Goal: Transaction & Acquisition: Purchase product/service

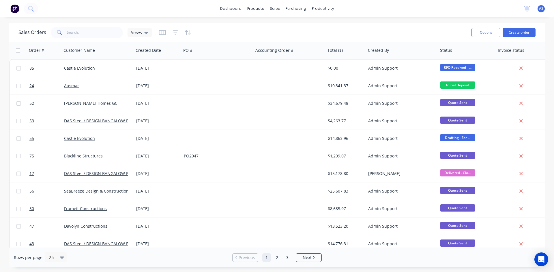
click at [59, 33] on icon at bounding box center [59, 32] width 5 height 5
click at [57, 32] on icon at bounding box center [59, 32] width 5 height 5
click at [89, 33] on input "text" at bounding box center [95, 33] width 56 height 12
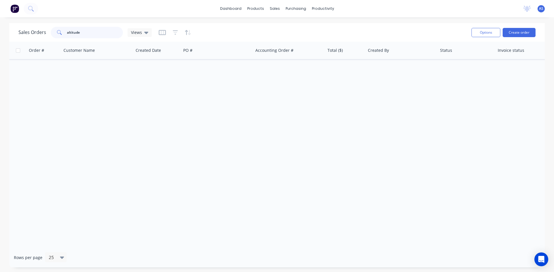
type input "altitude"
click at [520, 31] on button "Create order" at bounding box center [518, 32] width 33 height 9
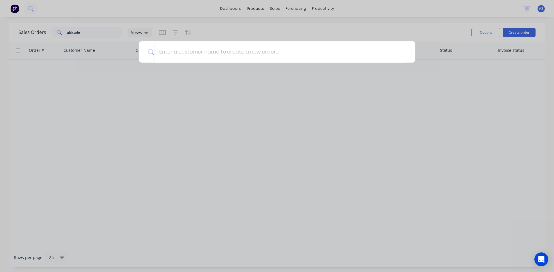
click at [143, 102] on div at bounding box center [277, 136] width 554 height 272
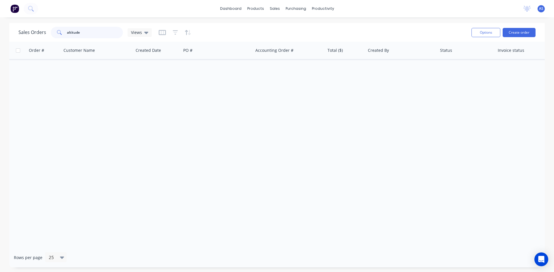
drag, startPoint x: 96, startPoint y: 37, endPoint x: 36, endPoint y: 37, distance: 60.3
click at [36, 37] on div "Sales Orders altitude Views" at bounding box center [84, 33] width 133 height 12
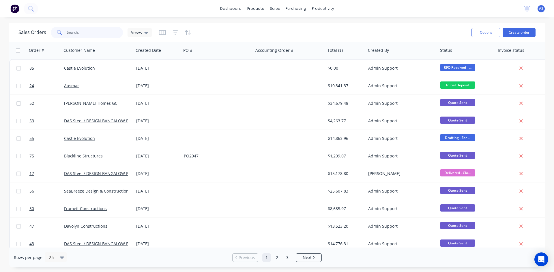
click at [83, 35] on input "text" at bounding box center [95, 33] width 56 height 12
click at [175, 32] on icon "button" at bounding box center [175, 33] width 5 height 6
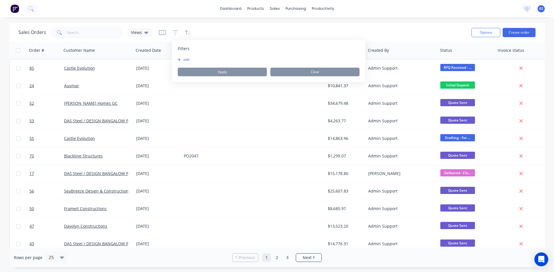
click at [187, 57] on button "add" at bounding box center [185, 59] width 14 height 5
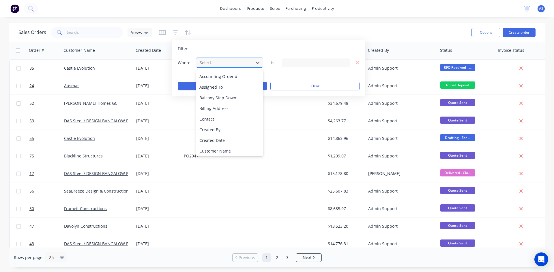
click at [215, 63] on div at bounding box center [225, 62] width 52 height 7
type input "project"
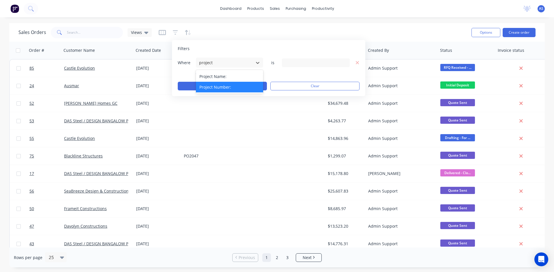
click at [218, 86] on div "Project Number:" at bounding box center [229, 87] width 67 height 11
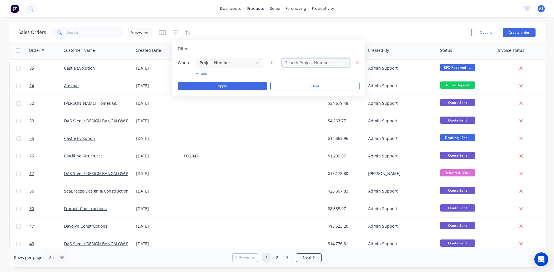
click at [302, 61] on input "text" at bounding box center [316, 63] width 68 height 9
type input "5052011"
click at [241, 84] on button "Apply" at bounding box center [222, 86] width 89 height 9
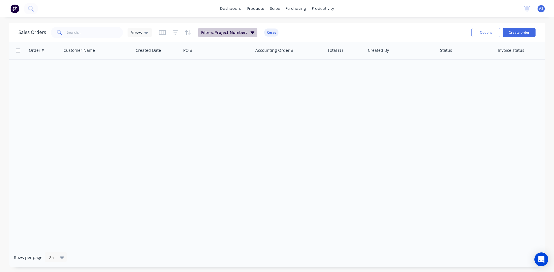
click at [248, 33] on button "Filters: Project Number:" at bounding box center [227, 32] width 59 height 9
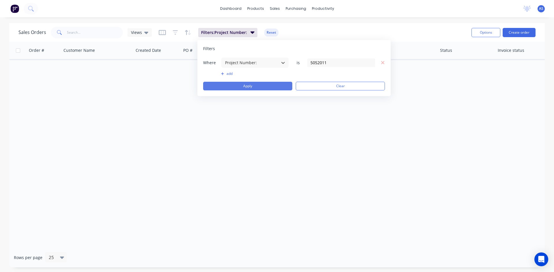
click at [249, 85] on button "Apply" at bounding box center [247, 86] width 89 height 9
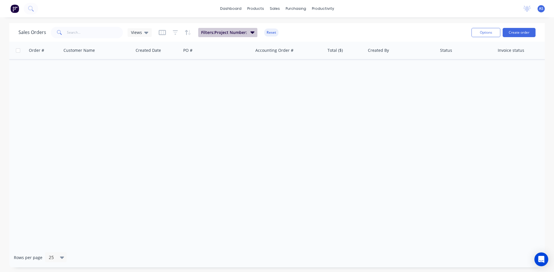
click at [246, 32] on button "Filters: Project Number:" at bounding box center [227, 32] width 59 height 9
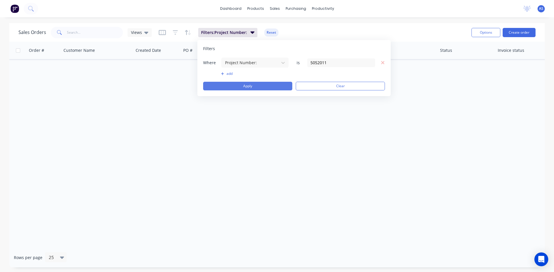
click at [247, 87] on button "Apply" at bounding box center [247, 86] width 89 height 9
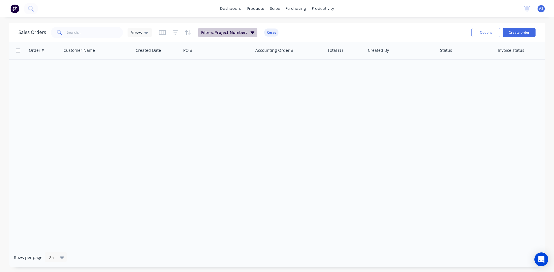
click at [245, 37] on button "Filters: Project Number:" at bounding box center [227, 32] width 59 height 9
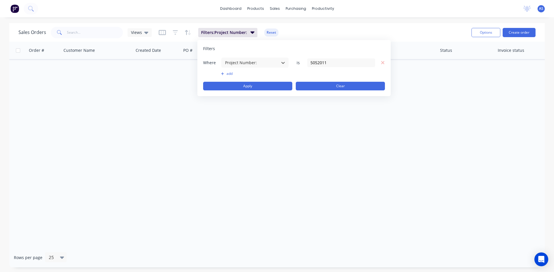
click at [326, 85] on button "Clear" at bounding box center [340, 86] width 89 height 9
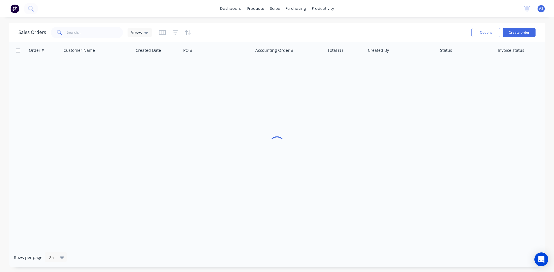
click at [277, 117] on div "Order # Customer Name Created Date PO # Accounting Order # Total ($) Created By…" at bounding box center [276, 145] width 535 height 206
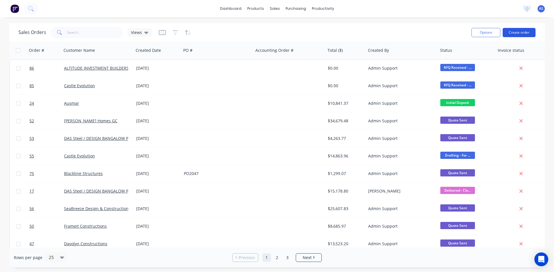
click at [520, 33] on button "Create order" at bounding box center [518, 32] width 33 height 9
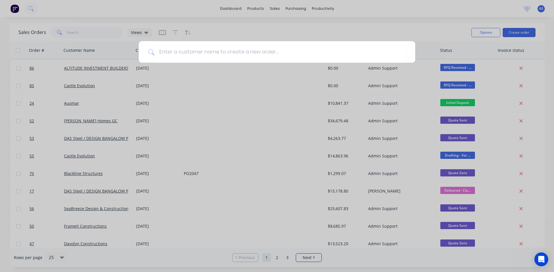
click at [367, 27] on div at bounding box center [277, 136] width 554 height 272
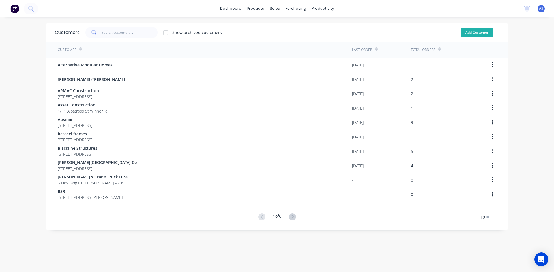
click at [483, 34] on button "Add Customer" at bounding box center [476, 32] width 33 height 9
select select "AU"
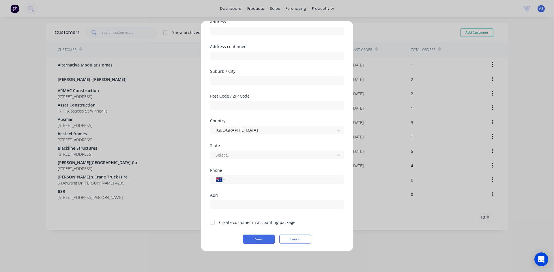
scroll to position [51, 0]
click at [240, 202] on input "text" at bounding box center [277, 204] width 134 height 9
paste input "60 636 562 420"
type input "60 636 562 420"
click at [234, 178] on input "tel" at bounding box center [283, 179] width 109 height 7
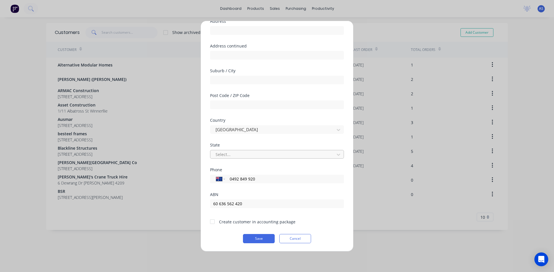
type input "0492 849 920"
click at [230, 155] on div at bounding box center [273, 154] width 116 height 7
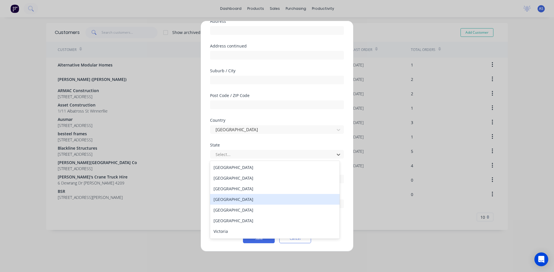
click at [229, 198] on div "Queensland" at bounding box center [274, 199] width 129 height 11
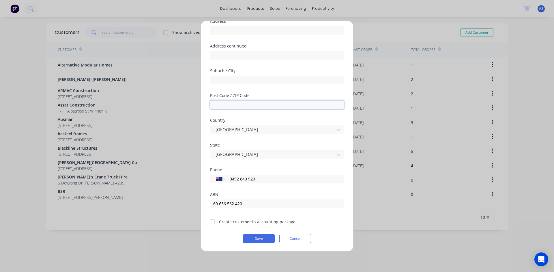
click at [236, 103] on input "text" at bounding box center [277, 105] width 134 height 9
type input "4009"
click at [242, 78] on input "text" at bounding box center [277, 80] width 134 height 9
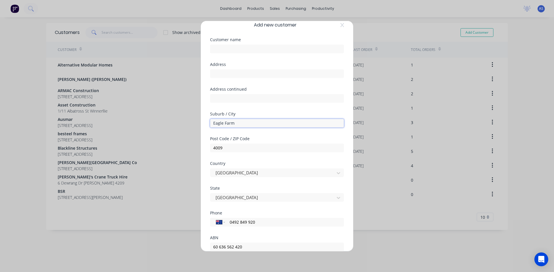
scroll to position [0, 0]
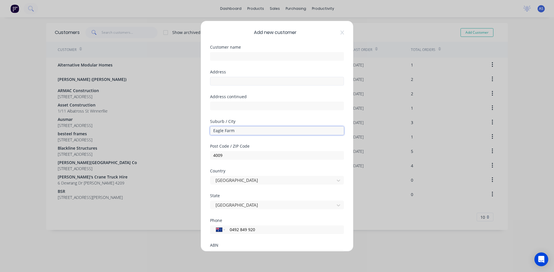
type input "Eagle Farm"
click at [224, 82] on input "text" at bounding box center [277, 81] width 134 height 9
type input "1/31 Amy Johnson PI"
click at [221, 56] on input "text" at bounding box center [277, 56] width 134 height 9
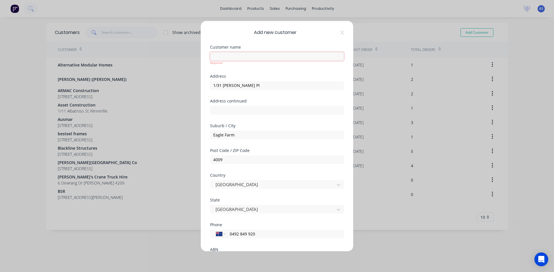
click at [235, 55] on input "text" at bounding box center [277, 56] width 134 height 9
paste input "ALTITUDE INVESTMENT BUILDERS PTY LTD"
type input "ALTITUDE INVESTMENT BUILDERS PTY LTD"
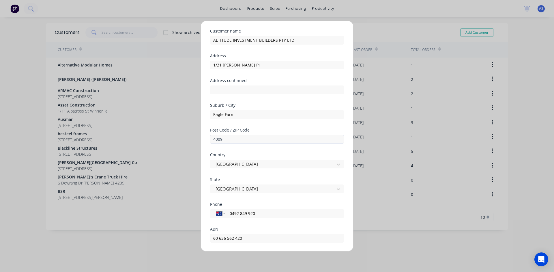
scroll to position [51, 0]
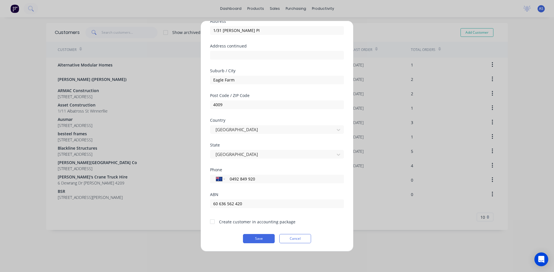
click at [213, 223] on div at bounding box center [212, 222] width 12 height 12
click at [261, 238] on button "Save" at bounding box center [259, 238] width 32 height 9
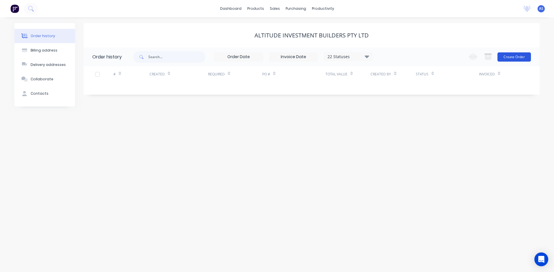
click at [513, 60] on button "Create Order" at bounding box center [513, 56] width 33 height 9
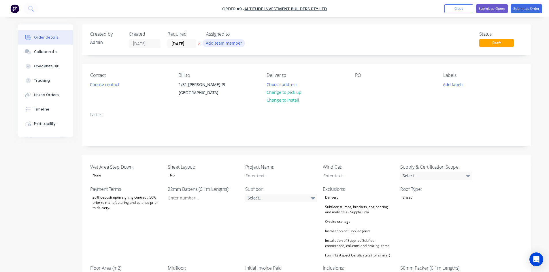
click at [228, 42] on button "Add team member" at bounding box center [224, 43] width 42 height 8
click at [228, 87] on div "[PERSON_NAME]" at bounding box center [253, 87] width 58 height 6
click at [106, 86] on button "Choose contact" at bounding box center [104, 84] width 35 height 8
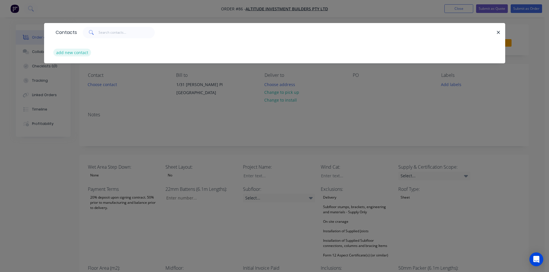
click at [73, 53] on button "add new contact" at bounding box center [72, 53] width 38 height 8
select select "AU"
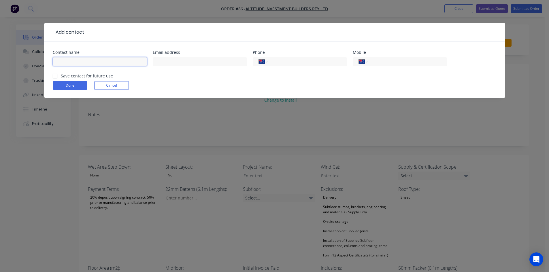
click at [97, 62] on input "text" at bounding box center [100, 61] width 94 height 9
type input "Shane Burgess"
click at [161, 65] on input "text" at bounding box center [200, 61] width 94 height 9
type input "shane.b@altitudebuilders.com.au"
click at [396, 62] on input "tel" at bounding box center [406, 62] width 69 height 7
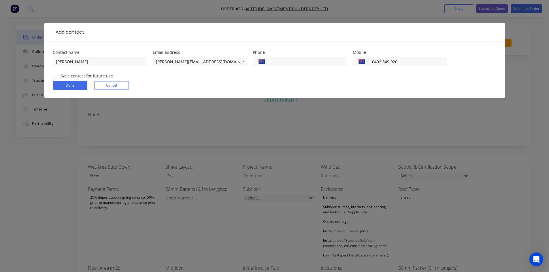
type input "0492 849 920"
click at [61, 76] on label "Save contact for future use" at bounding box center [87, 76] width 52 height 6
click at [55, 76] on input "Save contact for future use" at bounding box center [55, 75] width 5 height 5
checkbox input "true"
click at [59, 88] on button "Done" at bounding box center [70, 85] width 35 height 9
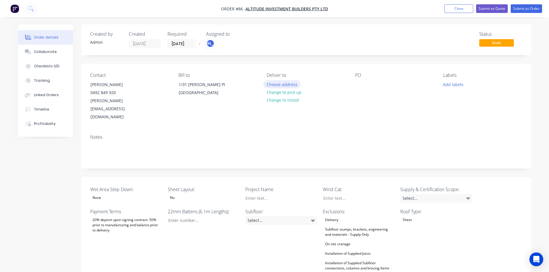
click at [285, 84] on button "Choose address" at bounding box center [282, 84] width 37 height 8
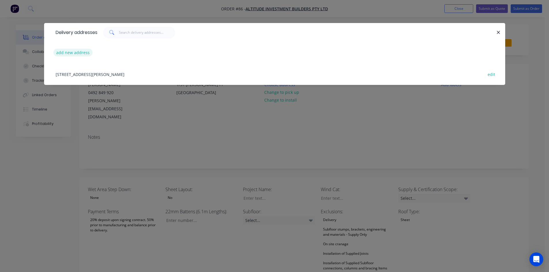
click at [62, 53] on button "add new address" at bounding box center [73, 53] width 40 height 8
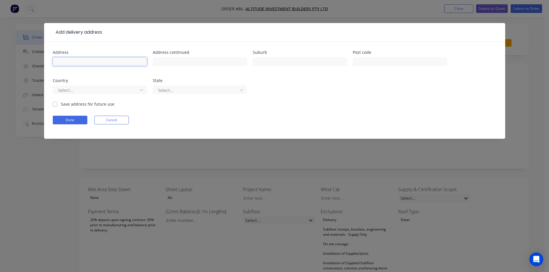
click at [81, 63] on input "text" at bounding box center [100, 61] width 94 height 9
type input "28 Pershing St"
click at [269, 60] on input "text" at bounding box center [300, 61] width 94 height 9
type input "Keperra"
click at [373, 60] on input "text" at bounding box center [400, 61] width 94 height 9
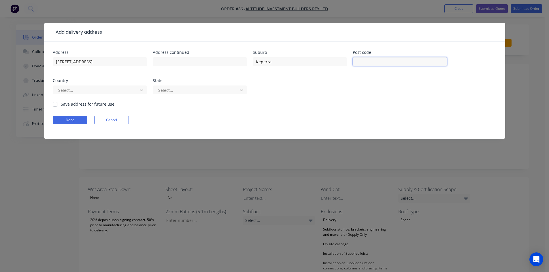
click at [396, 61] on input "text" at bounding box center [400, 61] width 94 height 9
type input "4054"
click at [196, 91] on div at bounding box center [196, 90] width 77 height 7
click at [93, 92] on div at bounding box center [96, 90] width 77 height 7
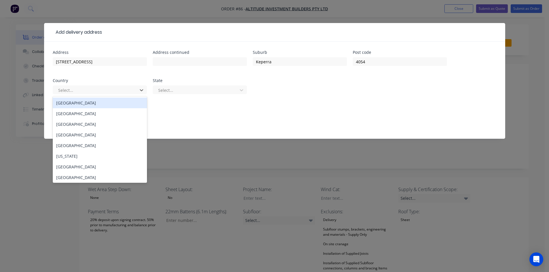
drag, startPoint x: 84, startPoint y: 104, endPoint x: 89, endPoint y: 104, distance: 5.8
click at [87, 104] on div "[GEOGRAPHIC_DATA]" at bounding box center [100, 103] width 94 height 11
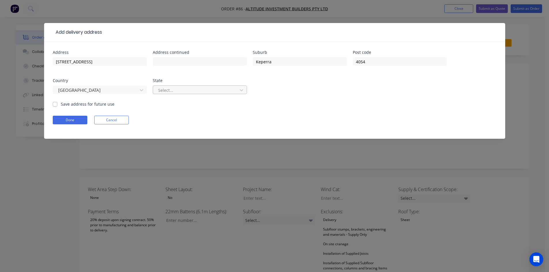
click at [181, 90] on div at bounding box center [196, 90] width 77 height 7
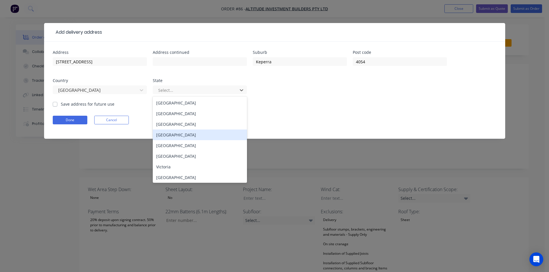
click at [170, 136] on div "Queensland" at bounding box center [200, 135] width 94 height 11
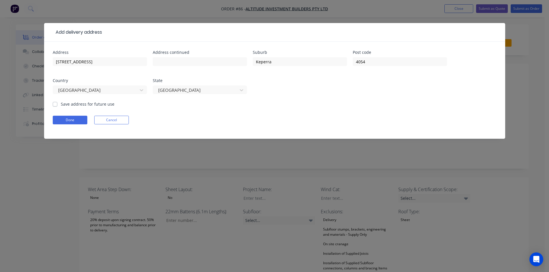
click at [61, 105] on label "Save address for future use" at bounding box center [88, 104] width 54 height 6
click at [56, 105] on input "Save address for future use" at bounding box center [55, 103] width 5 height 5
checkbox input "true"
click at [57, 113] on form "Address 28 Pershing St Address continued Suburb Keperra Post code 4054 Country …" at bounding box center [275, 94] width 444 height 89
click at [58, 117] on button "Done" at bounding box center [70, 120] width 35 height 9
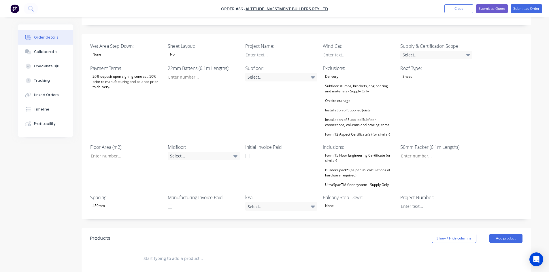
scroll to position [144, 0]
click at [96, 50] on div "None" at bounding box center [96, 53] width 13 height 7
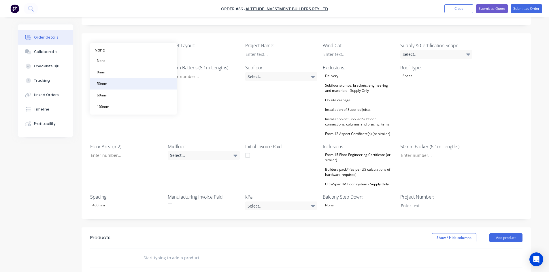
click at [102, 85] on div "50mm" at bounding box center [102, 83] width 15 height 7
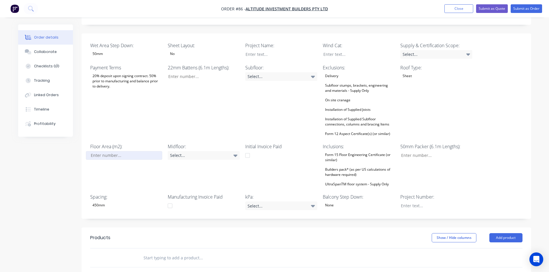
click at [104, 151] on input "Wet Area Step Down:" at bounding box center [124, 155] width 76 height 9
type input "84"
click at [255, 50] on div at bounding box center [277, 54] width 72 height 8
click at [303, 72] on div "Select..." at bounding box center [281, 76] width 72 height 9
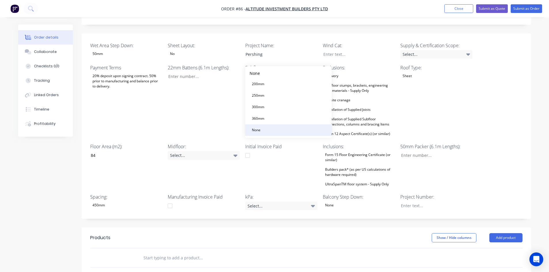
click at [269, 130] on button "None" at bounding box center [288, 131] width 87 height 12
click at [407, 50] on div "Select..." at bounding box center [436, 54] width 72 height 9
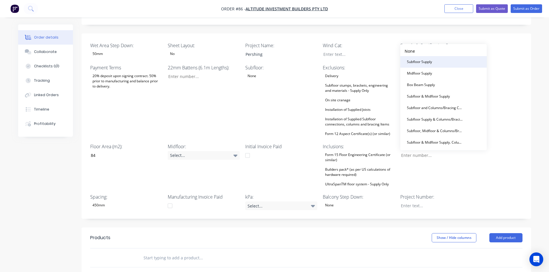
click at [418, 62] on div "Subfloor Supply" at bounding box center [420, 61] width 30 height 7
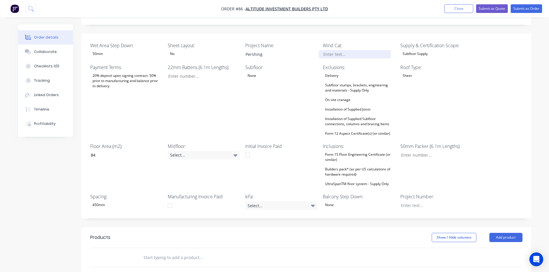
click at [347, 50] on div at bounding box center [355, 54] width 72 height 8
click at [348, 82] on div "Subfloor stumps, brackets, engineering and materials - Supply Only" at bounding box center [359, 88] width 72 height 13
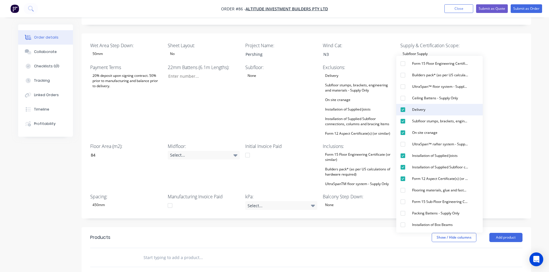
click at [433, 109] on button "Delivery" at bounding box center [439, 110] width 87 height 12
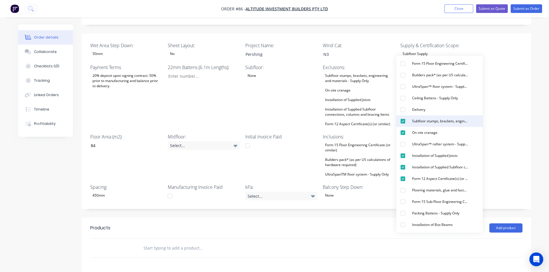
click at [433, 124] on div "Subfloor stumps, brackets, engineering and materials - Supply Only" at bounding box center [440, 121] width 61 height 7
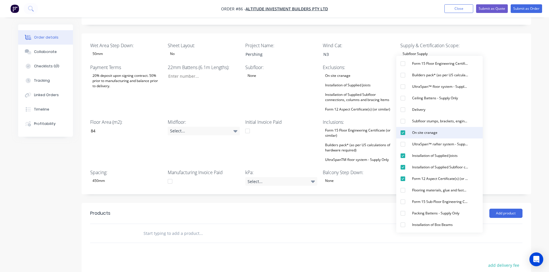
click at [431, 132] on div "On site cranage" at bounding box center [425, 132] width 30 height 7
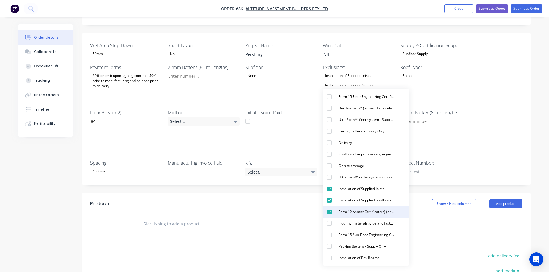
click at [336, 214] on button "Form 12 Aspect Certificate(s) (or similar)" at bounding box center [366, 212] width 87 height 12
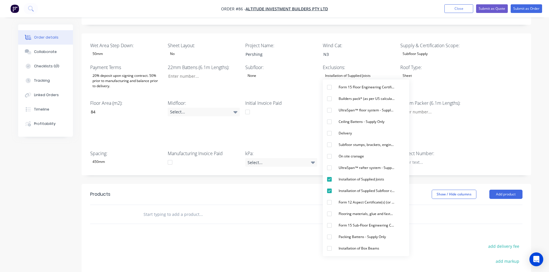
click at [281, 215] on div "Products Show / Hide columns Add product add delivery fee add markup add discou…" at bounding box center [307, 273] width 450 height 178
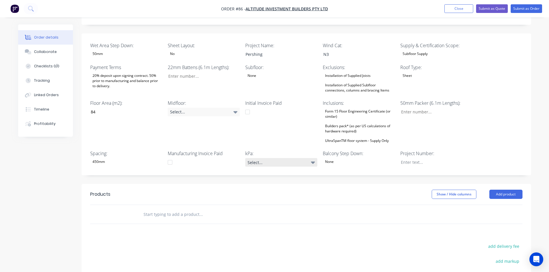
click at [274, 158] on div "Select..." at bounding box center [281, 162] width 72 height 9
click at [276, 171] on button "1.5kPa" at bounding box center [288, 170] width 87 height 12
click at [415, 158] on div at bounding box center [432, 162] width 72 height 8
click at [417, 108] on input "Wet Area Step Down:" at bounding box center [434, 112] width 76 height 9
click at [181, 108] on div "Select..." at bounding box center [204, 112] width 72 height 9
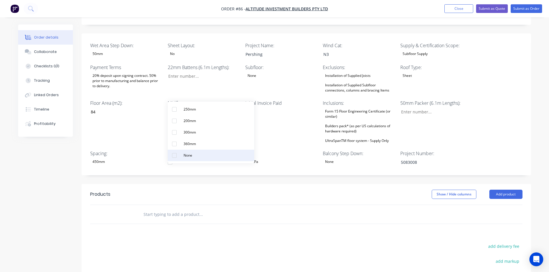
click at [181, 156] on button "None" at bounding box center [211, 156] width 87 height 12
click at [135, 156] on div "Wet Area Step Down: 50mm Sheet Layout: No Project Name: Pershing Wind Cat: N3 S…" at bounding box center [307, 104] width 450 height 142
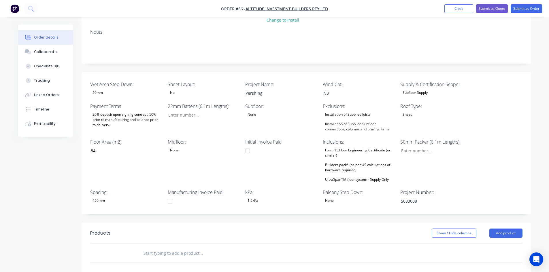
scroll to position [115, 0]
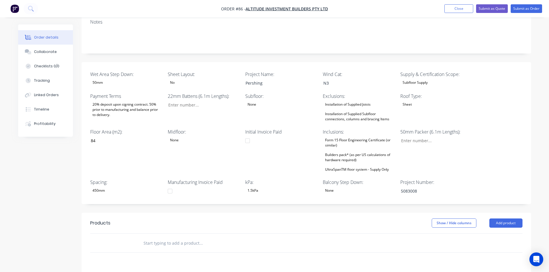
click at [133, 101] on div "20% deposit upon signing contract. 50% prior to manufacturing and balance prior…" at bounding box center [126, 110] width 72 height 18
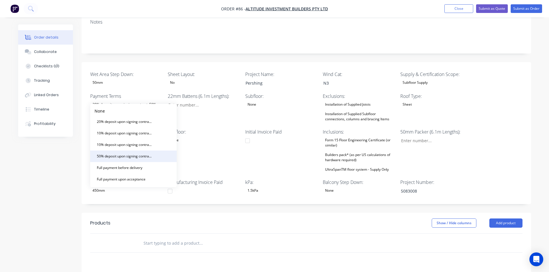
click at [113, 154] on div "50% deposit upon signing contract. Balance prior to delivery" at bounding box center [125, 156] width 61 height 7
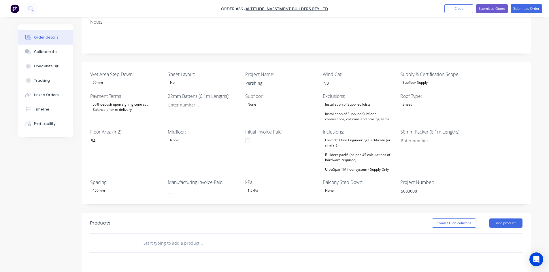
click at [57, 150] on div "Created by Admin Created 02/09/25 Required 02/09/25 Assigned to JO Status Draft…" at bounding box center [274, 154] width 513 height 491
click at [347, 137] on div "Form 15 Floor Engineering Certificate (or similar)" at bounding box center [359, 143] width 72 height 13
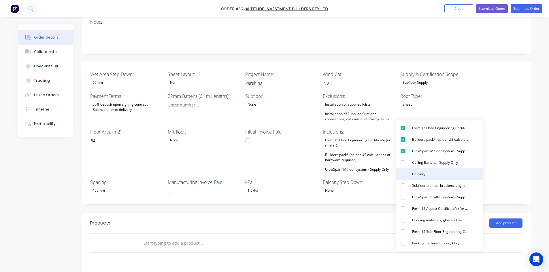
click at [412, 174] on div "Delivery" at bounding box center [419, 174] width 18 height 7
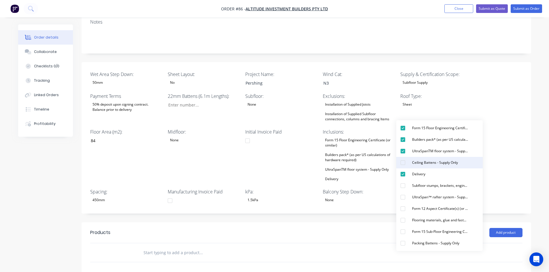
click at [419, 163] on div "Ceiling Battens - Supply Only" at bounding box center [435, 162] width 50 height 7
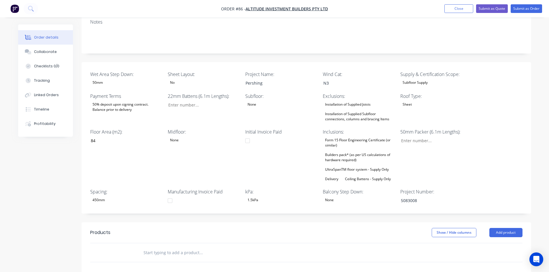
click at [345, 223] on header "Products Show / Hide columns Add product" at bounding box center [307, 233] width 450 height 21
click at [191, 101] on input "Wet Area Step Down:" at bounding box center [201, 105] width 76 height 9
type input "14"
click at [432, 137] on input "Wet Area Step Down:" at bounding box center [434, 141] width 76 height 9
type input "0"
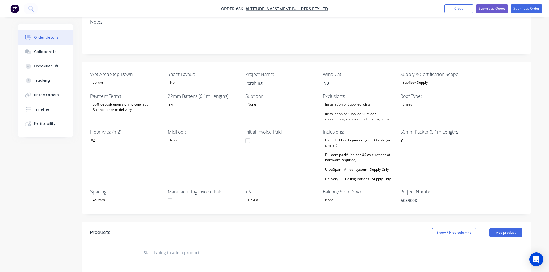
click at [335, 228] on div "Show / Hide columns Add product" at bounding box center [352, 232] width 341 height 9
click at [39, 63] on button "Checklists 0/0" at bounding box center [45, 66] width 55 height 14
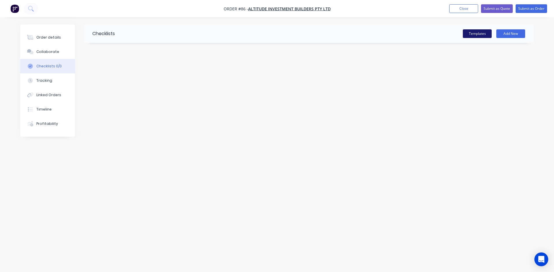
click at [476, 32] on button "Templates" at bounding box center [476, 33] width 29 height 9
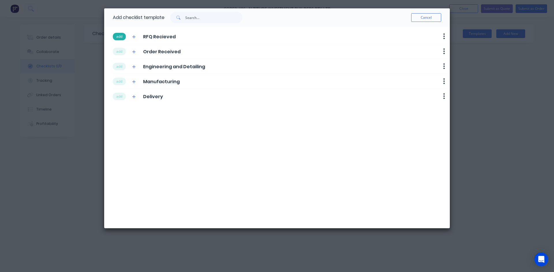
click at [119, 38] on button "add" at bounding box center [119, 36] width 13 height 7
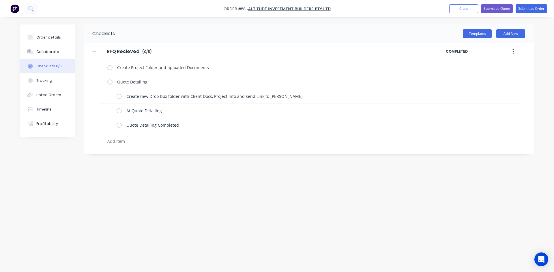
click at [120, 50] on input "RFQ Recieved" at bounding box center [122, 51] width 39 height 9
click at [471, 33] on button "Templates" at bounding box center [476, 33] width 29 height 9
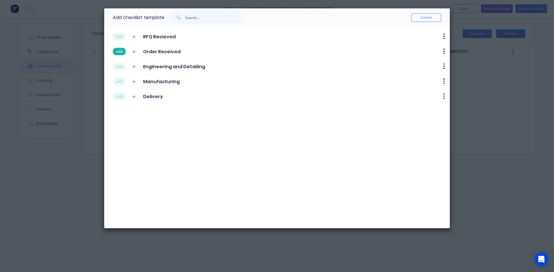
click at [119, 53] on button "add" at bounding box center [119, 51] width 13 height 7
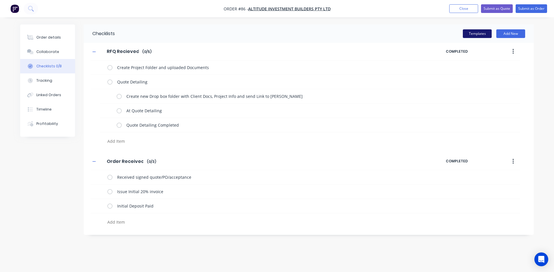
click at [467, 35] on button "Templates" at bounding box center [476, 33] width 29 height 9
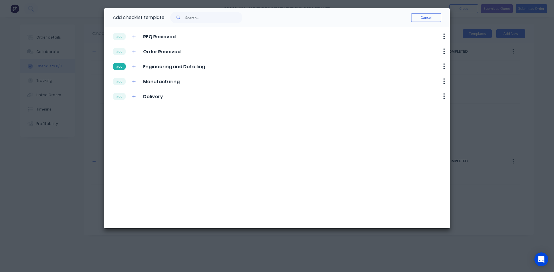
click at [124, 68] on button "add" at bounding box center [119, 66] width 13 height 7
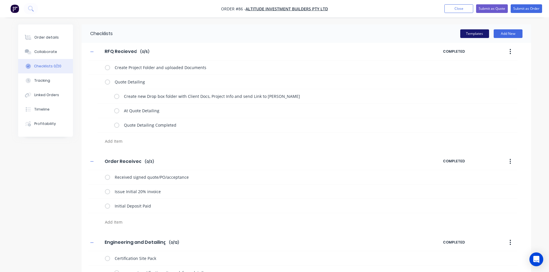
click at [475, 34] on button "Templates" at bounding box center [474, 33] width 29 height 9
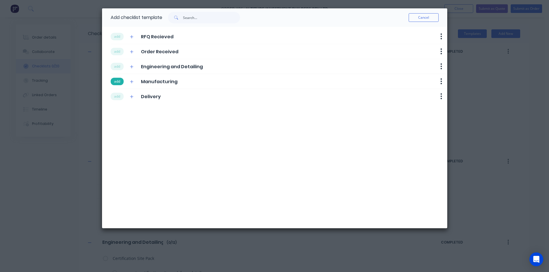
click at [121, 83] on button "add" at bounding box center [117, 81] width 13 height 7
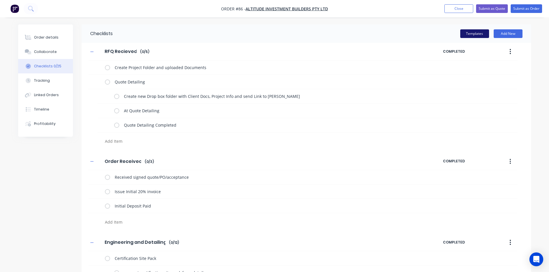
click at [476, 34] on button "Templates" at bounding box center [474, 33] width 29 height 9
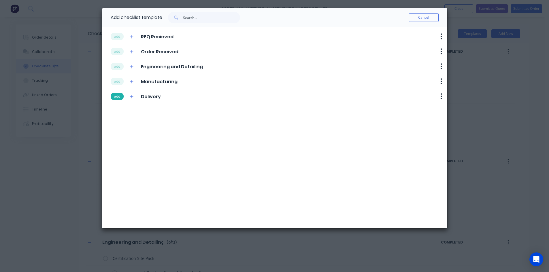
click at [116, 97] on button "add" at bounding box center [117, 96] width 13 height 7
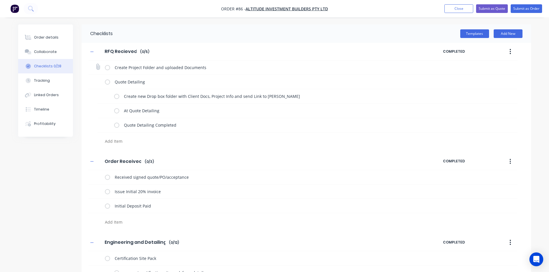
click at [106, 69] on label at bounding box center [107, 68] width 5 height 6
click at [0, 0] on input "checkbox" at bounding box center [0, 0] width 0 height 0
click at [117, 96] on label at bounding box center [116, 96] width 5 height 6
click at [0, 0] on input "checkbox" at bounding box center [0, 0] width 0 height 0
type textarea "x"
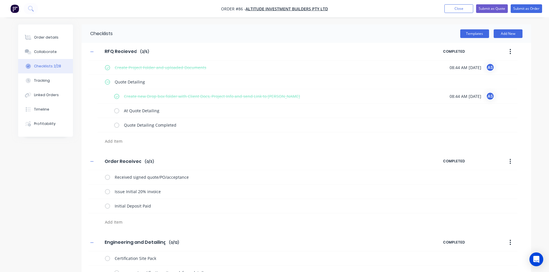
click at [49, 41] on button "Order details" at bounding box center [45, 37] width 55 height 14
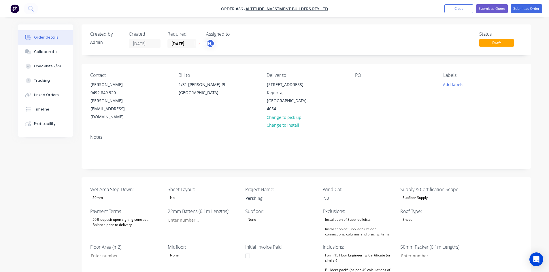
type input "14"
type input "84"
type input "0"
click at [524, 7] on button "Submit as Order" at bounding box center [526, 8] width 31 height 9
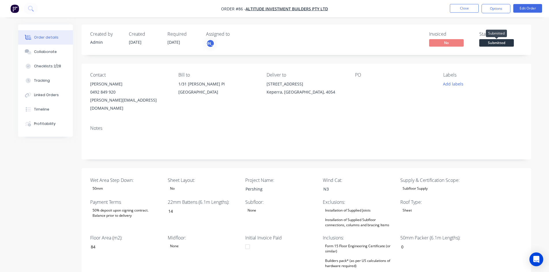
click at [495, 41] on span "Submitted" at bounding box center [496, 42] width 35 height 7
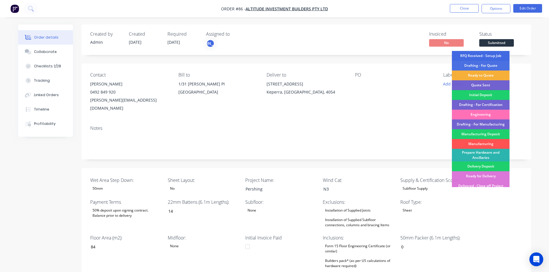
click at [481, 54] on div "RFQ Received - Setup Job" at bounding box center [481, 56] width 58 height 10
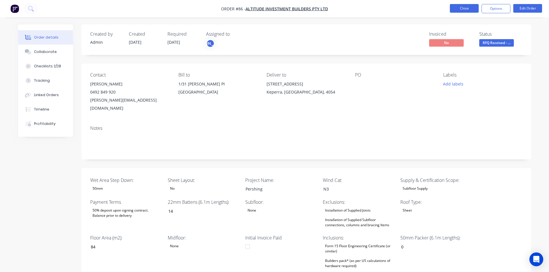
click at [465, 10] on button "Close" at bounding box center [464, 8] width 29 height 9
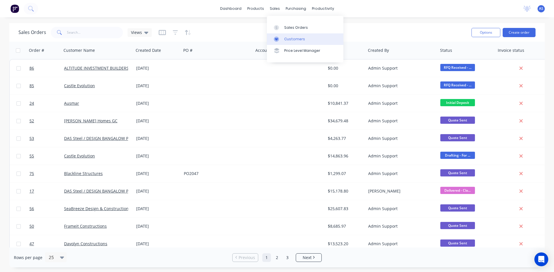
click at [288, 38] on div "Customers" at bounding box center [294, 39] width 21 height 5
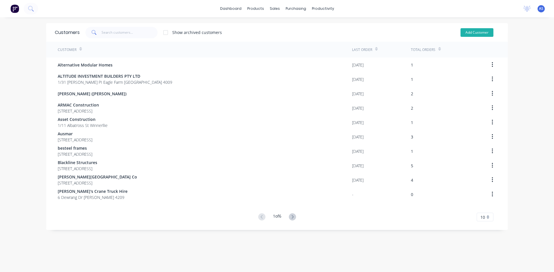
click at [469, 33] on button "Add Customer" at bounding box center [476, 32] width 33 height 9
select select "AU"
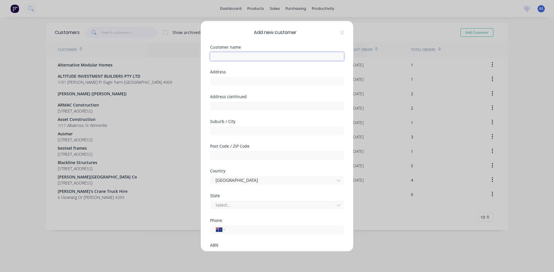
click at [262, 53] on input "text" at bounding box center [277, 56] width 134 height 9
type input "[PERSON_NAME]"
click at [234, 81] on input "text" at bounding box center [277, 81] width 134 height 9
click at [246, 235] on div "Phone International [GEOGRAPHIC_DATA] [GEOGRAPHIC_DATA] [GEOGRAPHIC_DATA] [GEOG…" at bounding box center [277, 231] width 134 height 25
click at [251, 229] on input "tel" at bounding box center [283, 230] width 109 height 7
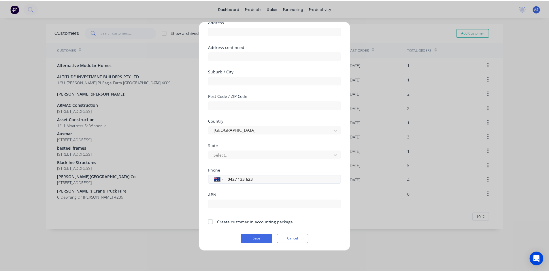
scroll to position [51, 0]
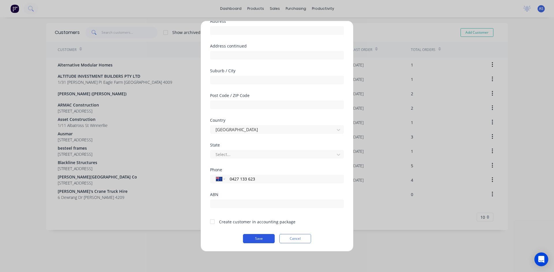
type input "0427 133 623"
click at [249, 236] on button "Save" at bounding box center [259, 238] width 32 height 9
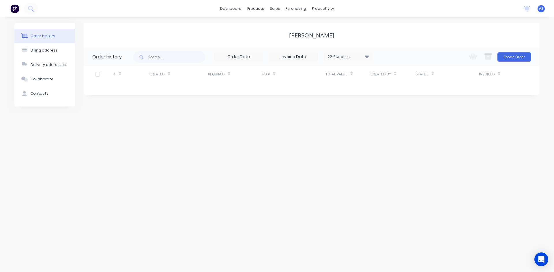
click at [236, 175] on div "Order history Billing address Delivery addresses Collaborate Contacts [PERSON_N…" at bounding box center [277, 144] width 554 height 255
click at [518, 55] on button "Create Order" at bounding box center [513, 56] width 33 height 9
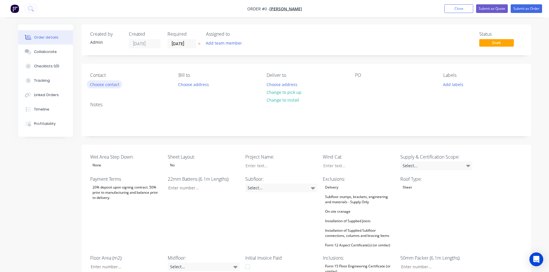
click at [112, 84] on button "Choose contact" at bounding box center [104, 84] width 35 height 8
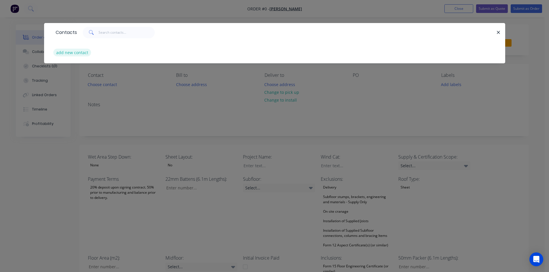
click at [74, 52] on button "add new contact" at bounding box center [72, 53] width 38 height 8
select select "AU"
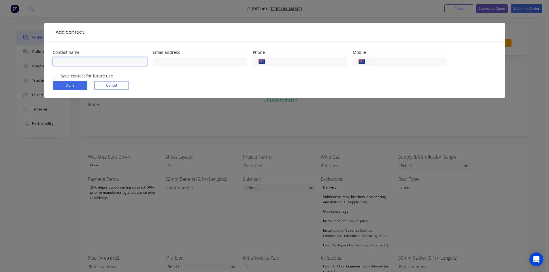
click at [85, 61] on input "text" at bounding box center [100, 61] width 94 height 9
type input "[PERSON_NAME]"
click at [57, 76] on div "Save contact for future use" at bounding box center [83, 76] width 60 height 6
click at [51, 75] on div "Contact name [PERSON_NAME] Email address Phone International [GEOGRAPHIC_DATA] …" at bounding box center [274, 70] width 461 height 56
click at [61, 76] on label "Save contact for future use" at bounding box center [87, 76] width 52 height 6
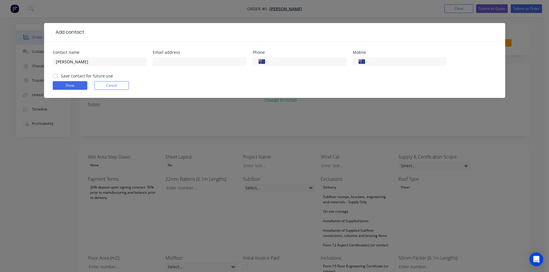
click at [54, 76] on input "Save contact for future use" at bounding box center [55, 75] width 5 height 5
checkbox input "true"
click at [171, 63] on input "text" at bounding box center [200, 61] width 94 height 9
drag, startPoint x: 198, startPoint y: 65, endPoint x: 133, endPoint y: 54, distance: 65.4
click at [133, 54] on div "Contact name [PERSON_NAME] Email address kelcon12BIGPOND Phone International [G…" at bounding box center [275, 61] width 444 height 22
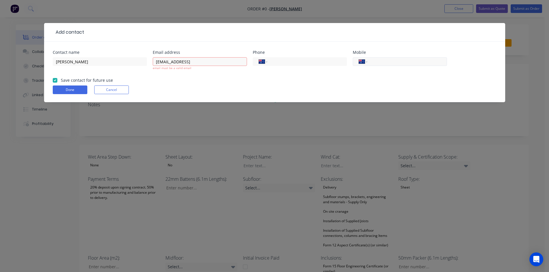
click at [394, 59] on input "tel" at bounding box center [406, 62] width 69 height 7
click at [193, 63] on input "[EMAIL_ADDRESS]" at bounding box center [200, 61] width 94 height 9
drag, startPoint x: 210, startPoint y: 63, endPoint x: 109, endPoint y: 63, distance: 100.6
click at [109, 63] on div "Contact name [PERSON_NAME] Email address [EMAIL_ADDRESS] email must be a valid …" at bounding box center [275, 63] width 444 height 27
paste input "mailto:"
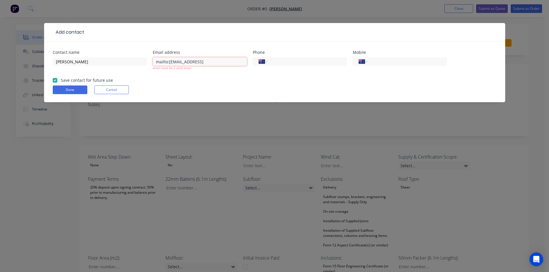
click at [168, 61] on input "mailto:[EMAIL_ADDRESS]" at bounding box center [200, 61] width 94 height 9
click at [169, 61] on input "mailto:[EMAIL_ADDRESS]" at bounding box center [200, 61] width 94 height 9
type input "[EMAIL_ADDRESS]"
click at [211, 85] on form "Contact name [PERSON_NAME] Email address [EMAIL_ADDRESS] email must be a valid …" at bounding box center [275, 76] width 444 height 52
drag, startPoint x: 238, startPoint y: 64, endPoint x: 117, endPoint y: 58, distance: 121.8
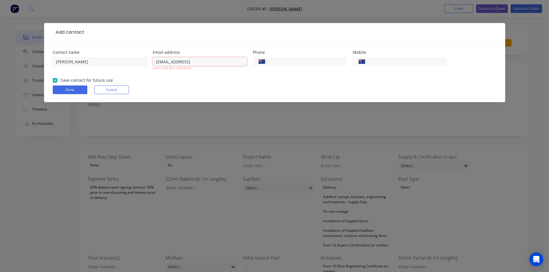
click at [117, 58] on div "Contact name [PERSON_NAME] Email address [EMAIL_ADDRESS] email must be a valid …" at bounding box center [275, 63] width 444 height 27
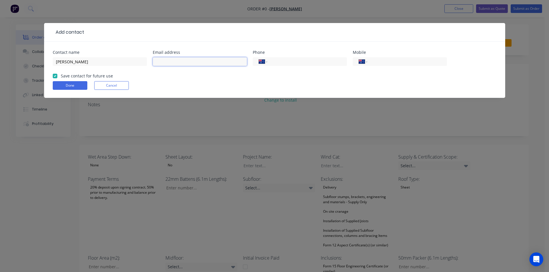
click at [159, 59] on input "text" at bounding box center [200, 61] width 94 height 9
paste input "mailto:[EMAIL_ADDRESS]"
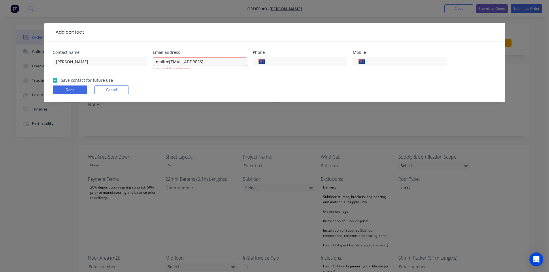
click at [204, 76] on form "Contact name [PERSON_NAME] Email address mailto:[EMAIL_ADDRESS] email must be a…" at bounding box center [275, 76] width 444 height 52
click at [168, 63] on input "mailto:[EMAIL_ADDRESS]" at bounding box center [200, 61] width 94 height 9
type input "[EMAIL_ADDRESS]"
click at [397, 62] on input "tel" at bounding box center [406, 62] width 69 height 7
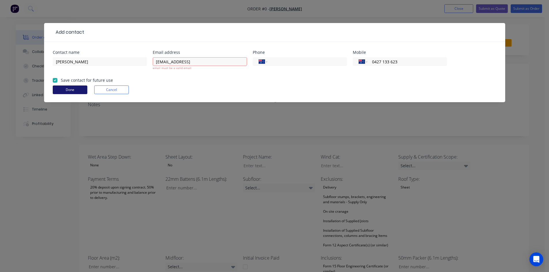
type input "0427 133 623"
click at [68, 91] on button "Done" at bounding box center [70, 90] width 35 height 9
click at [211, 62] on input "[EMAIL_ADDRESS]" at bounding box center [200, 61] width 94 height 9
drag, startPoint x: 218, startPoint y: 65, endPoint x: 78, endPoint y: 62, distance: 139.3
click at [78, 62] on div "Contact name [PERSON_NAME] Email address [EMAIL_ADDRESS] email must be a valid …" at bounding box center [275, 63] width 444 height 27
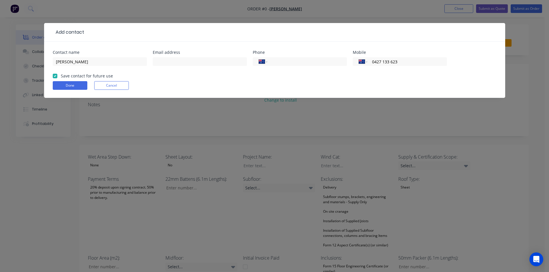
click at [240, 99] on div "Add contact Contact name [PERSON_NAME] Email address Phone International [GEOGR…" at bounding box center [274, 65] width 461 height 84
click at [63, 83] on button "Done" at bounding box center [70, 85] width 35 height 9
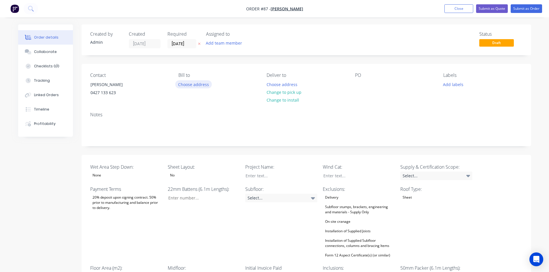
click at [181, 86] on button "Choose address" at bounding box center [193, 84] width 37 height 8
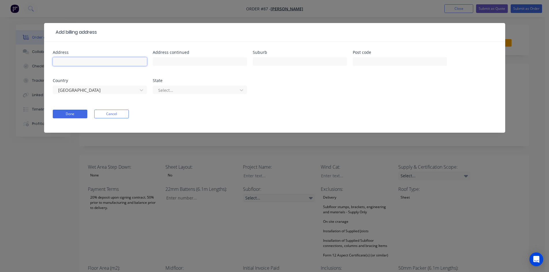
click at [84, 61] on input "text" at bounding box center [100, 61] width 94 height 9
click at [174, 106] on form "Address Address continued Suburb Post code Country [GEOGRAPHIC_DATA] State Sele…" at bounding box center [275, 91] width 444 height 82
click at [114, 111] on button "Cancel" at bounding box center [111, 114] width 35 height 9
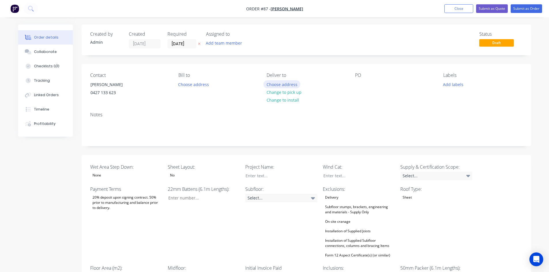
click at [283, 86] on button "Choose address" at bounding box center [282, 84] width 37 height 8
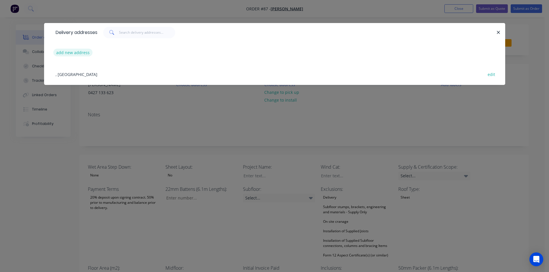
click at [56, 53] on button "add new address" at bounding box center [73, 53] width 40 height 8
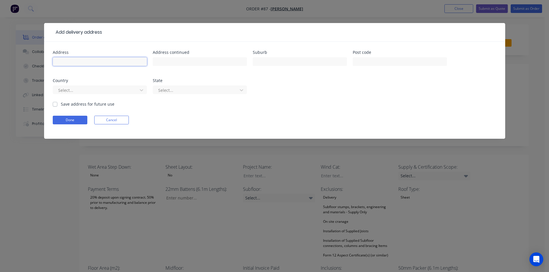
click at [101, 61] on input "text" at bounding box center [100, 61] width 94 height 9
type input "[STREET_ADDRESS][PERSON_NAME]"
click at [285, 59] on input "text" at bounding box center [300, 61] width 94 height 9
type input "Kalbar"
drag, startPoint x: 56, startPoint y: 103, endPoint x: 60, endPoint y: 121, distance: 18.7
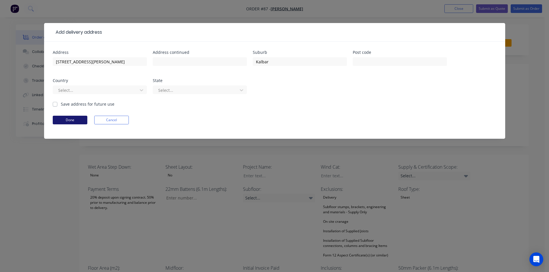
click at [61, 104] on label "Save address for future use" at bounding box center [88, 104] width 54 height 6
click at [56, 104] on input "Save address for future use" at bounding box center [55, 103] width 5 height 5
checkbox input "true"
click at [63, 123] on button "Done" at bounding box center [70, 120] width 35 height 9
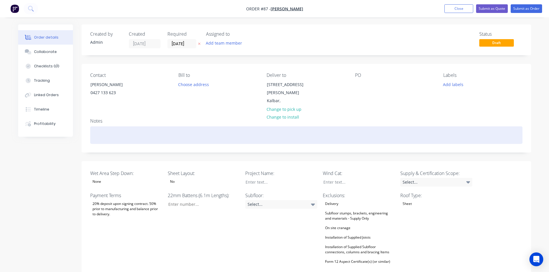
click at [112, 131] on div at bounding box center [306, 136] width 433 height 18
paste div
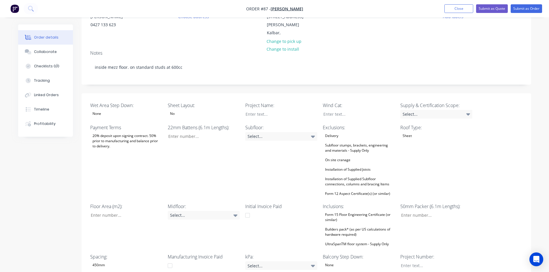
scroll to position [87, 0]
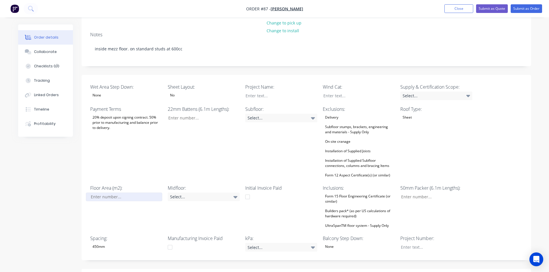
click at [115, 193] on input "Wet Area Step Down:" at bounding box center [124, 197] width 76 height 9
type input "0"
click at [168, 130] on div "22mm Battens (6.1m Lengths):" at bounding box center [204, 143] width 72 height 74
click at [262, 92] on div at bounding box center [277, 96] width 72 height 8
click at [278, 114] on div "Select..." at bounding box center [281, 118] width 72 height 9
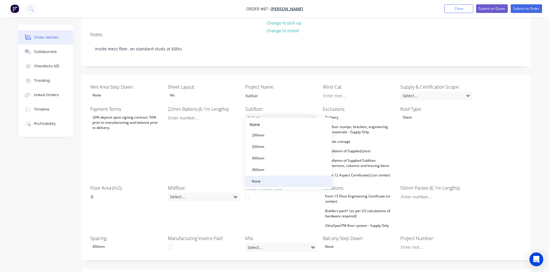
click at [263, 179] on div "None" at bounding box center [256, 181] width 13 height 7
click at [220, 193] on div "Select..." at bounding box center [204, 197] width 72 height 9
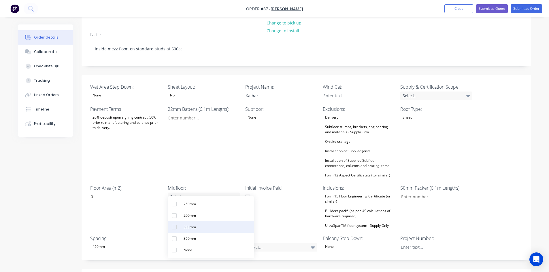
click at [187, 230] on div "300mm" at bounding box center [189, 227] width 17 height 7
click at [124, 158] on div "Payment Terms 20% deposit upon signing contract. 50% prior to manufacturing and…" at bounding box center [126, 143] width 72 height 74
click at [271, 243] on div "Select..." at bounding box center [281, 247] width 72 height 9
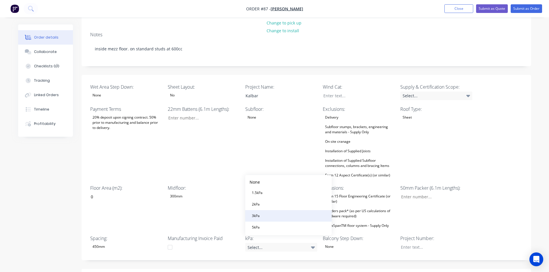
click at [254, 214] on div "3kPa" at bounding box center [256, 216] width 12 height 7
click at [217, 155] on div "22mm Battens (6.1m Lengths):" at bounding box center [204, 143] width 72 height 74
click at [122, 114] on div "20% deposit upon signing contract. 50% prior to manufacturing and balance prior…" at bounding box center [126, 123] width 72 height 18
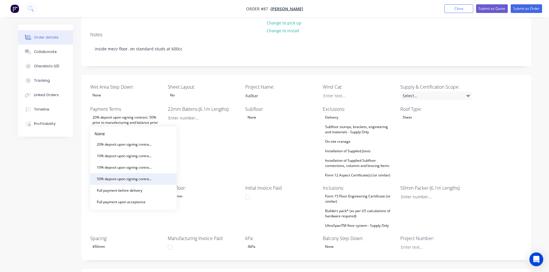
click at [115, 176] on div "50% deposit upon signing contract. Balance prior to delivery" at bounding box center [125, 179] width 61 height 7
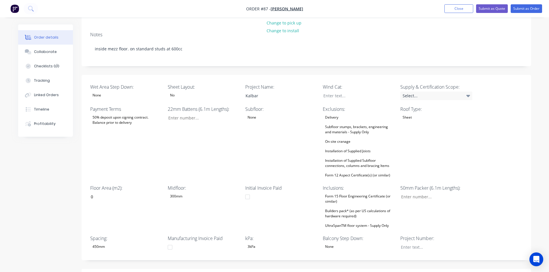
click at [171, 242] on div at bounding box center [170, 248] width 12 height 12
click at [246, 192] on div at bounding box center [248, 197] width 12 height 12
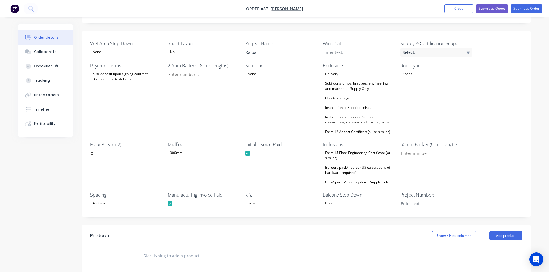
scroll to position [144, 0]
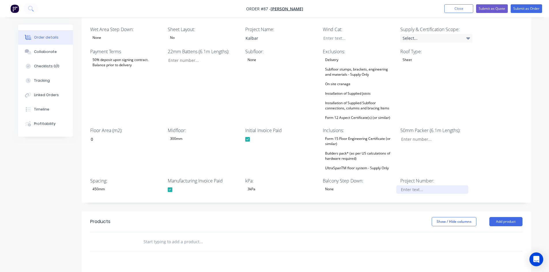
click at [419, 186] on div at bounding box center [432, 190] width 72 height 8
click at [438, 165] on div "50mm Packer (6.1m Lengths):" at bounding box center [436, 149] width 72 height 45
click at [416, 34] on div "Select..." at bounding box center [436, 38] width 72 height 9
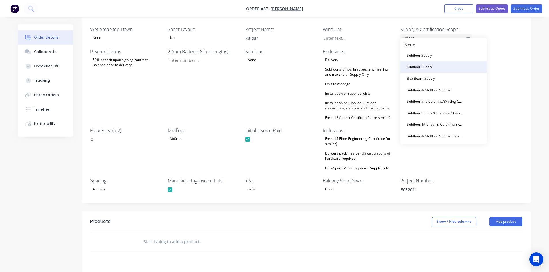
click at [413, 63] on div "Midfloor Supply" at bounding box center [420, 66] width 30 height 7
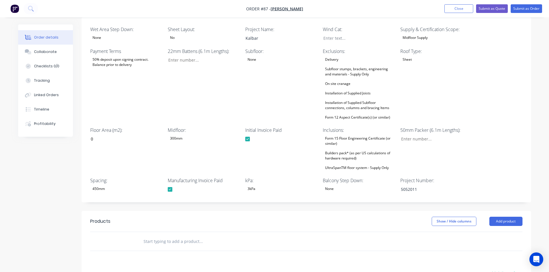
click at [411, 76] on div "Roof Type: Sheet" at bounding box center [436, 85] width 72 height 74
click at [351, 80] on div "On site cranage" at bounding box center [338, 83] width 30 height 7
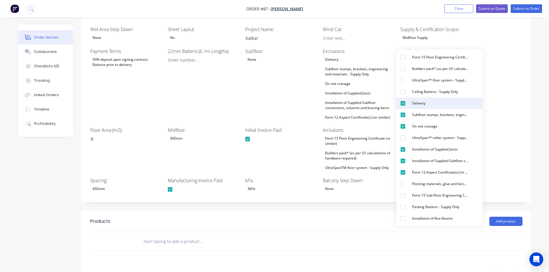
click at [423, 101] on div "Delivery" at bounding box center [419, 103] width 18 height 7
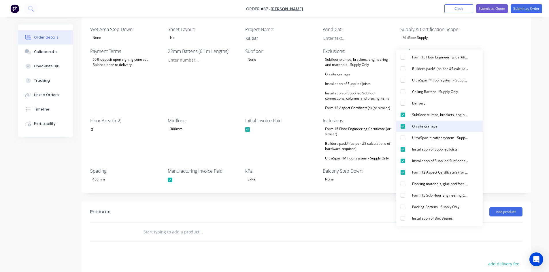
click at [426, 129] on div "On site cranage" at bounding box center [425, 126] width 30 height 7
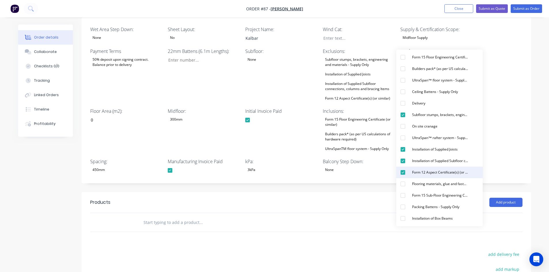
click at [422, 172] on div "Form 12 Aspect Certificate(s) (or similar)" at bounding box center [440, 172] width 61 height 7
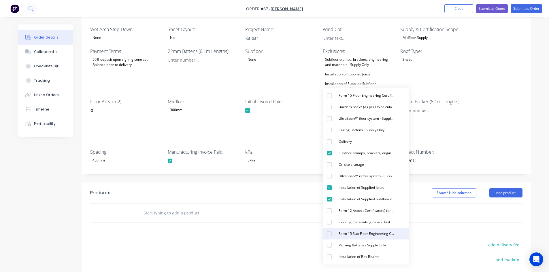
click at [343, 232] on div "Form 15 Sub-Floor Engineering Certificate (or similar)" at bounding box center [366, 233] width 61 height 7
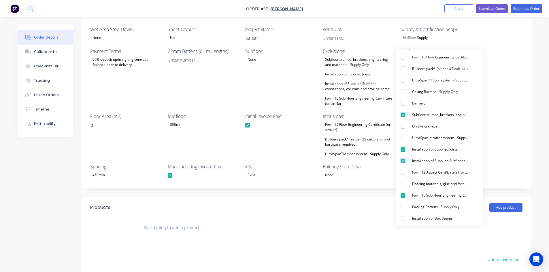
click at [358, 205] on div "Show / Hide columns Add product" at bounding box center [352, 207] width 341 height 9
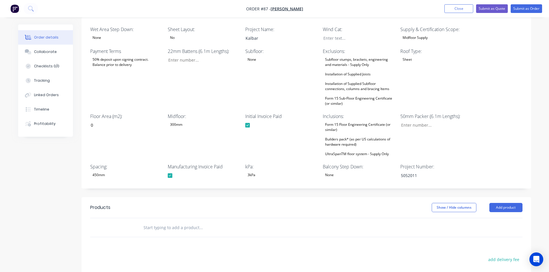
click at [340, 136] on div "Builders pack* (as per US calculations of hardware required)" at bounding box center [359, 142] width 72 height 13
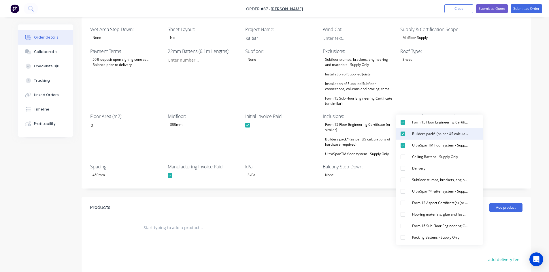
click at [435, 135] on div "Builders pack* (as per US calculations of hardware required)" at bounding box center [440, 133] width 61 height 7
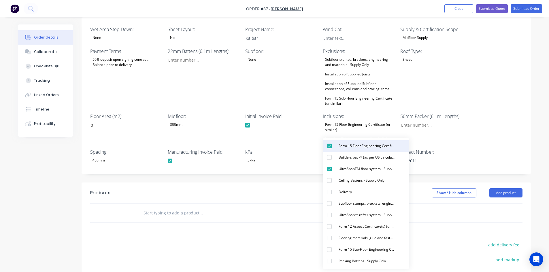
click at [344, 144] on div "Form 15 Floor Engineering Certificate (or similar)" at bounding box center [366, 145] width 61 height 7
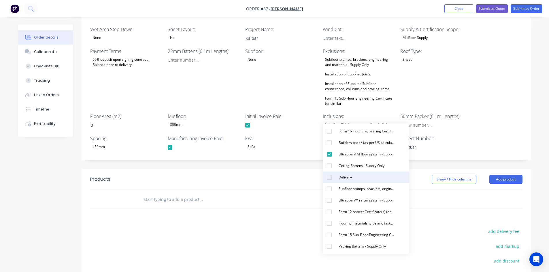
click at [340, 179] on div "Delivery" at bounding box center [345, 177] width 18 height 7
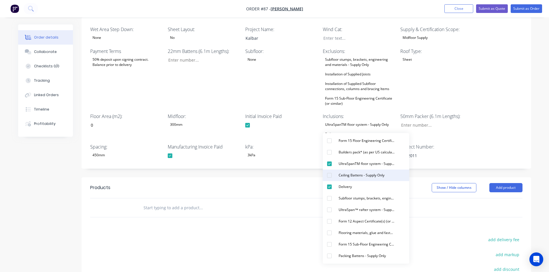
click at [356, 176] on div "Ceiling Battens - Supply Only" at bounding box center [361, 175] width 50 height 7
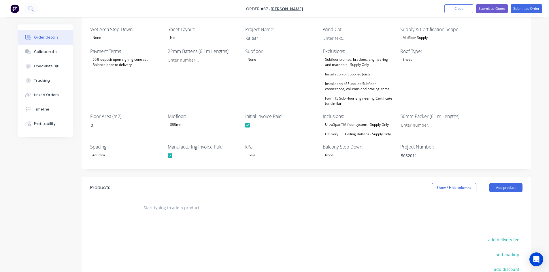
click at [285, 223] on div "Products Show / Hide columns Add product add delivery fee add markup add discou…" at bounding box center [307, 267] width 450 height 178
click at [426, 121] on input "Wet Area Step Down:" at bounding box center [434, 125] width 76 height 9
click at [184, 56] on input "Wet Area Step Down:" at bounding box center [201, 60] width 76 height 9
type input "22"
click at [428, 121] on input "Wet Area Step Down:" at bounding box center [434, 125] width 76 height 9
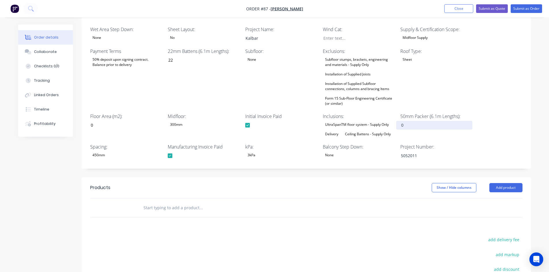
type input "0"
click at [499, 103] on div "Wet Area Step Down: None Sheet Layout: No Project Name: Kalbar Wind Cat: Supply…" at bounding box center [307, 93] width 450 height 152
click at [341, 34] on div at bounding box center [355, 38] width 72 height 8
click at [349, 34] on div at bounding box center [355, 38] width 72 height 8
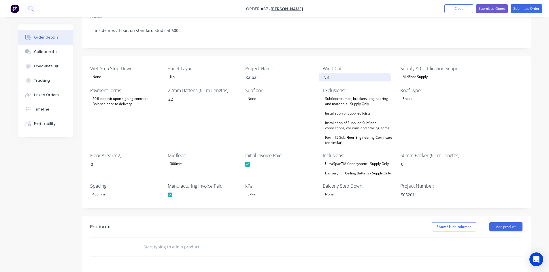
scroll to position [202, 0]
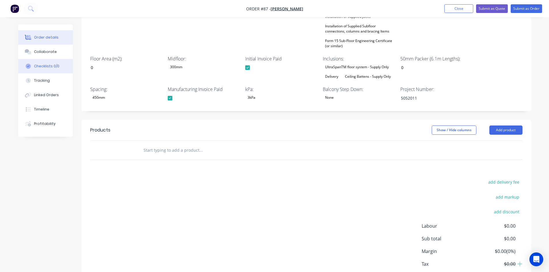
click at [48, 67] on div "Checklists 0/0" at bounding box center [46, 66] width 25 height 5
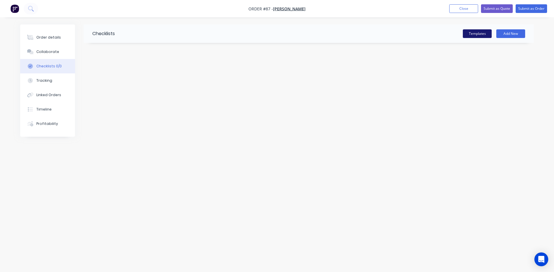
click at [485, 35] on button "Templates" at bounding box center [476, 33] width 29 height 9
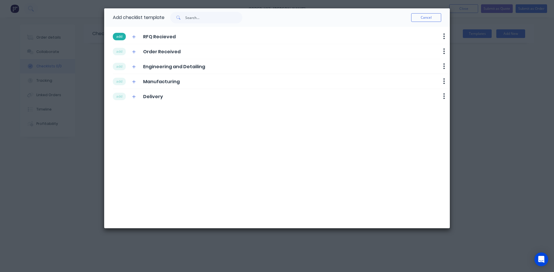
click at [120, 37] on button "add" at bounding box center [119, 36] width 13 height 7
click at [117, 50] on button "add" at bounding box center [119, 51] width 13 height 7
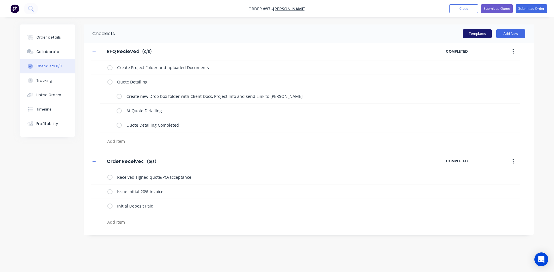
click at [470, 37] on button "Templates" at bounding box center [476, 33] width 29 height 9
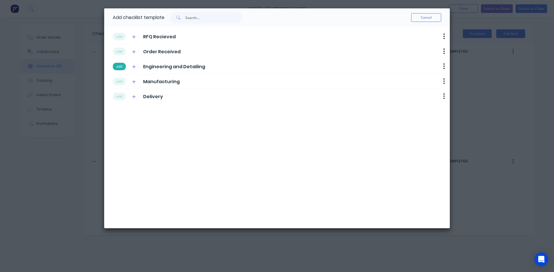
click at [123, 70] on button "add" at bounding box center [119, 66] width 13 height 7
click at [123, 81] on button "add" at bounding box center [119, 81] width 13 height 7
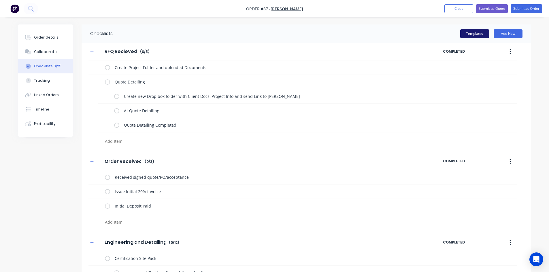
click at [472, 32] on button "Templates" at bounding box center [474, 33] width 29 height 9
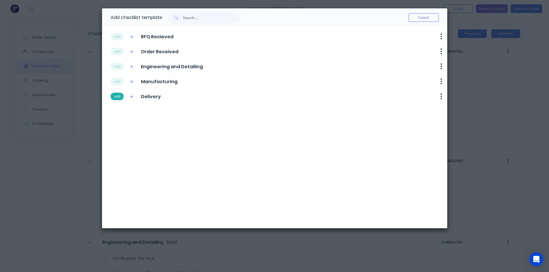
click at [116, 97] on button "add" at bounding box center [117, 96] width 13 height 7
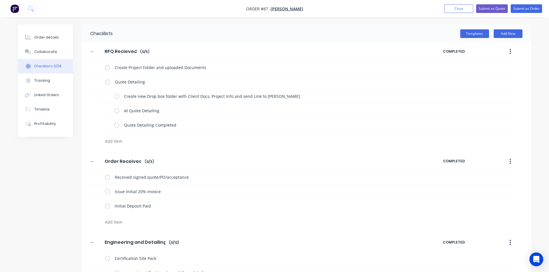
click at [108, 67] on label at bounding box center [107, 68] width 5 height 6
click at [0, 0] on input "checkbox" at bounding box center [0, 0] width 0 height 0
click at [106, 84] on label at bounding box center [107, 82] width 5 height 6
click at [0, 0] on input "checkbox" at bounding box center [0, 0] width 0 height 0
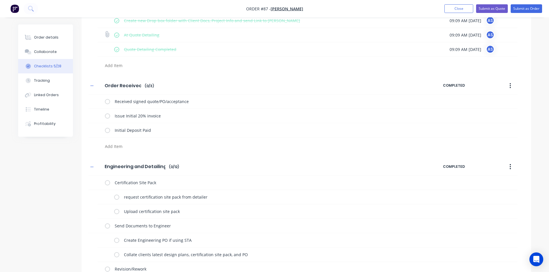
scroll to position [87, 0]
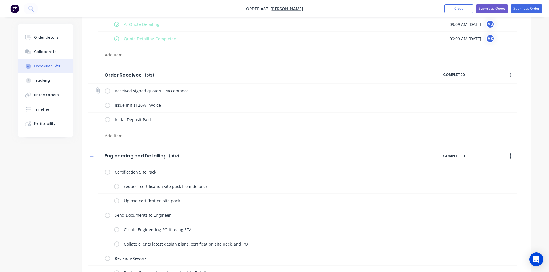
click at [109, 90] on label at bounding box center [107, 91] width 5 height 6
click at [0, 0] on input "checkbox" at bounding box center [0, 0] width 0 height 0
click at [109, 106] on label at bounding box center [107, 105] width 5 height 6
click at [0, 0] on input "checkbox" at bounding box center [0, 0] width 0 height 0
click at [108, 121] on label at bounding box center [107, 120] width 5 height 6
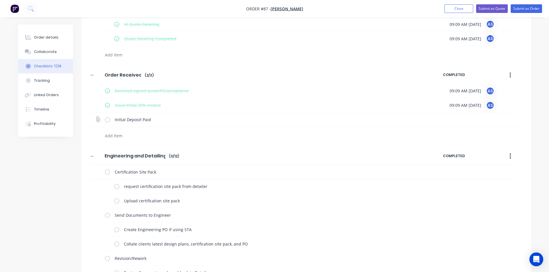
click at [0, 0] on input "checkbox" at bounding box center [0, 0] width 0 height 0
type textarea "x"
click at [43, 39] on div "Order details" at bounding box center [46, 37] width 25 height 5
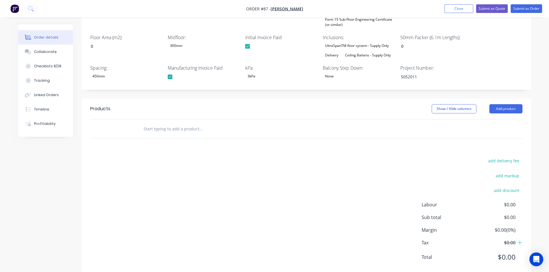
scroll to position [230, 0]
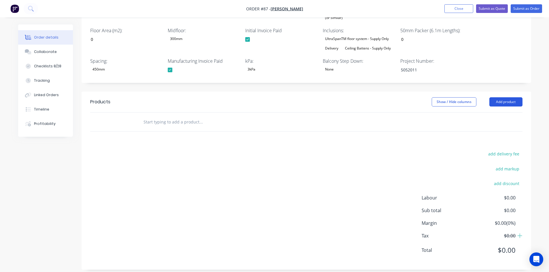
click at [497, 97] on button "Add product" at bounding box center [506, 101] width 33 height 9
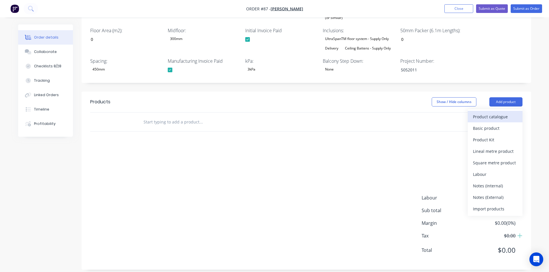
click at [494, 113] on div "Product catalogue" at bounding box center [495, 117] width 44 height 8
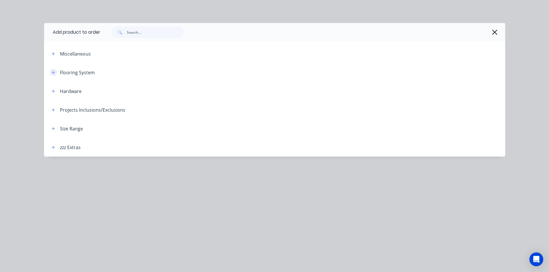
click at [52, 74] on icon "button" at bounding box center [53, 73] width 3 height 4
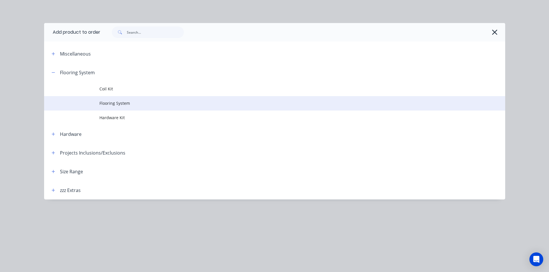
click at [109, 107] on td "Flooring System" at bounding box center [302, 103] width 406 height 14
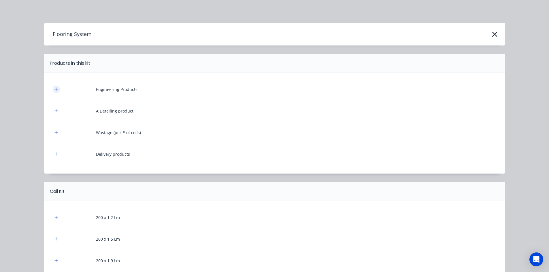
click at [54, 91] on icon "button" at bounding box center [55, 89] width 3 height 4
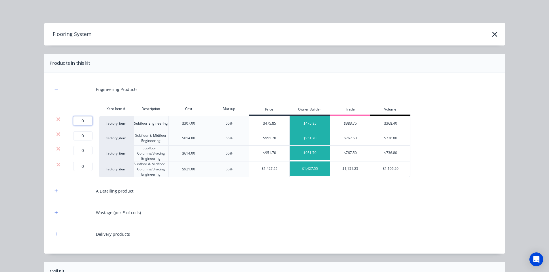
click at [85, 123] on input "0" at bounding box center [82, 120] width 19 height 9
type input "1"
click at [57, 134] on icon at bounding box center [59, 134] width 4 height 4
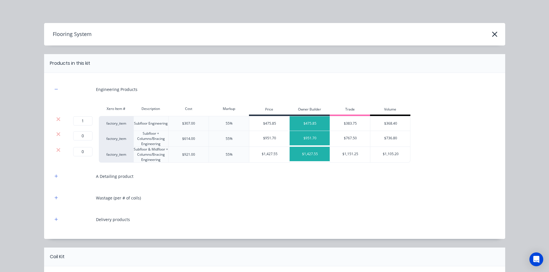
click at [57, 134] on icon at bounding box center [59, 134] width 4 height 4
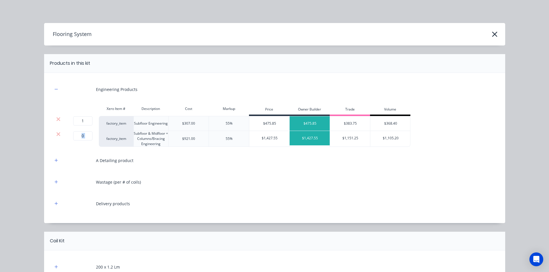
click at [57, 134] on icon at bounding box center [59, 134] width 4 height 4
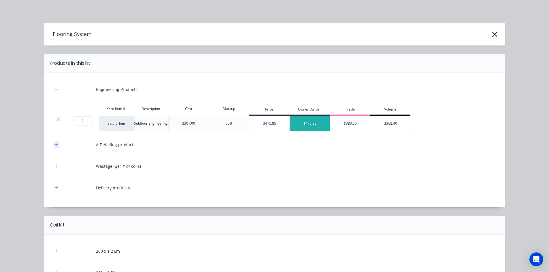
click at [54, 146] on icon "button" at bounding box center [55, 145] width 3 height 4
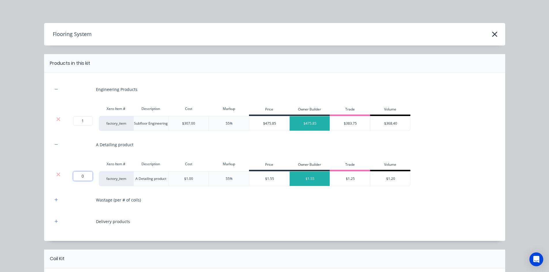
click at [83, 176] on input "0" at bounding box center [82, 176] width 19 height 9
type input "116"
click at [31, 176] on div "Flooring System Products in this kit Engineering Products Xero Item # Descripti…" at bounding box center [274, 136] width 549 height 272
click at [54, 202] on icon "button" at bounding box center [55, 199] width 3 height 3
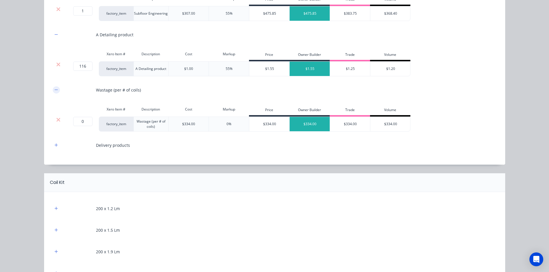
scroll to position [115, 0]
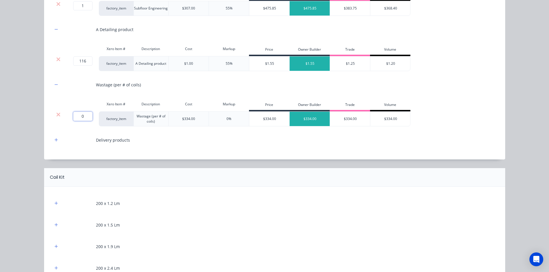
click at [84, 118] on input "0" at bounding box center [82, 116] width 19 height 9
type input "1"
click at [54, 140] on icon "button" at bounding box center [55, 140] width 3 height 4
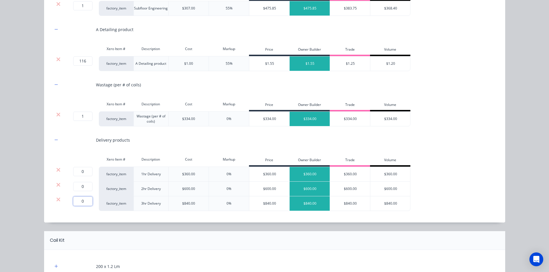
click at [82, 200] on input "0" at bounding box center [82, 201] width 19 height 9
type input "1"
click at [57, 169] on icon at bounding box center [59, 170] width 4 height 4
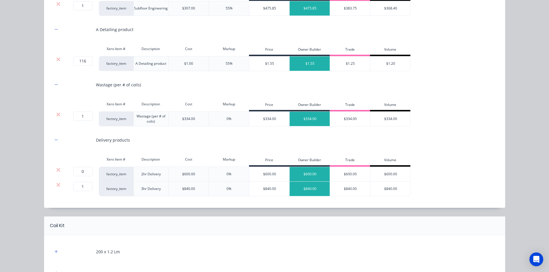
click at [57, 169] on icon at bounding box center [59, 170] width 4 height 4
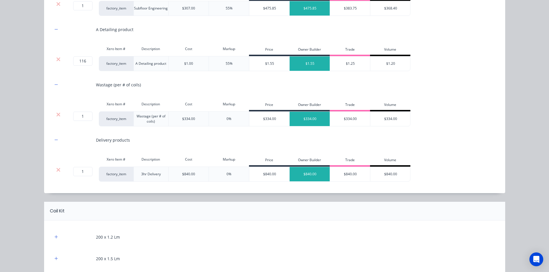
click at [36, 178] on div "Flooring System Products in this kit Engineering Products Xero Item # Descripti…" at bounding box center [274, 136] width 549 height 272
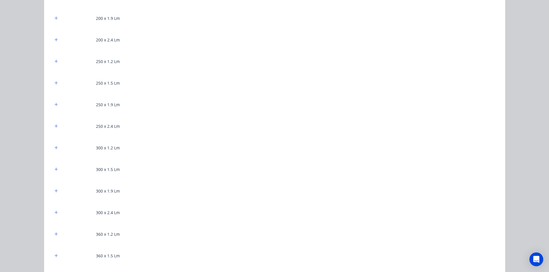
scroll to position [433, 0]
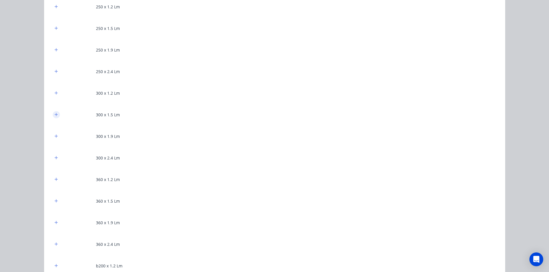
click at [54, 115] on icon "button" at bounding box center [55, 115] width 3 height 4
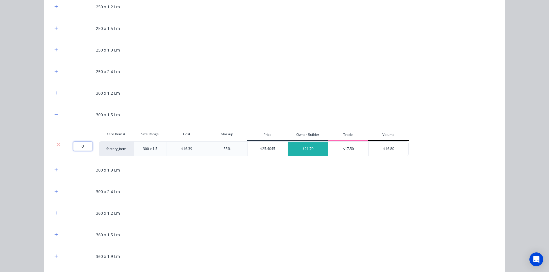
click at [83, 143] on input "0" at bounding box center [82, 146] width 19 height 9
type input "116"
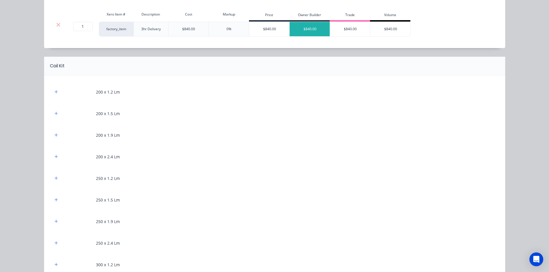
scroll to position [260, 0]
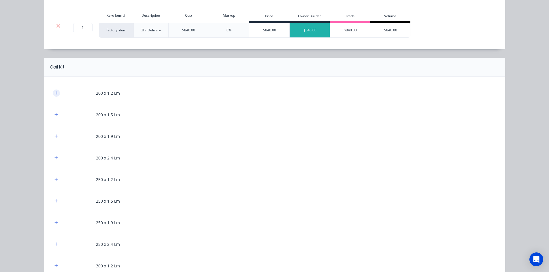
click at [54, 93] on icon "button" at bounding box center [55, 93] width 3 height 4
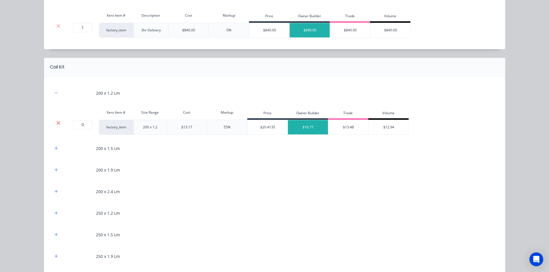
click at [57, 121] on icon at bounding box center [58, 123] width 4 height 6
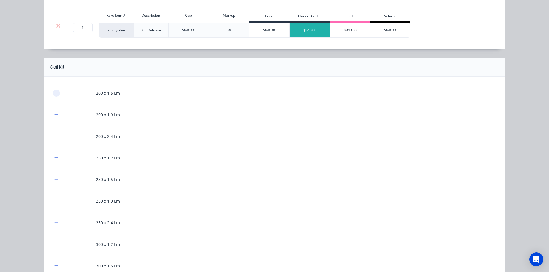
click at [54, 94] on icon "button" at bounding box center [55, 92] width 3 height 3
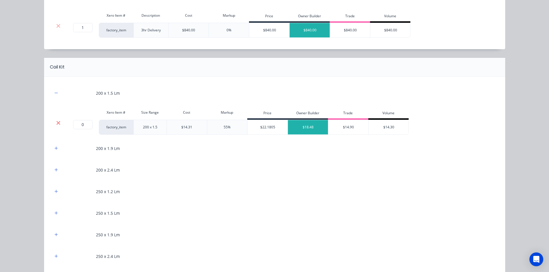
click at [57, 121] on icon at bounding box center [58, 123] width 4 height 6
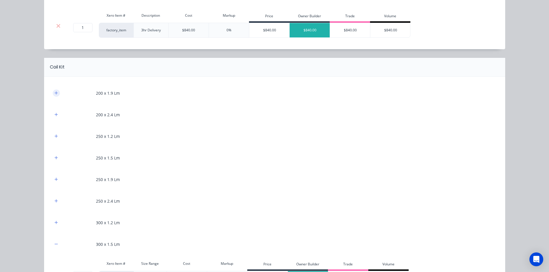
click at [54, 90] on button "button" at bounding box center [56, 93] width 7 height 7
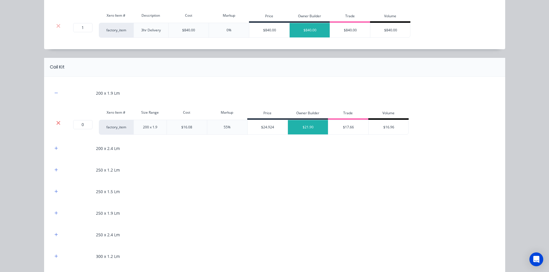
click at [56, 123] on icon at bounding box center [58, 123] width 4 height 6
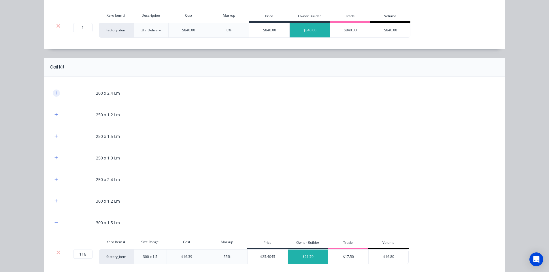
click at [54, 91] on button "button" at bounding box center [56, 93] width 7 height 7
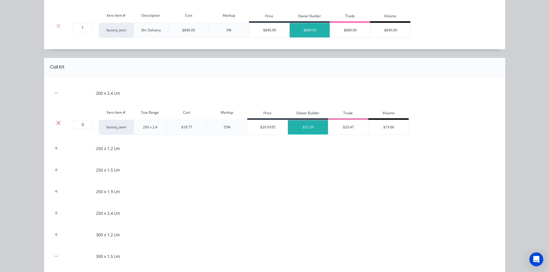
click at [57, 123] on icon at bounding box center [59, 123] width 4 height 4
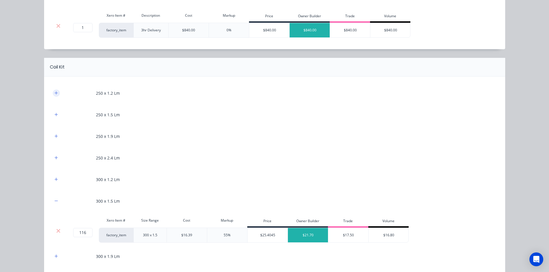
click at [54, 92] on icon "button" at bounding box center [55, 92] width 3 height 3
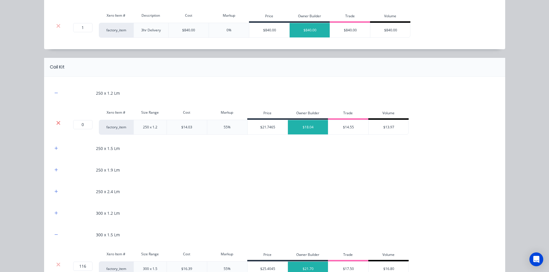
click at [57, 123] on icon at bounding box center [58, 123] width 4 height 6
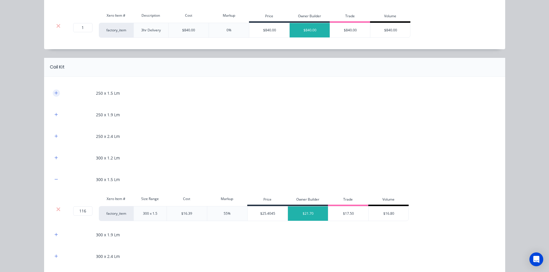
click at [55, 92] on icon "button" at bounding box center [55, 93] width 3 height 4
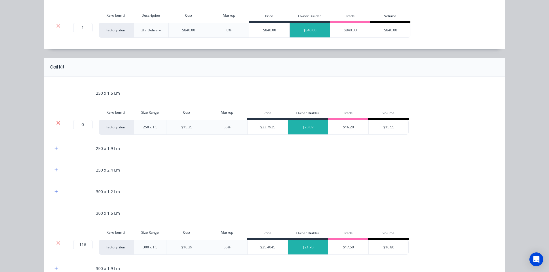
click at [58, 123] on icon at bounding box center [58, 123] width 4 height 6
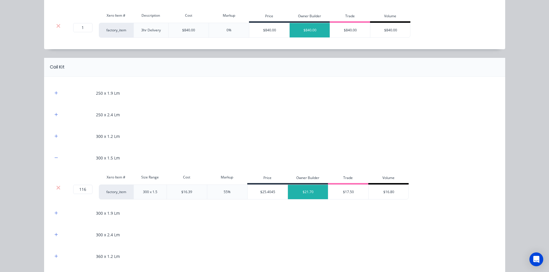
click at [54, 97] on div "250 x 1.9 Lm" at bounding box center [275, 93] width 444 height 16
click at [54, 94] on icon "button" at bounding box center [55, 93] width 3 height 4
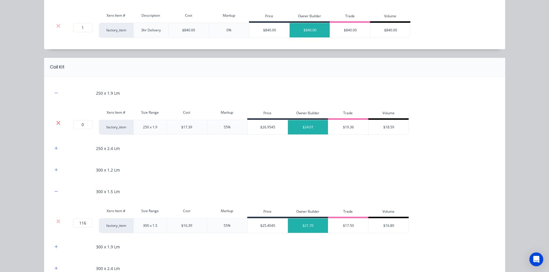
click at [57, 123] on icon at bounding box center [59, 123] width 4 height 4
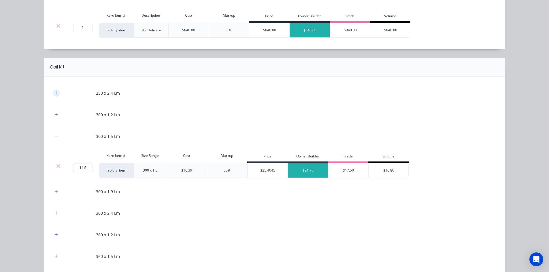
click at [54, 94] on icon "button" at bounding box center [55, 93] width 3 height 4
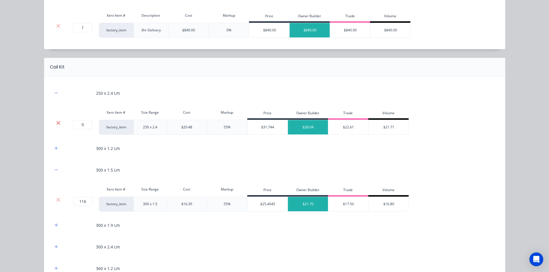
click at [56, 121] on icon at bounding box center [58, 123] width 4 height 6
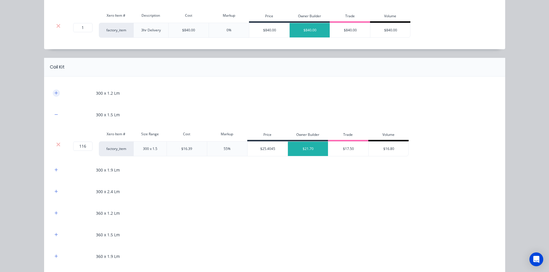
click at [55, 92] on icon "button" at bounding box center [55, 93] width 3 height 4
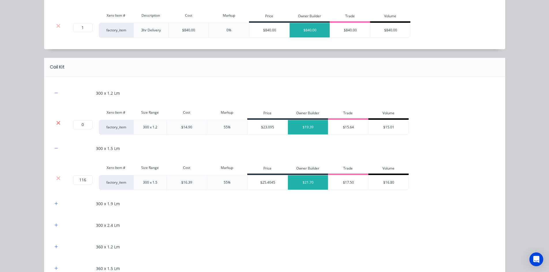
click at [57, 123] on icon at bounding box center [59, 123] width 4 height 4
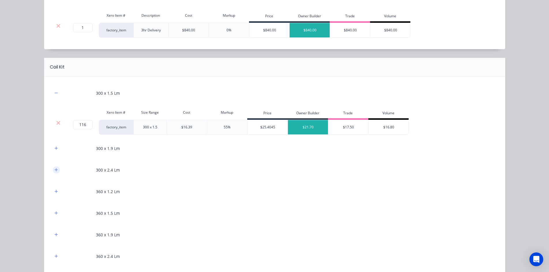
scroll to position [288, 0]
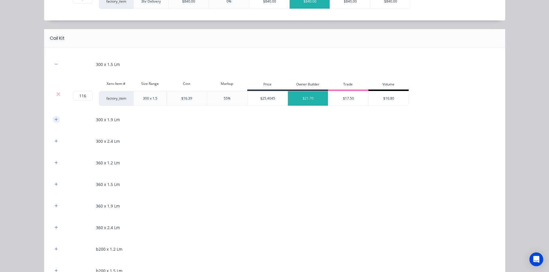
click at [54, 122] on icon "button" at bounding box center [55, 120] width 3 height 4
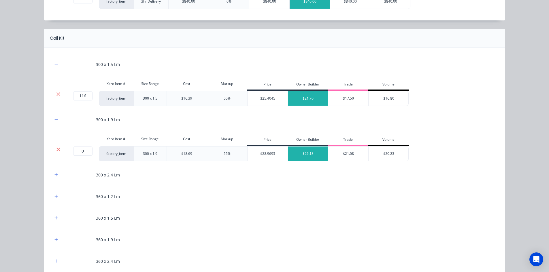
click at [56, 151] on icon at bounding box center [58, 150] width 4 height 6
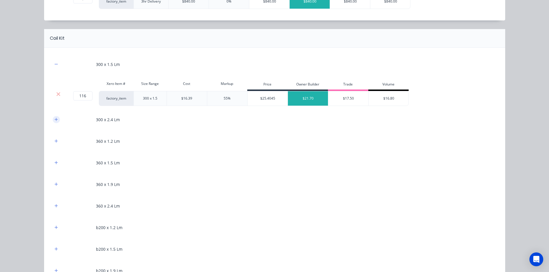
click at [54, 120] on icon "button" at bounding box center [55, 119] width 3 height 3
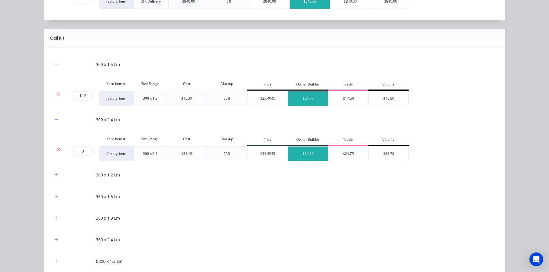
click at [57, 151] on icon at bounding box center [59, 150] width 4 height 4
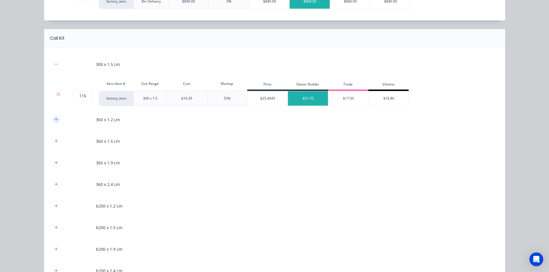
click at [54, 122] on button "button" at bounding box center [56, 119] width 7 height 7
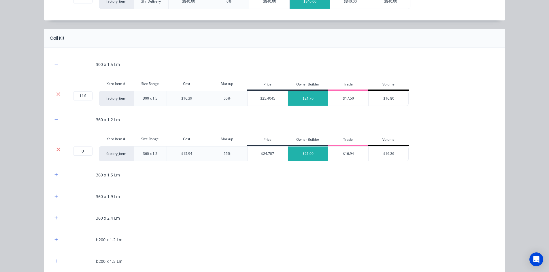
click at [57, 150] on icon at bounding box center [59, 150] width 4 height 4
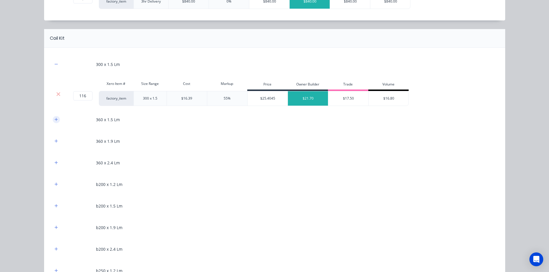
click at [53, 118] on button "button" at bounding box center [56, 119] width 7 height 7
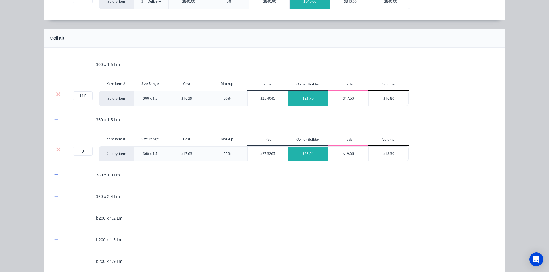
click at [54, 149] on div at bounding box center [58, 150] width 11 height 6
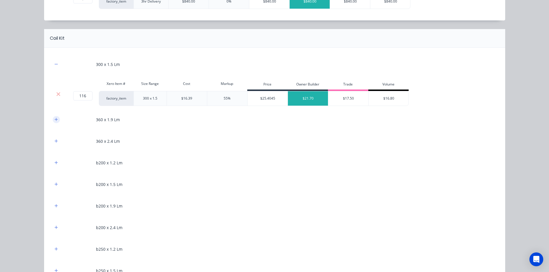
click at [54, 120] on icon "button" at bounding box center [55, 119] width 3 height 3
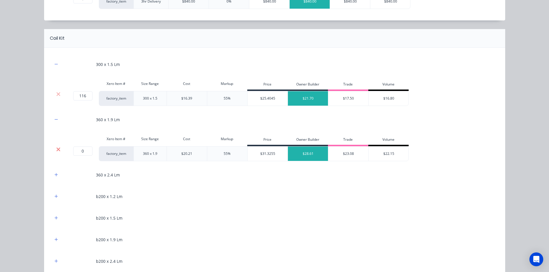
click at [56, 147] on icon at bounding box center [58, 150] width 4 height 6
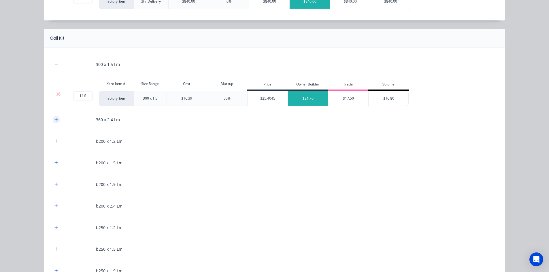
click at [55, 120] on icon "button" at bounding box center [55, 120] width 3 height 4
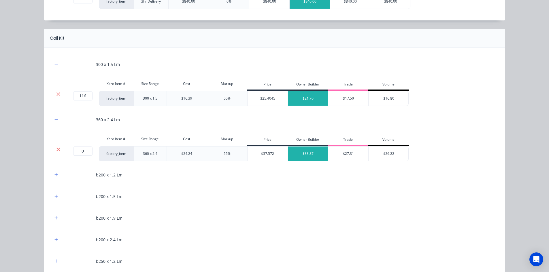
click at [57, 151] on icon at bounding box center [58, 150] width 4 height 6
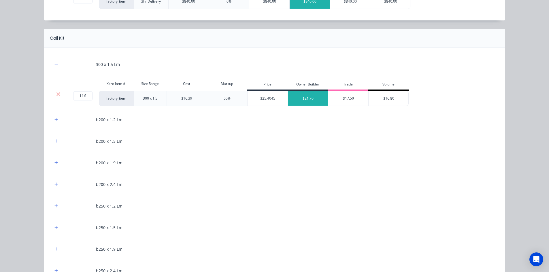
click at [55, 123] on div "b200 x 1.2 Lm" at bounding box center [275, 120] width 444 height 16
click at [55, 119] on icon "button" at bounding box center [55, 120] width 3 height 4
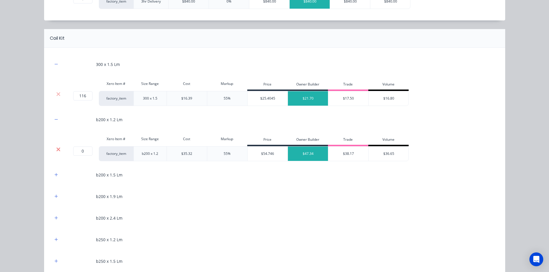
click at [57, 151] on icon at bounding box center [59, 150] width 4 height 4
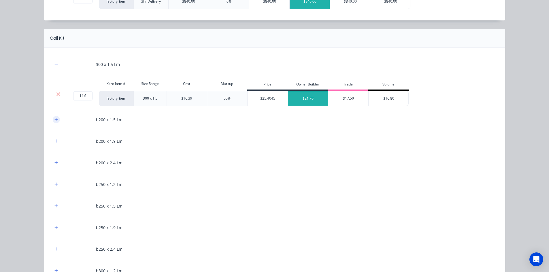
click at [54, 123] on button "button" at bounding box center [56, 119] width 7 height 7
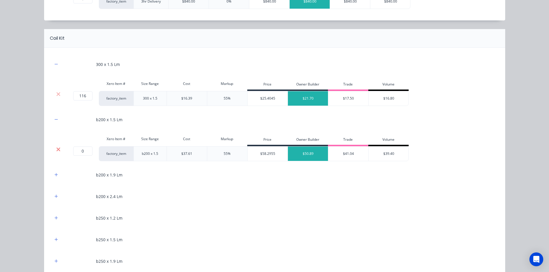
click at [57, 151] on icon at bounding box center [58, 150] width 4 height 6
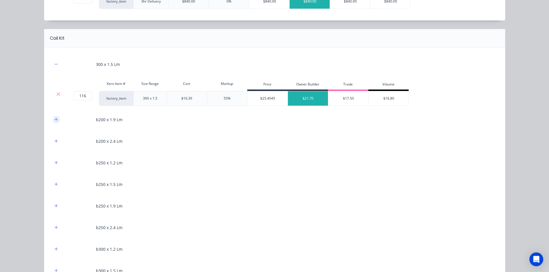
click at [56, 121] on button "button" at bounding box center [56, 119] width 7 height 7
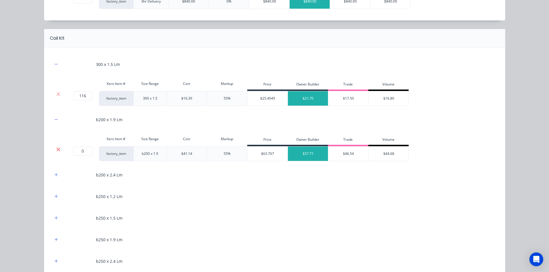
click at [56, 147] on icon at bounding box center [58, 150] width 4 height 6
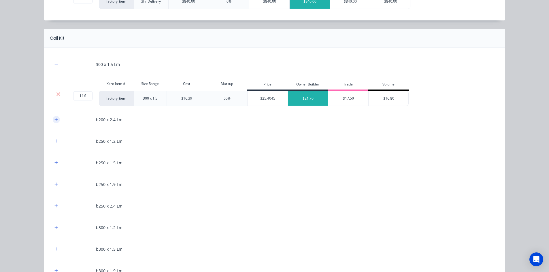
click at [53, 122] on button "button" at bounding box center [56, 119] width 7 height 7
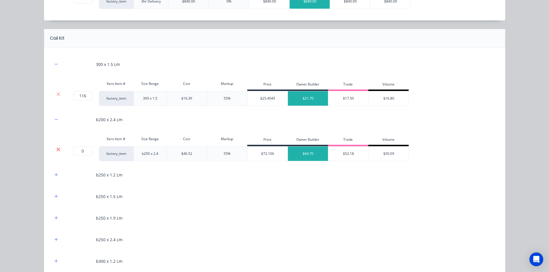
click at [57, 148] on icon at bounding box center [59, 150] width 4 height 4
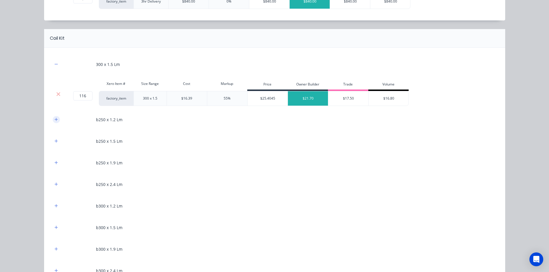
drag, startPoint x: 54, startPoint y: 120, endPoint x: 54, endPoint y: 132, distance: 12.4
click at [54, 120] on icon "button" at bounding box center [55, 120] width 3 height 4
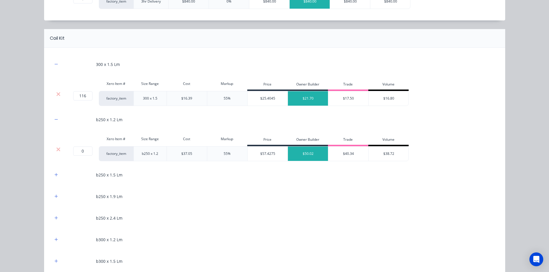
click at [56, 148] on icon at bounding box center [58, 150] width 4 height 6
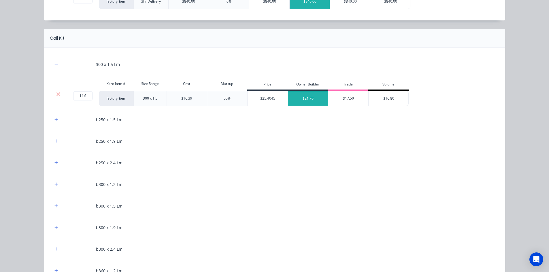
drag, startPoint x: 52, startPoint y: 119, endPoint x: 55, endPoint y: 132, distance: 12.9
click at [54, 121] on icon "button" at bounding box center [55, 120] width 3 height 4
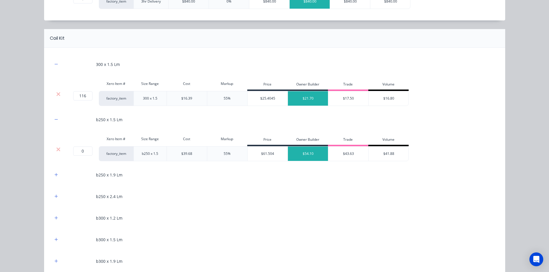
click at [57, 146] on div at bounding box center [59, 153] width 12 height 15
click at [57, 150] on icon at bounding box center [59, 150] width 4 height 4
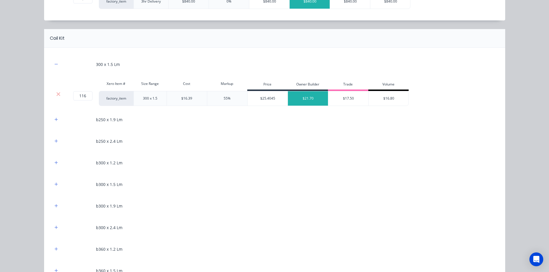
drag, startPoint x: 55, startPoint y: 120, endPoint x: 55, endPoint y: 125, distance: 4.6
click at [55, 121] on icon "button" at bounding box center [55, 120] width 3 height 4
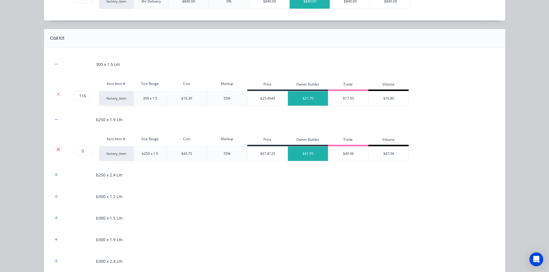
drag, startPoint x: 56, startPoint y: 150, endPoint x: 54, endPoint y: 128, distance: 22.0
click at [57, 149] on icon at bounding box center [59, 150] width 4 height 4
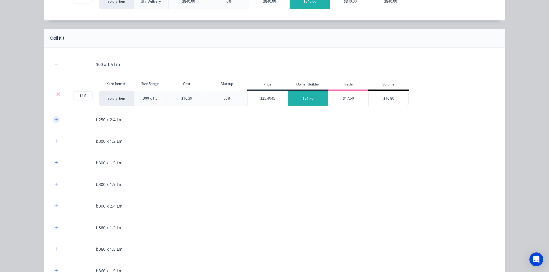
click at [54, 122] on button "button" at bounding box center [56, 119] width 7 height 7
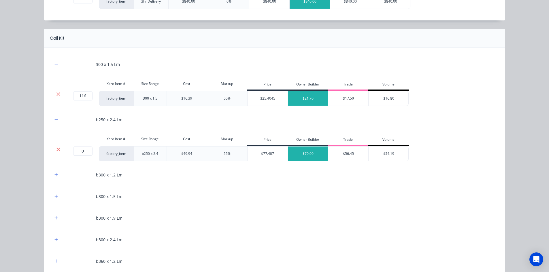
click at [57, 148] on icon at bounding box center [58, 150] width 4 height 6
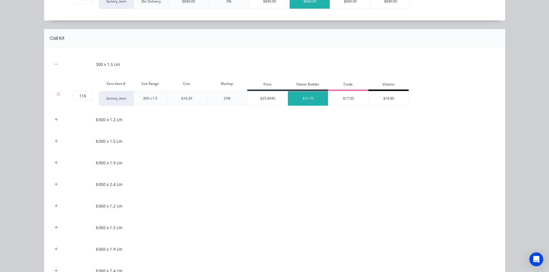
drag, startPoint x: 53, startPoint y: 121, endPoint x: 53, endPoint y: 128, distance: 7.5
click at [53, 123] on button "button" at bounding box center [56, 119] width 7 height 7
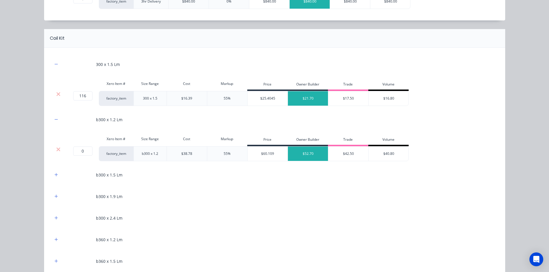
click at [54, 149] on div at bounding box center [58, 150] width 11 height 6
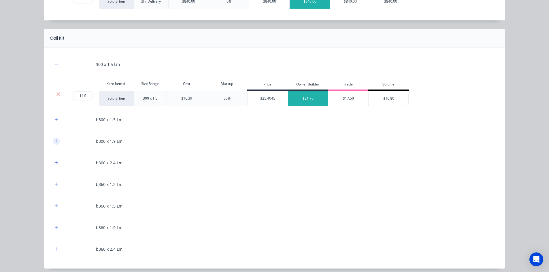
drag, startPoint x: 52, startPoint y: 120, endPoint x: 54, endPoint y: 141, distance: 20.5
click at [53, 123] on div at bounding box center [56, 119] width 7 height 7
click at [54, 142] on icon "button" at bounding box center [55, 141] width 3 height 4
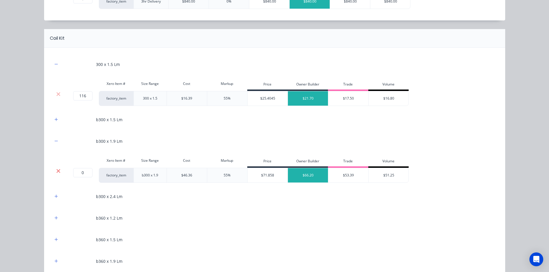
click at [57, 173] on icon at bounding box center [58, 171] width 4 height 6
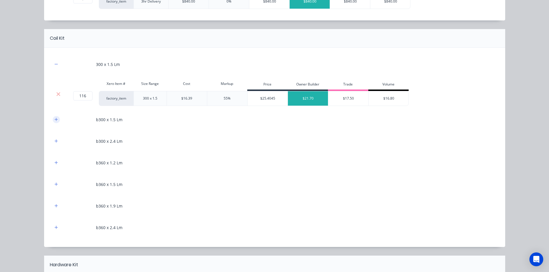
click at [55, 122] on icon "button" at bounding box center [55, 120] width 3 height 4
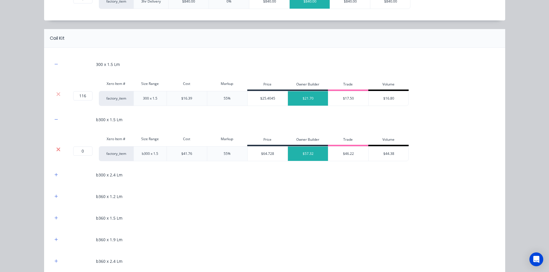
click at [57, 148] on icon at bounding box center [58, 150] width 4 height 6
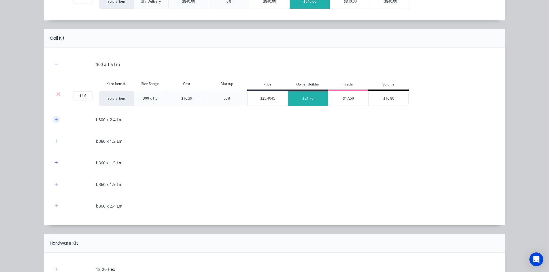
click at [53, 119] on button "button" at bounding box center [56, 119] width 7 height 7
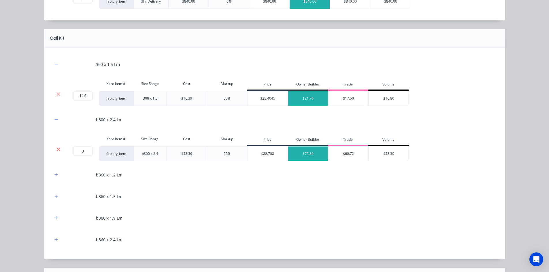
click at [57, 150] on icon at bounding box center [59, 150] width 4 height 4
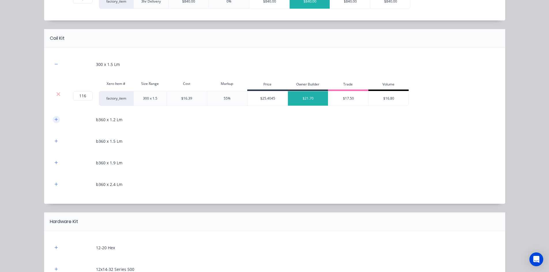
click at [55, 119] on icon "button" at bounding box center [55, 120] width 3 height 4
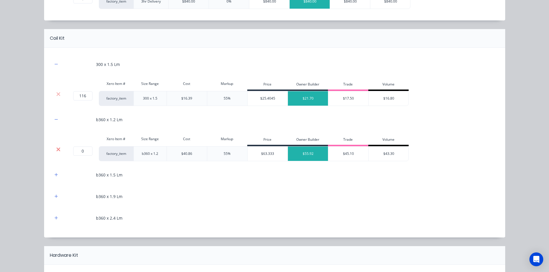
click at [56, 147] on icon at bounding box center [58, 150] width 4 height 6
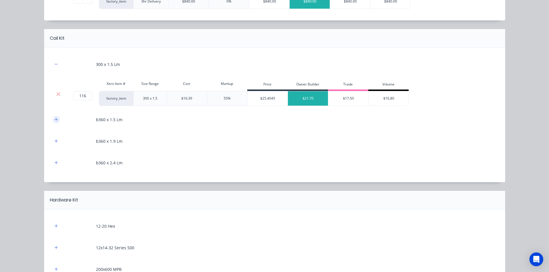
click at [54, 122] on icon "button" at bounding box center [55, 120] width 3 height 4
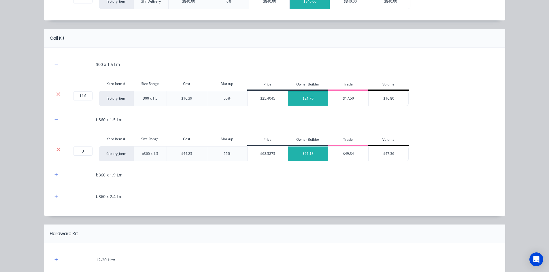
click at [57, 150] on icon at bounding box center [59, 150] width 4 height 4
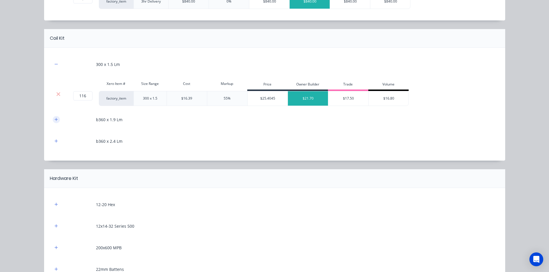
click at [54, 121] on icon "button" at bounding box center [55, 119] width 3 height 3
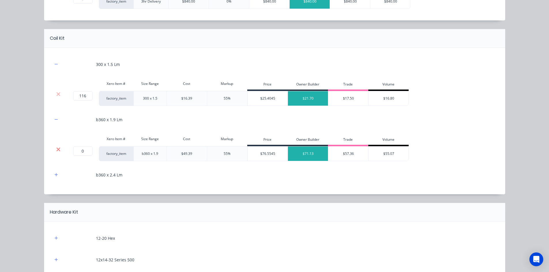
click at [57, 150] on icon at bounding box center [59, 150] width 4 height 4
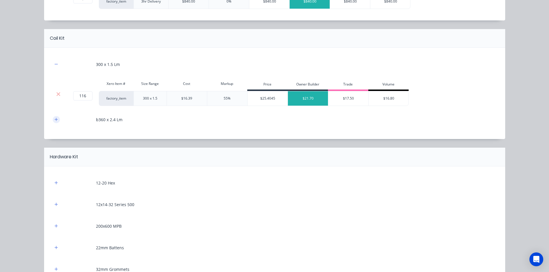
click at [54, 121] on icon "button" at bounding box center [55, 120] width 3 height 4
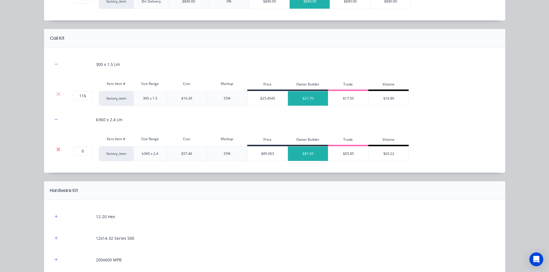
click at [57, 150] on icon at bounding box center [59, 150] width 4 height 4
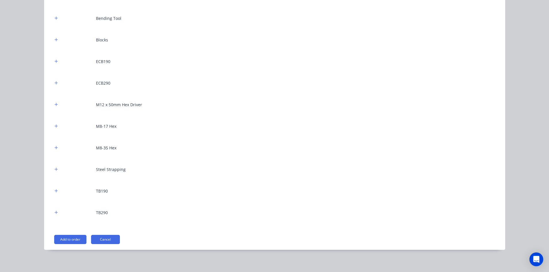
scroll to position [565, 0]
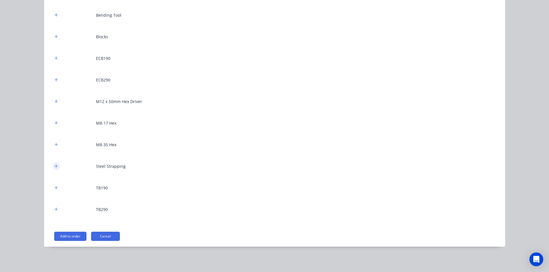
click at [53, 164] on button "button" at bounding box center [56, 166] width 7 height 7
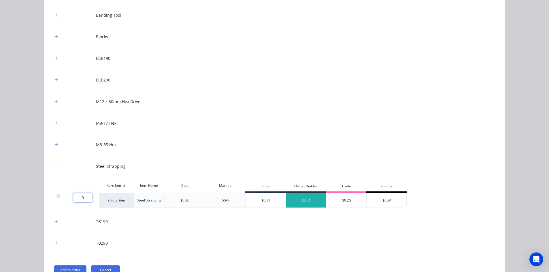
click at [83, 199] on input "0" at bounding box center [82, 197] width 19 height 9
type input "50"
click at [35, 191] on div "Flooring System Products in this kit Engineering Products Xero Item # Descripti…" at bounding box center [274, 136] width 549 height 272
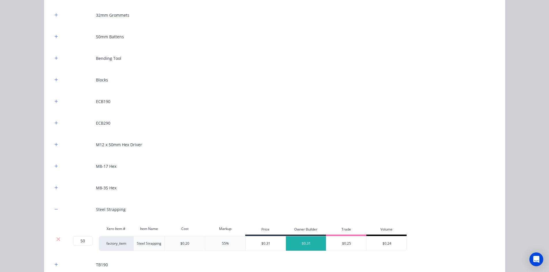
scroll to position [507, 0]
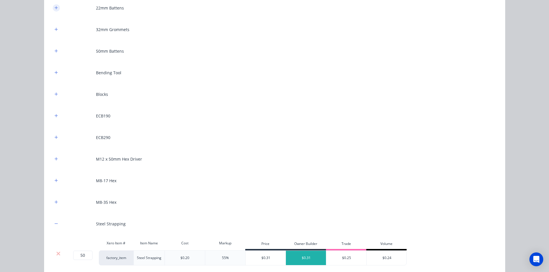
click at [53, 10] on button "button" at bounding box center [56, 7] width 7 height 7
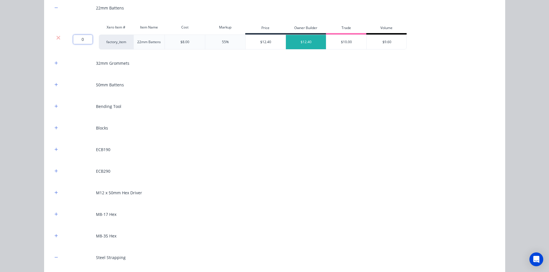
click at [85, 42] on input "0" at bounding box center [82, 39] width 19 height 9
type input "22"
click at [41, 54] on div "Flooring System Products in this kit Engineering Products Xero Item # Descripti…" at bounding box center [274, 136] width 549 height 272
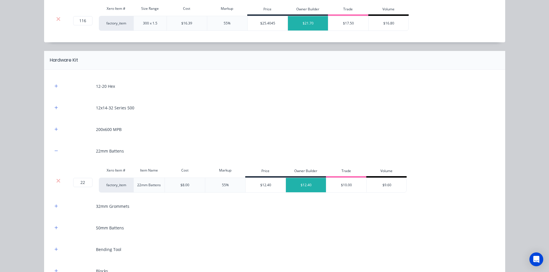
scroll to position [334, 0]
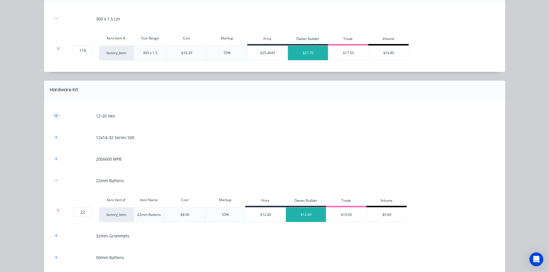
click at [54, 116] on icon "button" at bounding box center [55, 115] width 3 height 3
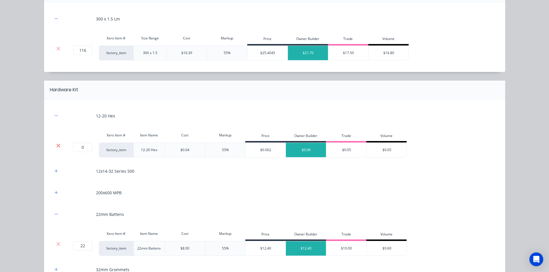
click at [57, 146] on icon at bounding box center [59, 146] width 4 height 4
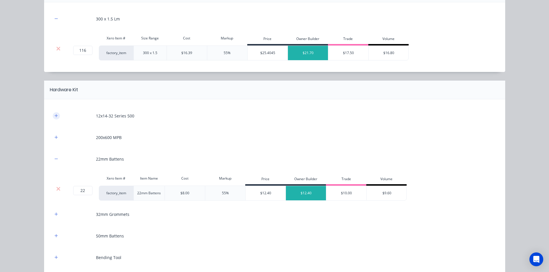
click at [54, 118] on icon "button" at bounding box center [55, 116] width 3 height 4
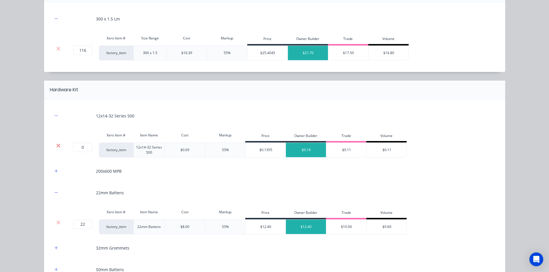
click at [57, 146] on icon at bounding box center [59, 146] width 4 height 4
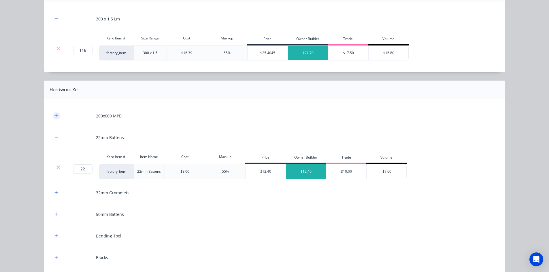
click at [54, 116] on icon "button" at bounding box center [55, 116] width 3 height 4
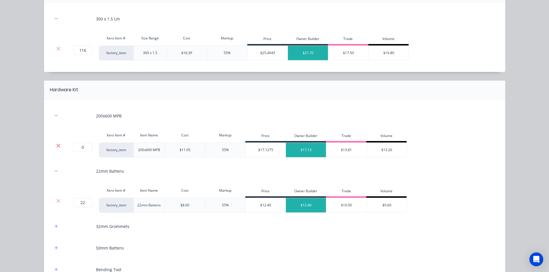
click at [57, 143] on icon at bounding box center [58, 146] width 4 height 6
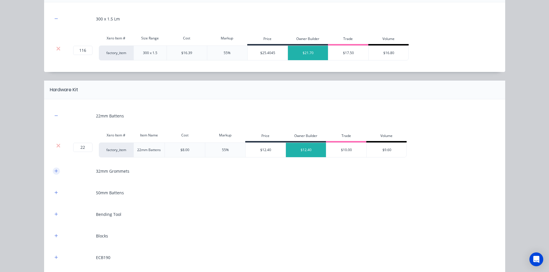
click at [54, 173] on icon "button" at bounding box center [55, 171] width 3 height 4
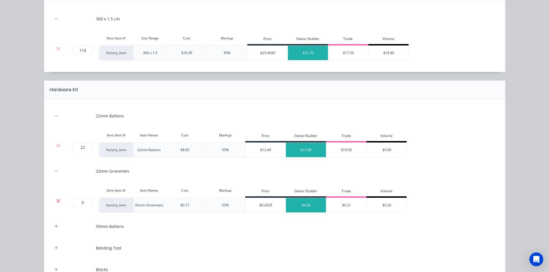
click at [56, 202] on icon at bounding box center [58, 201] width 4 height 6
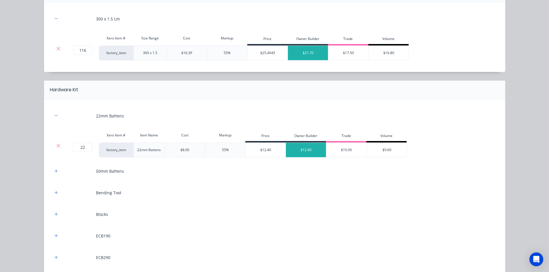
click at [55, 175] on div "50mm Battens" at bounding box center [275, 171] width 444 height 16
click at [54, 170] on icon "button" at bounding box center [55, 171] width 3 height 4
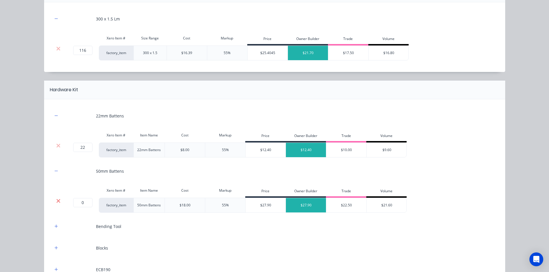
click at [58, 202] on icon at bounding box center [58, 201] width 4 height 6
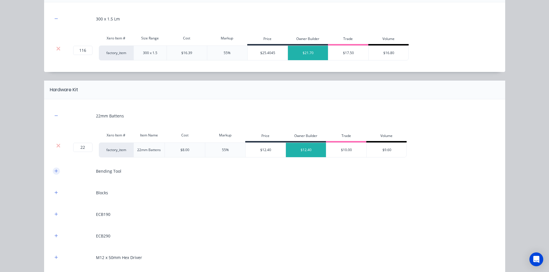
click at [54, 174] on button "button" at bounding box center [56, 171] width 7 height 7
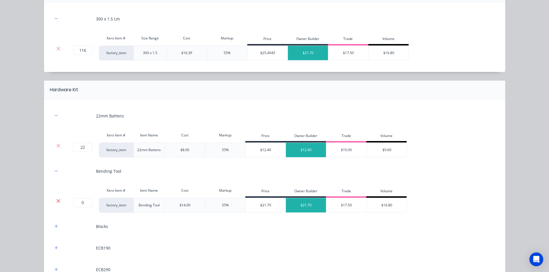
click at [57, 203] on icon at bounding box center [59, 201] width 4 height 4
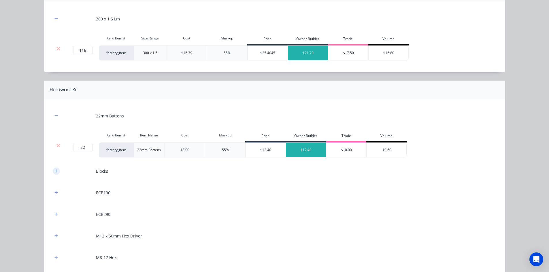
click at [54, 172] on icon "button" at bounding box center [55, 171] width 3 height 3
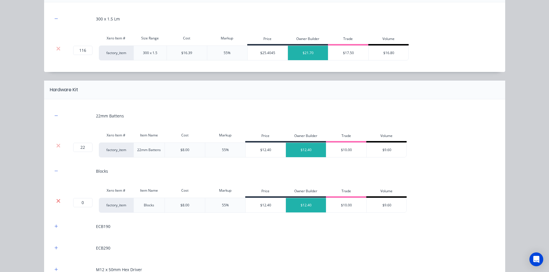
click at [56, 200] on icon at bounding box center [58, 201] width 4 height 6
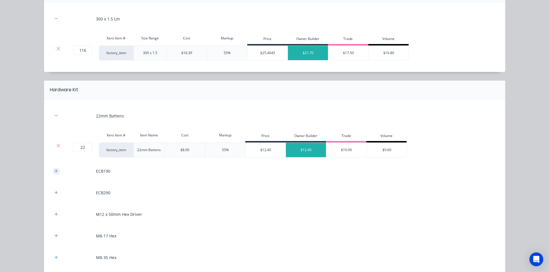
click at [55, 174] on button "button" at bounding box center [56, 171] width 7 height 7
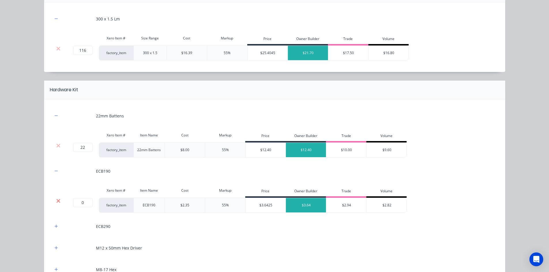
click at [57, 199] on icon at bounding box center [58, 201] width 4 height 6
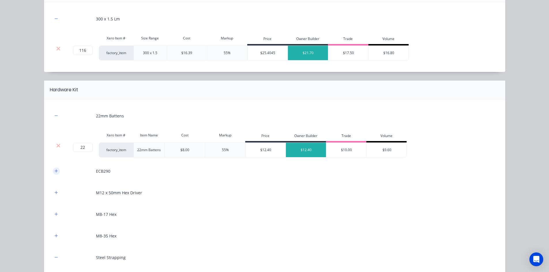
click at [56, 172] on button "button" at bounding box center [56, 171] width 7 height 7
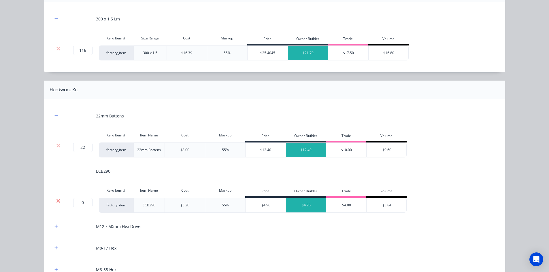
click at [56, 203] on icon at bounding box center [58, 201] width 4 height 6
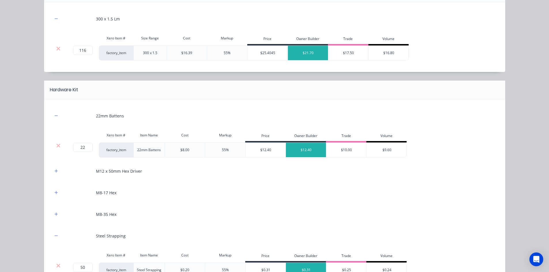
click at [56, 175] on div "M12 x 50mm Hex Driver" at bounding box center [275, 171] width 444 height 16
click at [56, 173] on icon "button" at bounding box center [55, 171] width 3 height 4
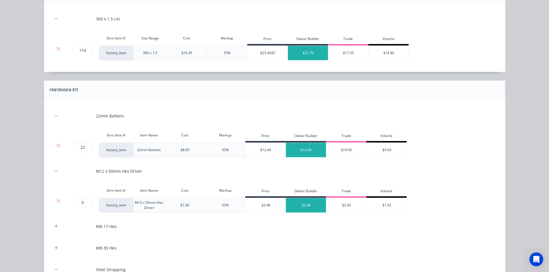
drag, startPoint x: 58, startPoint y: 200, endPoint x: 54, endPoint y: 182, distance: 19.1
click at [57, 200] on icon at bounding box center [58, 201] width 4 height 6
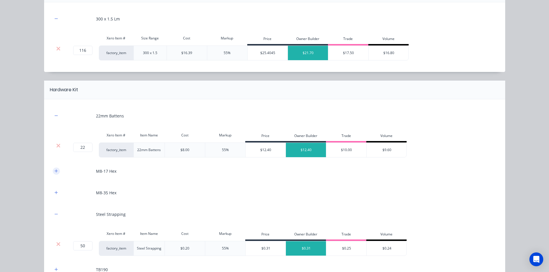
click at [54, 173] on icon "button" at bounding box center [55, 171] width 3 height 4
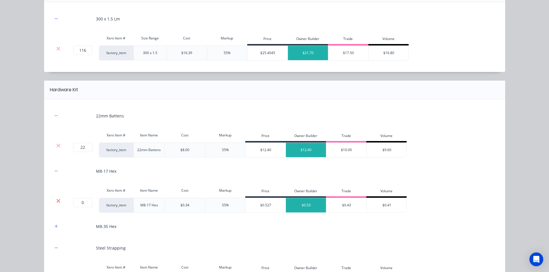
click at [56, 204] on icon at bounding box center [58, 201] width 4 height 6
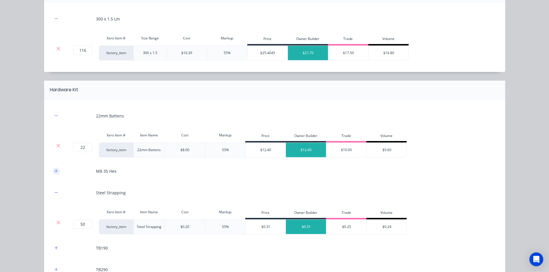
click at [54, 172] on icon "button" at bounding box center [55, 171] width 3 height 4
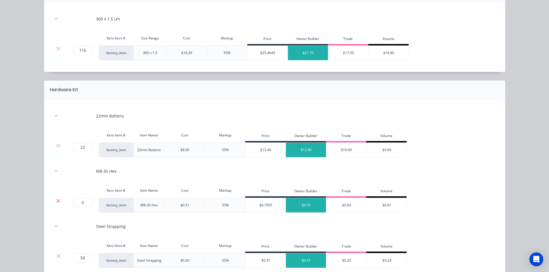
click at [57, 199] on icon at bounding box center [58, 201] width 4 height 6
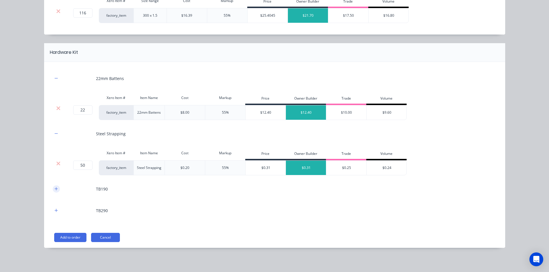
scroll to position [373, 0]
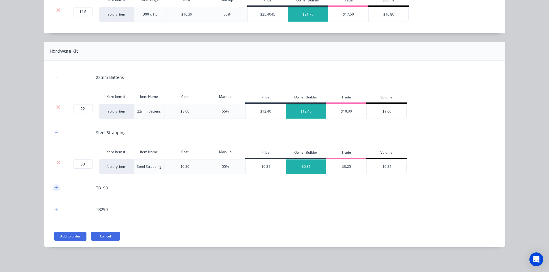
click at [55, 190] on icon "button" at bounding box center [55, 188] width 3 height 4
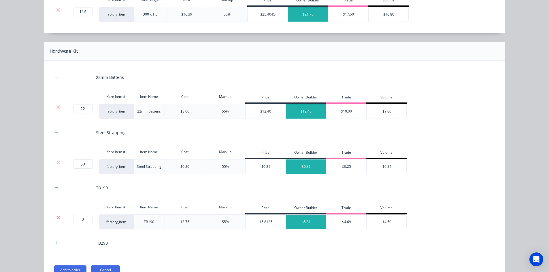
click at [57, 219] on icon at bounding box center [59, 218] width 4 height 4
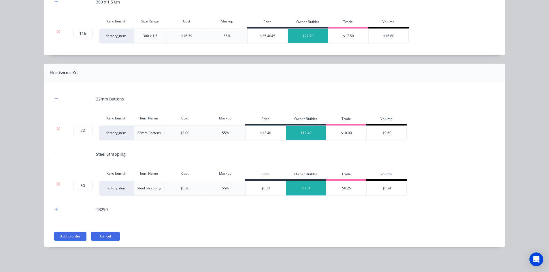
scroll to position [351, 0]
click at [54, 211] on icon "button" at bounding box center [55, 210] width 3 height 4
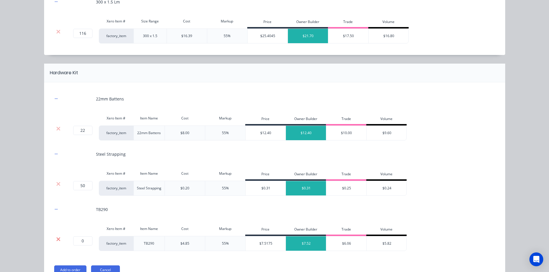
click at [57, 240] on icon at bounding box center [59, 240] width 4 height 4
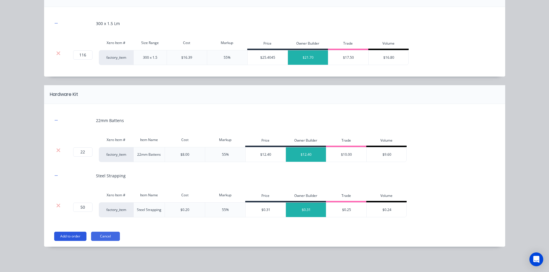
click at [63, 238] on button "Add to order" at bounding box center [70, 236] width 32 height 9
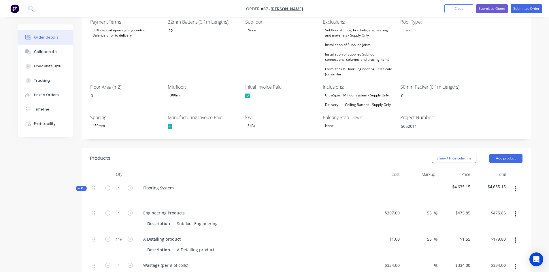
scroll to position [145, 0]
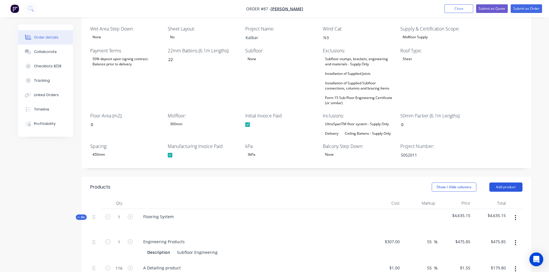
click at [507, 183] on button "Add product" at bounding box center [506, 187] width 33 height 9
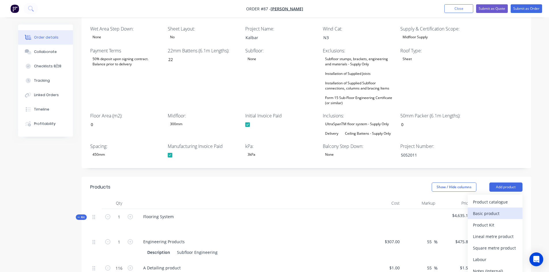
click at [486, 210] on div "Basic product" at bounding box center [495, 214] width 44 height 8
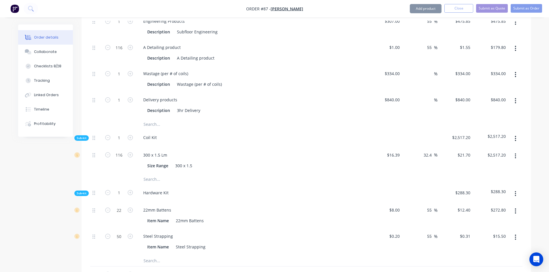
scroll to position [546, 0]
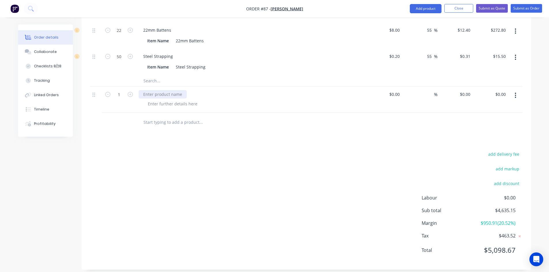
click at [155, 92] on div at bounding box center [163, 94] width 48 height 8
paste div
click at [157, 136] on div "Products Show / Hide columns Add product Qty Cost Markup Price Total Kit 1 Floo…" at bounding box center [307, 23] width 450 height 494
click at [154, 100] on div at bounding box center [172, 104] width 59 height 8
paste div
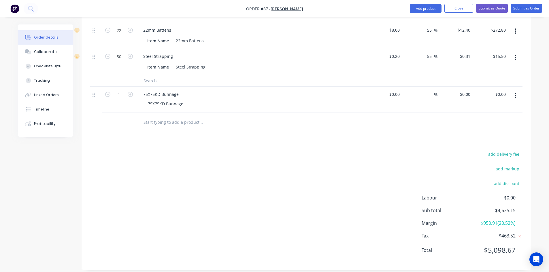
click at [179, 151] on div "add delivery fee add markup add discount Labour $0.00 Sub total $4,635.15 Margi…" at bounding box center [306, 205] width 433 height 111
click at [393, 88] on div "$0.00" at bounding box center [384, 100] width 35 height 26
type input "$4.00"
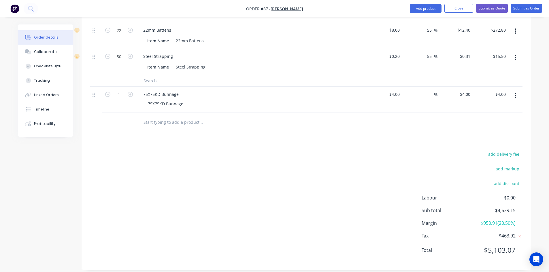
click at [410, 150] on div "add delivery fee add markup add discount Labour $0.00 Sub total $4,639.15 Margi…" at bounding box center [306, 205] width 433 height 111
click at [131, 92] on icon "button" at bounding box center [130, 94] width 5 height 5
type input "2"
type input "$8.00"
click at [131, 92] on icon "button" at bounding box center [130, 94] width 5 height 5
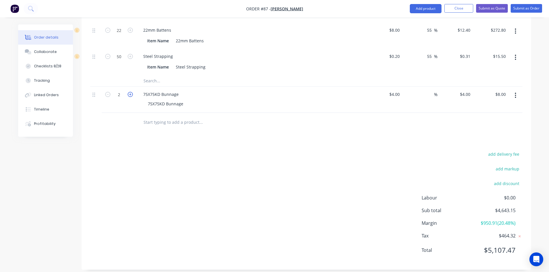
type input "3"
type input "$12.00"
click at [131, 92] on icon "button" at bounding box center [130, 94] width 5 height 5
type input "4"
type input "$16.00"
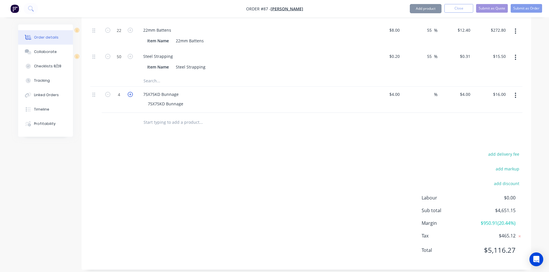
click at [131, 92] on icon "button" at bounding box center [130, 94] width 5 height 5
type input "5"
type input "$20.00"
click at [131, 92] on icon "button" at bounding box center [130, 94] width 5 height 5
type input "6"
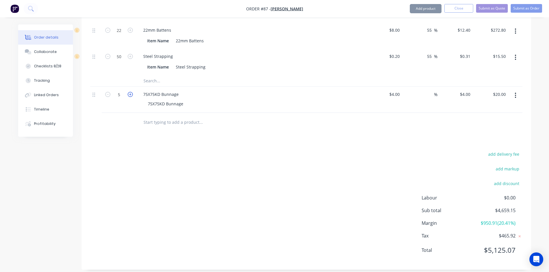
type input "$24.00"
click at [131, 92] on icon "button" at bounding box center [130, 94] width 5 height 5
type input "7"
type input "$28.00"
click at [131, 92] on icon "button" at bounding box center [130, 94] width 5 height 5
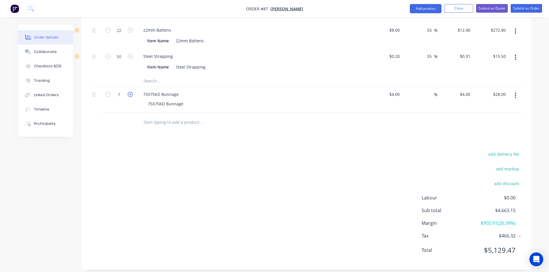
type input "8"
type input "$32.00"
click at [131, 92] on icon "button" at bounding box center [130, 94] width 5 height 5
type input "9"
type input "$36.00"
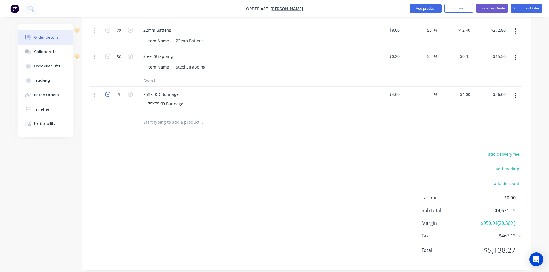
click at [105, 92] on icon "button" at bounding box center [107, 94] width 5 height 5
type input "8"
type input "$32.00"
click at [140, 139] on div "Products Show / Hide columns Add product Qty Cost Markup Price Total Kit 1 Floo…" at bounding box center [307, 23] width 450 height 494
click at [265, 185] on div "add delivery fee add markup add discount Labour $0.00 Sub total $4,667.15 Margi…" at bounding box center [306, 205] width 433 height 111
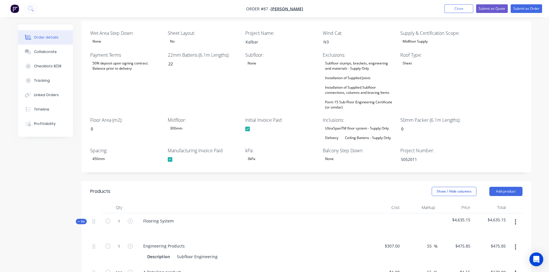
scroll to position [0, 0]
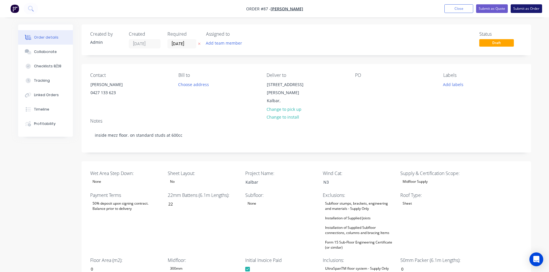
click at [520, 6] on button "Submit as Order" at bounding box center [526, 8] width 31 height 9
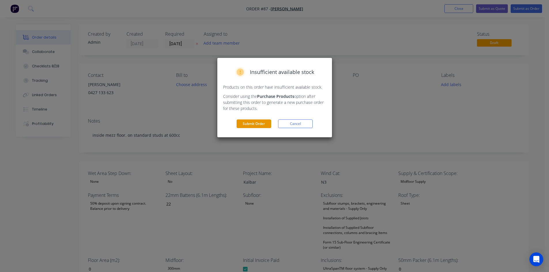
click at [261, 125] on button "Submit Order" at bounding box center [254, 124] width 35 height 9
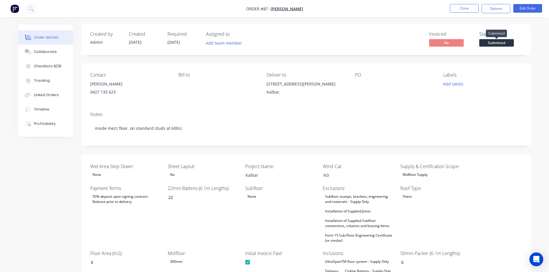
click at [493, 42] on span "Submitted" at bounding box center [496, 42] width 35 height 7
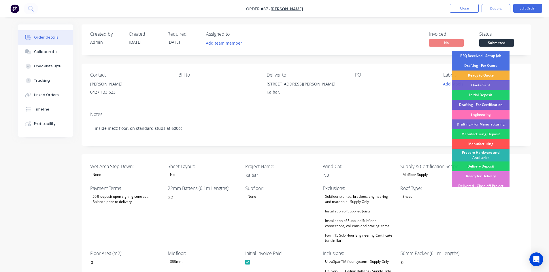
click at [469, 101] on div "Drafting - For Certification" at bounding box center [481, 105] width 58 height 10
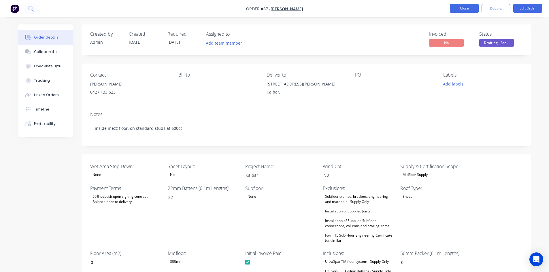
click at [465, 8] on button "Close" at bounding box center [464, 8] width 29 height 9
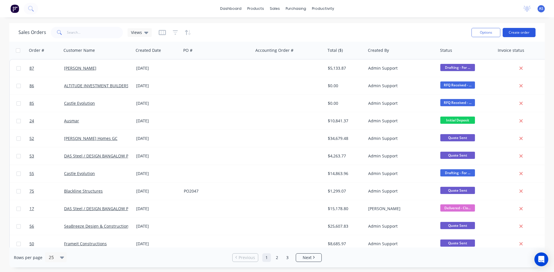
click at [512, 31] on button "Create order" at bounding box center [518, 32] width 33 height 9
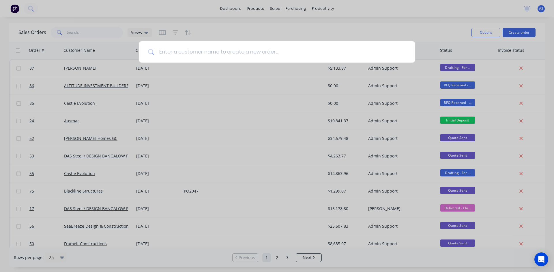
click at [185, 53] on input at bounding box center [279, 52] width 251 height 22
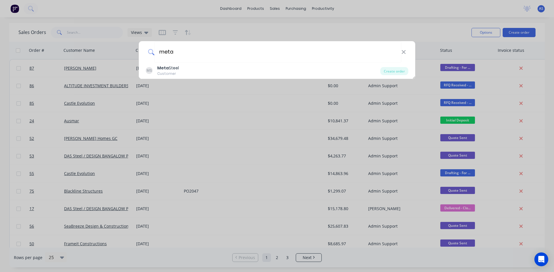
type input "meta"
click at [181, 67] on div "MS Meta Steel Customer" at bounding box center [263, 70] width 234 height 11
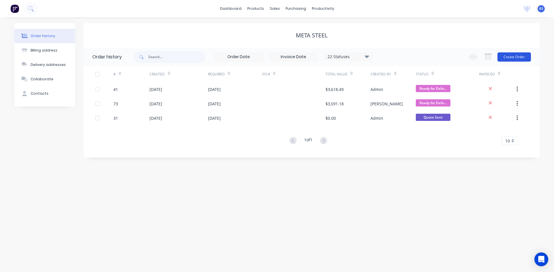
click at [503, 56] on button "Create Order" at bounding box center [513, 56] width 33 height 9
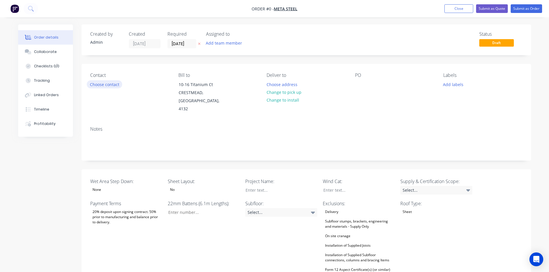
click at [116, 82] on button "Choose contact" at bounding box center [104, 84] width 35 height 8
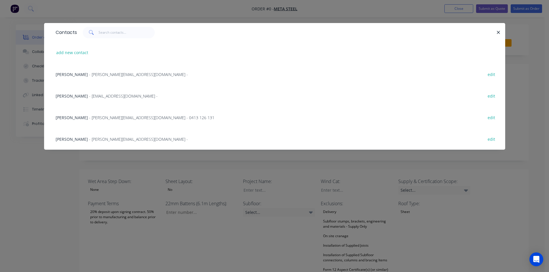
click at [107, 96] on span "- [EMAIL_ADDRESS][DOMAIN_NAME] -" at bounding box center [123, 95] width 69 height 5
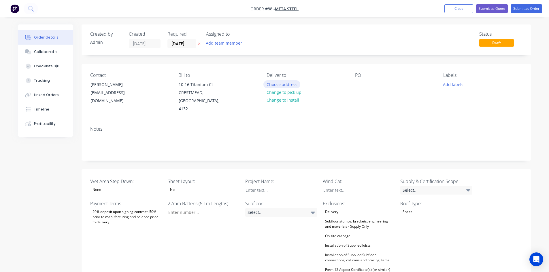
click at [274, 87] on button "Choose address" at bounding box center [282, 84] width 37 height 8
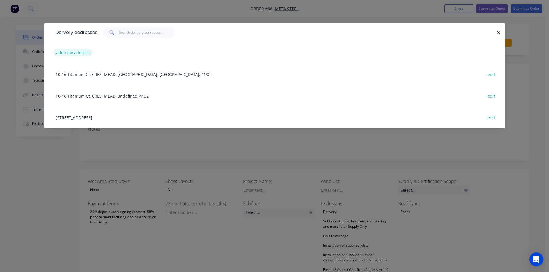
click at [85, 53] on button "add new address" at bounding box center [73, 53] width 40 height 8
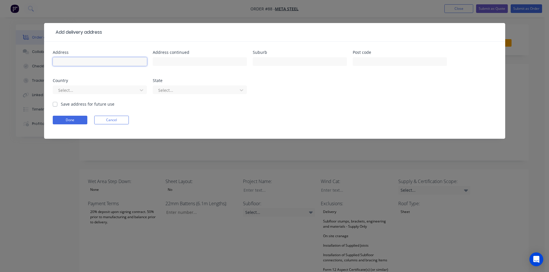
click at [87, 61] on input "text" at bounding box center [100, 61] width 94 height 9
click at [61, 62] on input "8 satinwood" at bounding box center [100, 61] width 94 height 9
type input "8 Satinwood"
click at [61, 106] on label "Save address for future use" at bounding box center [88, 104] width 54 height 6
click at [54, 106] on input "Save address for future use" at bounding box center [55, 103] width 5 height 5
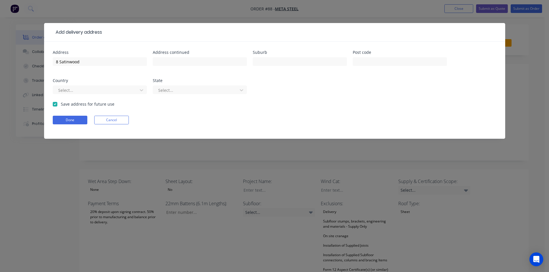
checkbox input "true"
click at [59, 117] on button "Done" at bounding box center [70, 120] width 35 height 9
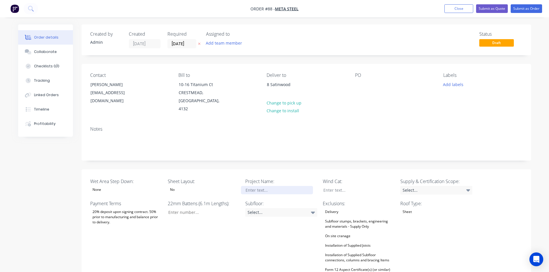
click at [256, 186] on div at bounding box center [277, 190] width 72 height 8
click at [341, 186] on div at bounding box center [355, 190] width 72 height 8
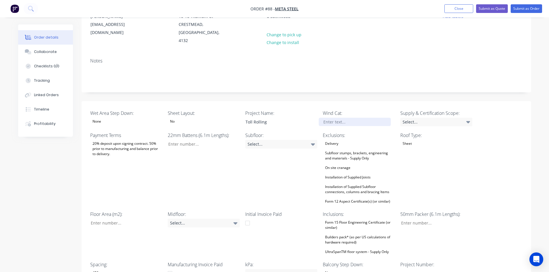
scroll to position [115, 0]
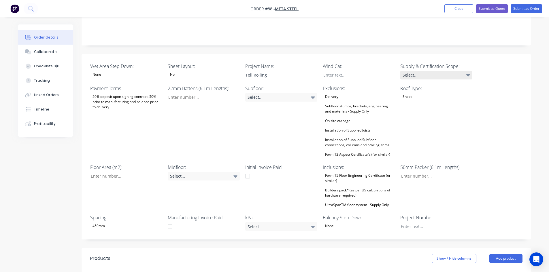
click at [427, 71] on div "Select..." at bounding box center [436, 75] width 72 height 9
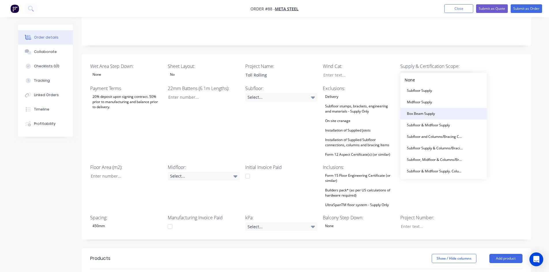
click at [424, 111] on div "Box Beam Supply" at bounding box center [421, 113] width 33 height 7
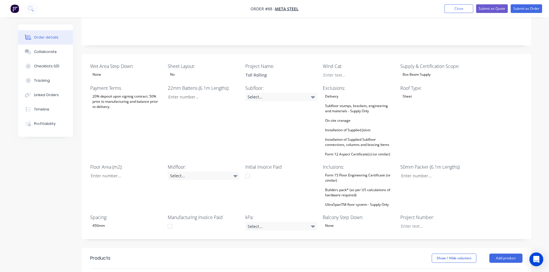
click at [436, 106] on div "Roof Type: Sheet" at bounding box center [436, 122] width 72 height 74
click at [121, 93] on div "20% deposit upon signing contract. 50% prior to manufacturing and balance prior…" at bounding box center [126, 102] width 72 height 18
click at [23, 183] on div "Created by Admin Created [DATE] Required [DATE] Assigned to Add team member Sta…" at bounding box center [274, 172] width 513 height 526
click at [216, 172] on div "Select..." at bounding box center [204, 176] width 72 height 9
click at [198, 223] on button "None" at bounding box center [211, 228] width 87 height 12
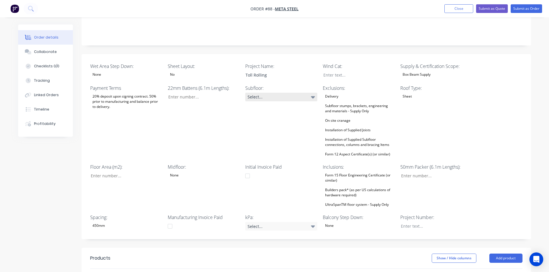
click at [288, 93] on div "Select..." at bounding box center [281, 97] width 72 height 9
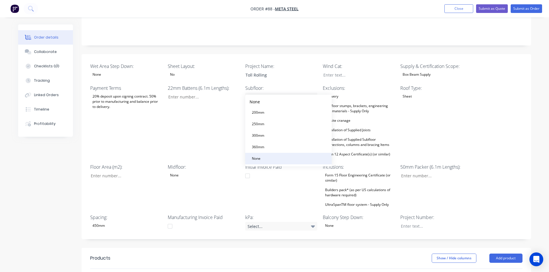
click at [256, 159] on div "None" at bounding box center [256, 158] width 13 height 7
click at [199, 119] on div "22mm Battens (6.1m Lengths):" at bounding box center [204, 122] width 72 height 74
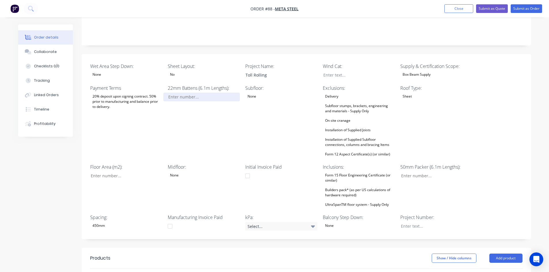
click at [194, 93] on input "Wet Area Step Down:" at bounding box center [201, 97] width 76 height 9
type input "0"
click at [335, 71] on div at bounding box center [355, 75] width 72 height 8
click at [415, 172] on input "Wet Area Step Down:" at bounding box center [434, 176] width 76 height 9
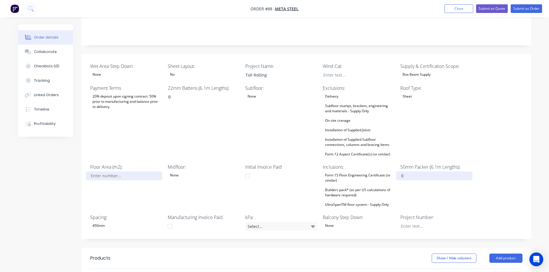
type input "0"
click at [100, 172] on input "Wet Area Step Down:" at bounding box center [124, 176] width 76 height 9
type input "0"
click at [57, 179] on div "Created by Admin Created [DATE] Required [DATE] Assigned to Add team member Sta…" at bounding box center [274, 172] width 513 height 526
click at [328, 127] on div "Installation of Supplied Joists" at bounding box center [348, 130] width 50 height 7
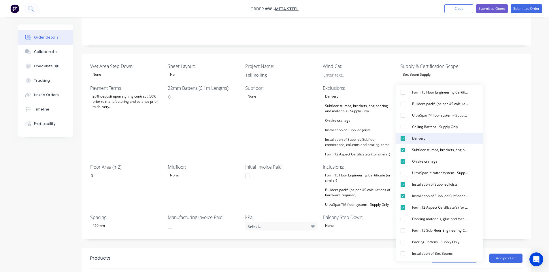
click at [412, 142] on div "Delivery" at bounding box center [419, 138] width 18 height 7
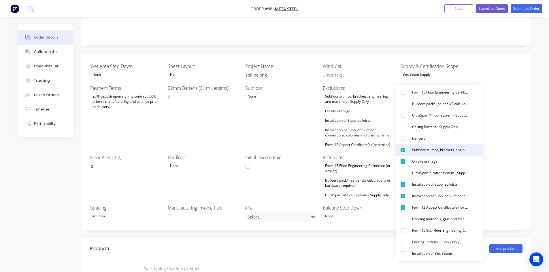
click at [412, 149] on div "Subfloor stumps, brackets, engineering and materials - Supply Only" at bounding box center [440, 149] width 61 height 7
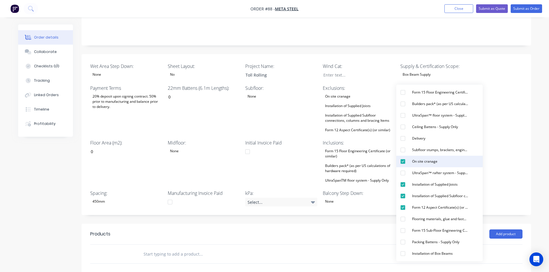
click at [412, 158] on div "On site cranage" at bounding box center [425, 161] width 30 height 7
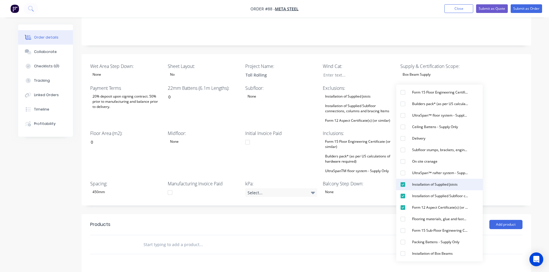
click at [412, 189] on button "Installation of Supplied Joists" at bounding box center [439, 185] width 87 height 12
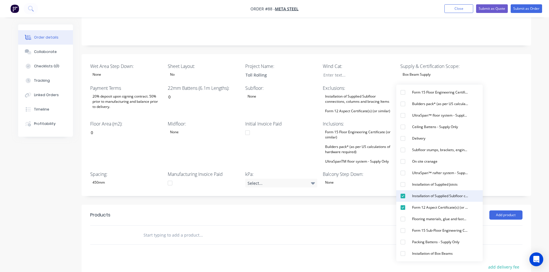
click at [412, 199] on div "Installation of Supplied Subfloor connections, columns and bracing Items" at bounding box center [440, 196] width 61 height 7
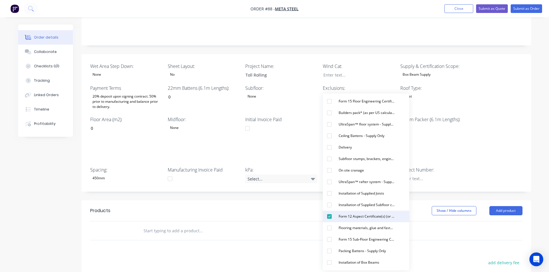
click at [356, 218] on div "Form 12 Aspect Certificate(s) (or similar)" at bounding box center [366, 216] width 61 height 7
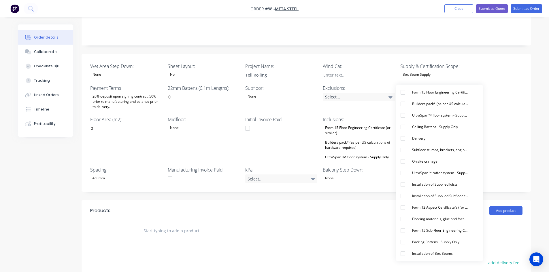
click at [341, 139] on div "Builders pack* (as per US calculations of hardware required)" at bounding box center [359, 145] width 72 height 13
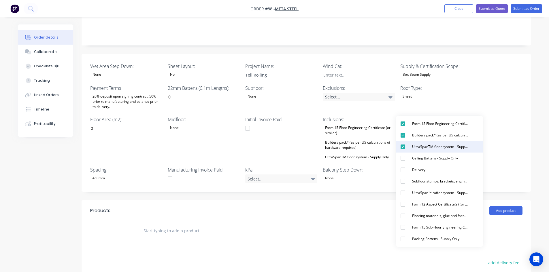
click at [424, 145] on div "UltraSpanTM floor system - Supply Only" at bounding box center [440, 146] width 61 height 7
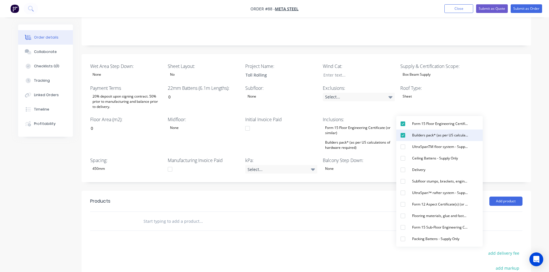
click at [423, 136] on div "Builders pack* (as per US calculations of hardware required)" at bounding box center [440, 135] width 61 height 7
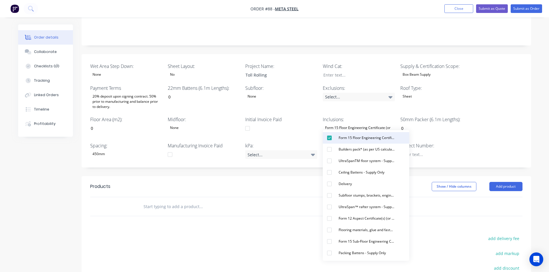
click at [342, 140] on div "Form 15 Floor Engineering Certificate (or similar)" at bounding box center [366, 137] width 61 height 7
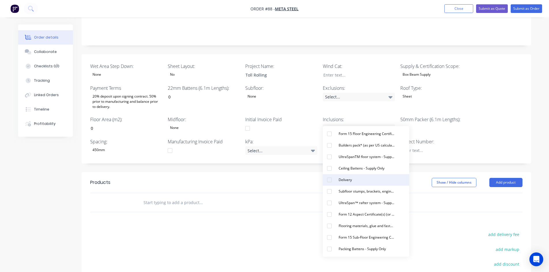
click at [349, 185] on button "Delivery" at bounding box center [366, 180] width 87 height 12
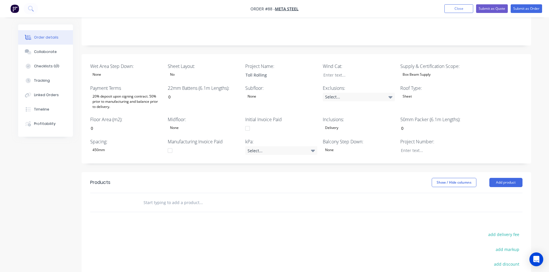
click at [228, 178] on div "Show / Hide columns Add product" at bounding box center [352, 182] width 341 height 9
click at [54, 67] on div "Checklists 0/0" at bounding box center [46, 66] width 25 height 5
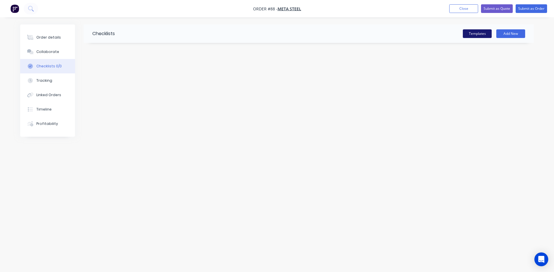
click at [474, 31] on button "Templates" at bounding box center [476, 33] width 29 height 9
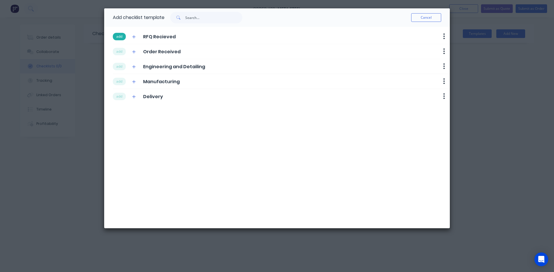
click at [118, 38] on button "add" at bounding box center [119, 36] width 13 height 7
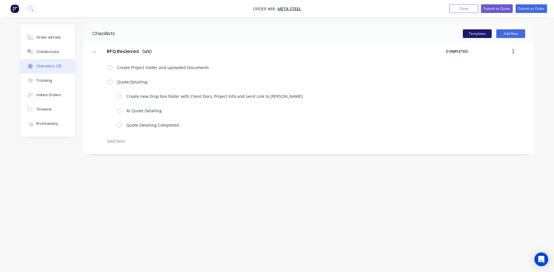
click at [476, 34] on button "Templates" at bounding box center [476, 33] width 29 height 9
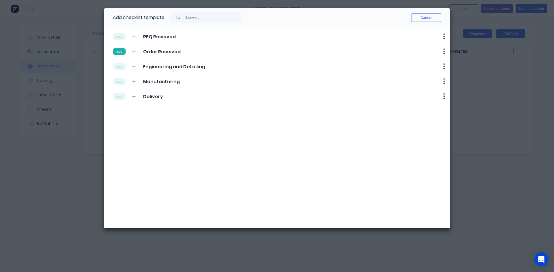
click at [119, 50] on button "add" at bounding box center [119, 51] width 13 height 7
click at [118, 65] on button "add" at bounding box center [119, 66] width 13 height 7
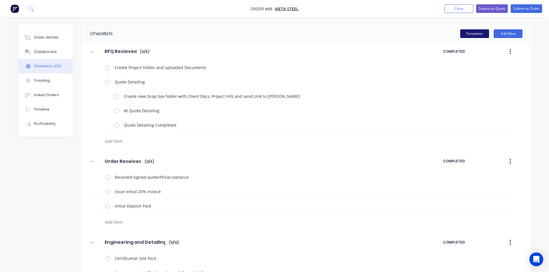
click at [476, 34] on button "Templates" at bounding box center [474, 33] width 29 height 9
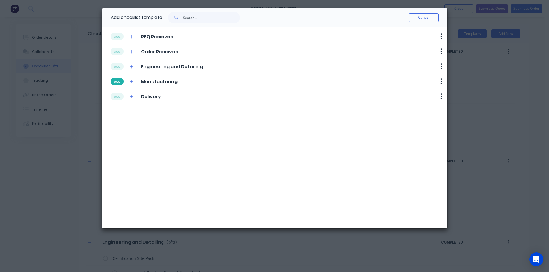
click at [119, 80] on button "add" at bounding box center [117, 81] width 13 height 7
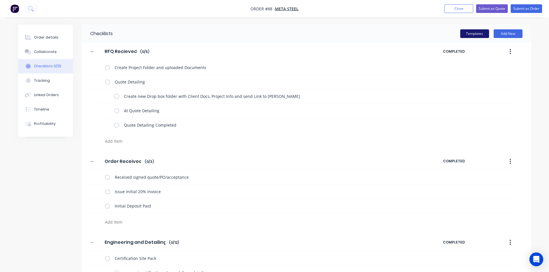
click at [473, 31] on button "Templates" at bounding box center [474, 33] width 29 height 9
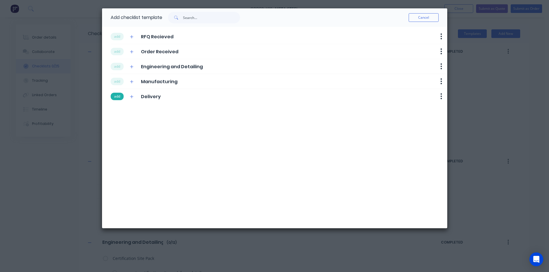
click at [119, 95] on button "add" at bounding box center [117, 96] width 13 height 7
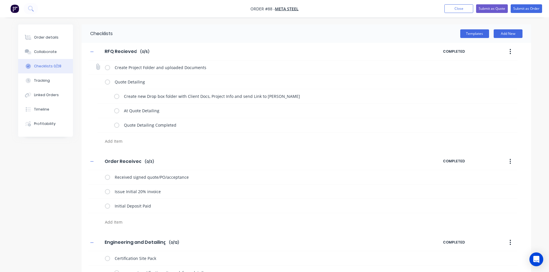
click at [106, 68] on label at bounding box center [107, 68] width 5 height 6
click at [0, 0] on input "checkbox" at bounding box center [0, 0] width 0 height 0
click at [108, 82] on label at bounding box center [107, 82] width 5 height 6
click at [0, 0] on input "checkbox" at bounding box center [0, 0] width 0 height 0
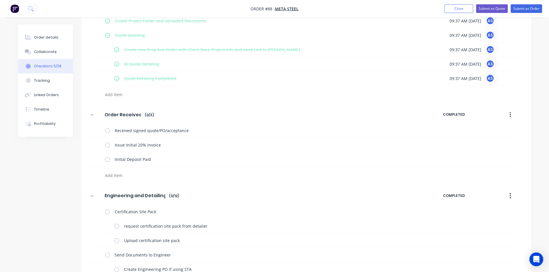
scroll to position [58, 0]
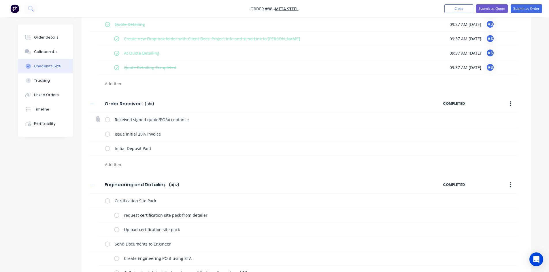
click at [108, 122] on label at bounding box center [107, 120] width 5 height 6
click at [0, 0] on input "checkbox" at bounding box center [0, 0] width 0 height 0
click at [106, 133] on label at bounding box center [107, 134] width 5 height 6
click at [0, 0] on input "checkbox" at bounding box center [0, 0] width 0 height 0
type textarea "x"
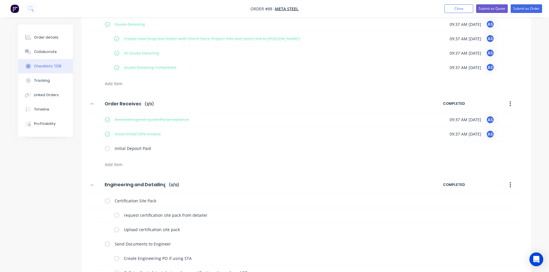
click at [74, 166] on div "Checklists Templates Add New RFQ Recieved RFQ Recieved Enter Checklist name ( 5…" at bounding box center [274, 273] width 513 height 613
click at [43, 37] on div "Order details" at bounding box center [46, 37] width 25 height 5
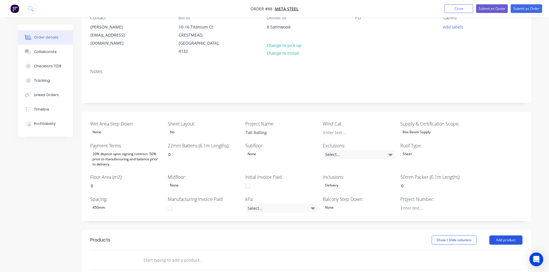
click at [508, 236] on button "Add product" at bounding box center [506, 240] width 33 height 9
click at [500, 251] on div "Product catalogue" at bounding box center [495, 255] width 44 height 8
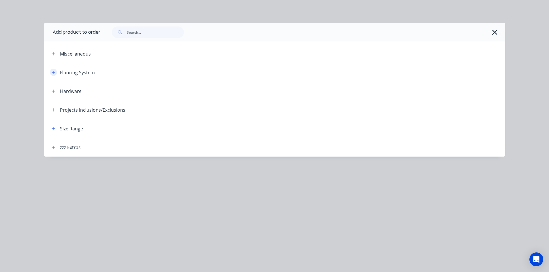
click at [56, 74] on button "button" at bounding box center [53, 72] width 7 height 7
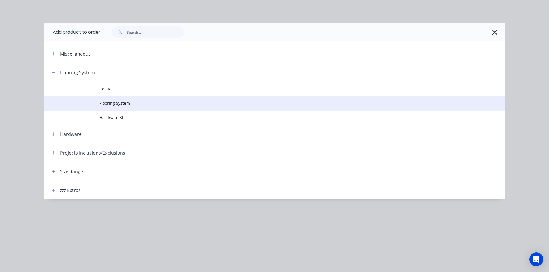
click at [106, 104] on span "Flooring System" at bounding box center [261, 103] width 325 height 6
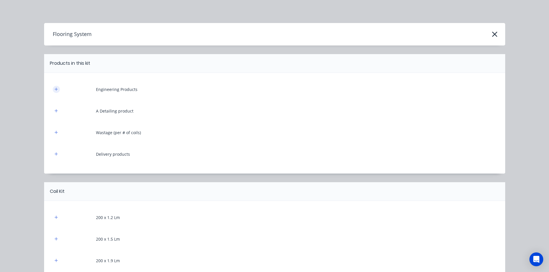
click at [53, 90] on button "button" at bounding box center [56, 89] width 7 height 7
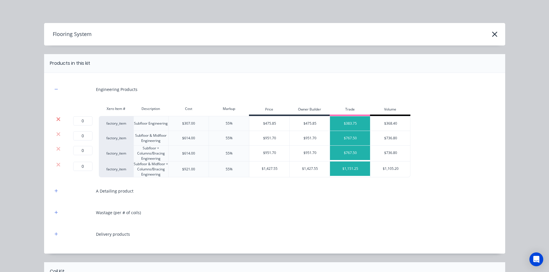
click at [56, 121] on icon at bounding box center [58, 119] width 4 height 6
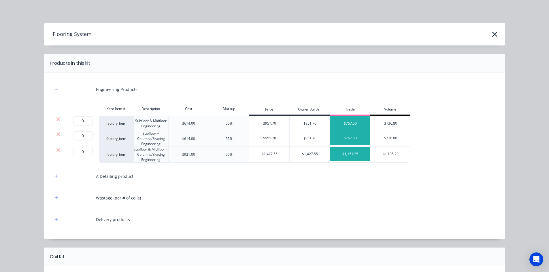
click at [56, 121] on icon at bounding box center [58, 119] width 4 height 6
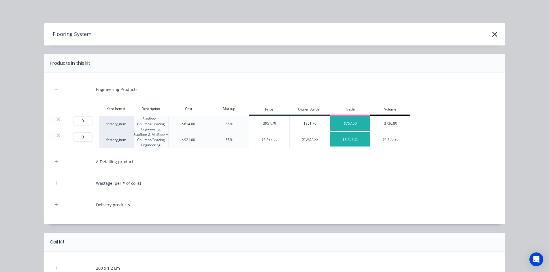
click at [56, 121] on icon at bounding box center [58, 119] width 4 height 6
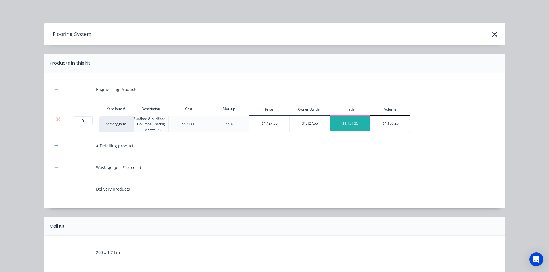
click at [56, 121] on icon at bounding box center [58, 119] width 4 height 6
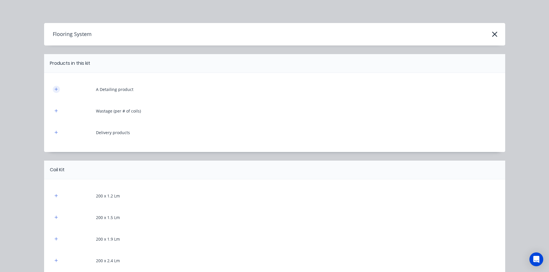
click at [54, 91] on icon "button" at bounding box center [55, 89] width 3 height 4
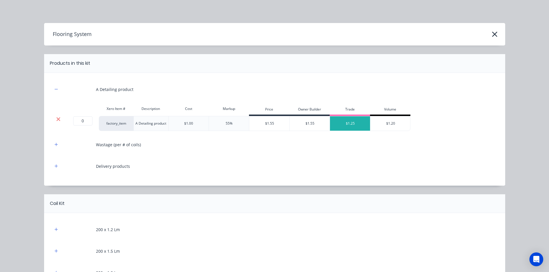
click at [57, 120] on icon at bounding box center [59, 119] width 4 height 4
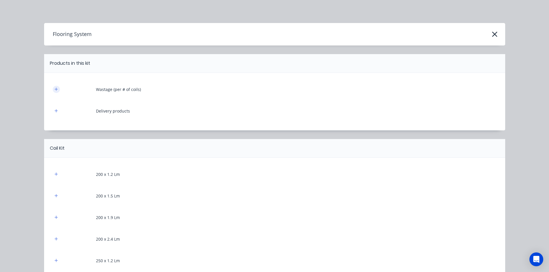
click at [54, 91] on icon "button" at bounding box center [55, 89] width 3 height 4
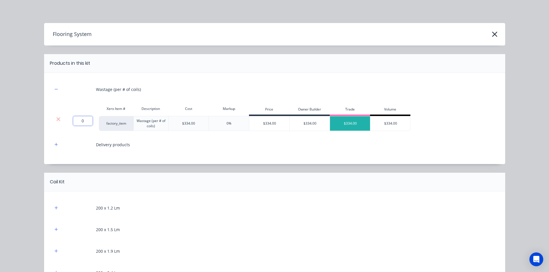
click at [82, 122] on input "0" at bounding box center [82, 120] width 19 height 9
type input "2"
click at [39, 133] on div "Flooring System Products in this kit Wastage (per # of coils) Xero Item # Descr…" at bounding box center [274, 136] width 549 height 272
click at [54, 144] on icon "button" at bounding box center [55, 145] width 3 height 4
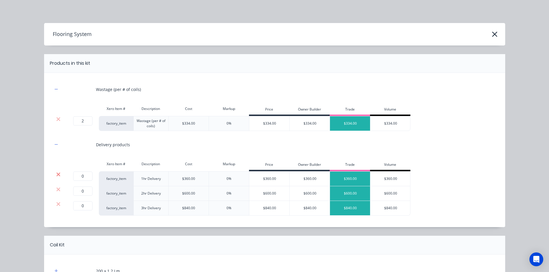
click at [56, 175] on icon at bounding box center [58, 175] width 4 height 6
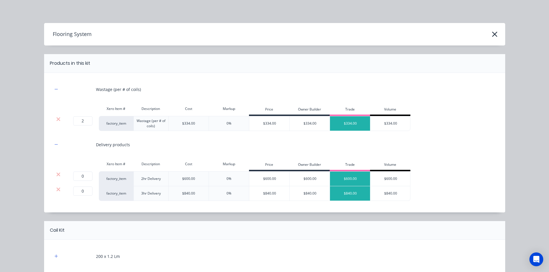
click at [56, 175] on icon at bounding box center [58, 175] width 4 height 6
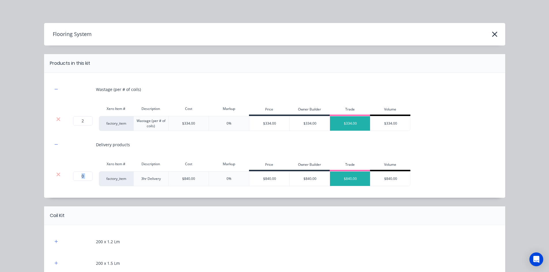
click at [56, 175] on icon at bounding box center [58, 175] width 4 height 6
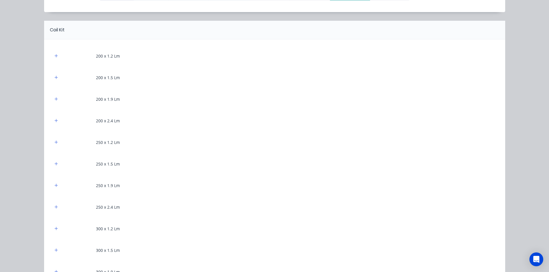
scroll to position [144, 0]
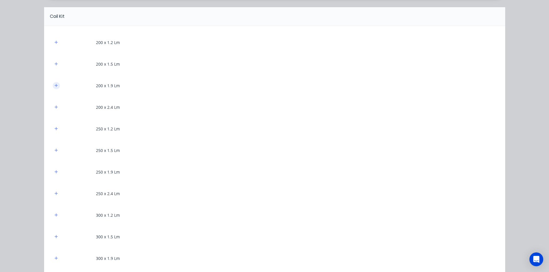
click at [54, 87] on icon "button" at bounding box center [55, 85] width 3 height 3
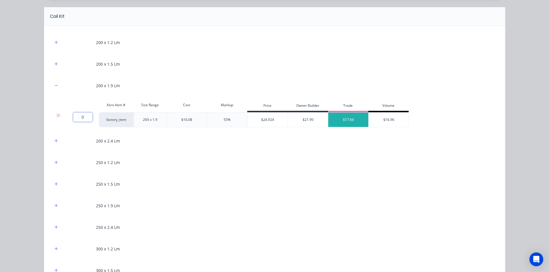
click at [78, 118] on input "0" at bounding box center [82, 117] width 19 height 9
type input "8.461"
click at [18, 165] on div "Flooring System Products in this kit Wastage (per # of coils) Xero Item # Descr…" at bounding box center [274, 136] width 549 height 272
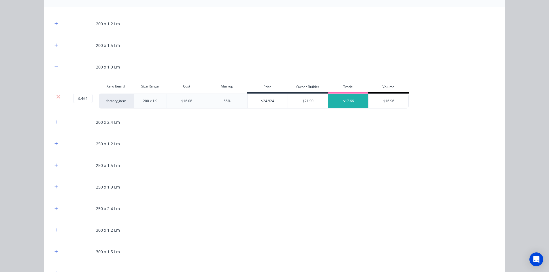
scroll to position [173, 0]
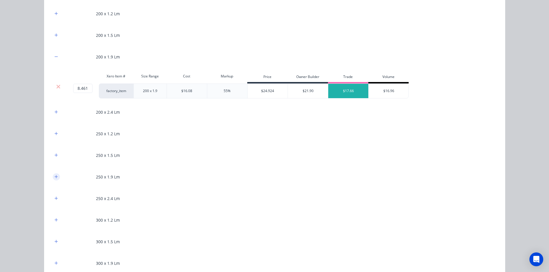
click at [55, 176] on icon "button" at bounding box center [55, 177] width 3 height 4
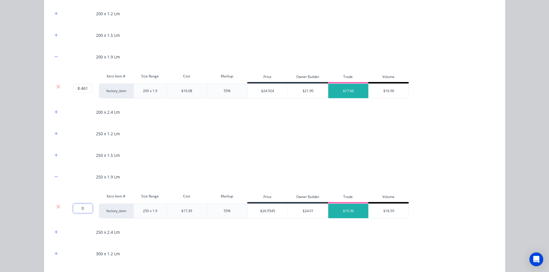
click at [82, 208] on input "0" at bounding box center [82, 208] width 19 height 9
type input "13.068"
click at [17, 193] on div "Flooring System Products in this kit Wastage (per # of coils) Xero Item # Descr…" at bounding box center [274, 136] width 549 height 272
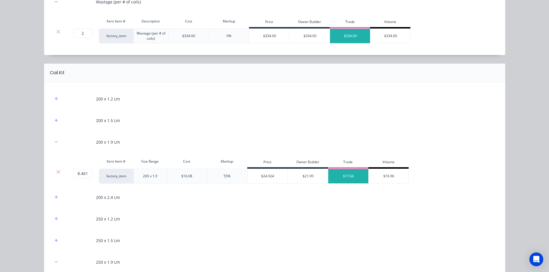
scroll to position [87, 0]
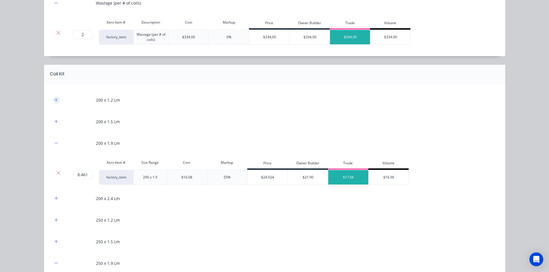
click at [55, 97] on button "button" at bounding box center [56, 100] width 7 height 7
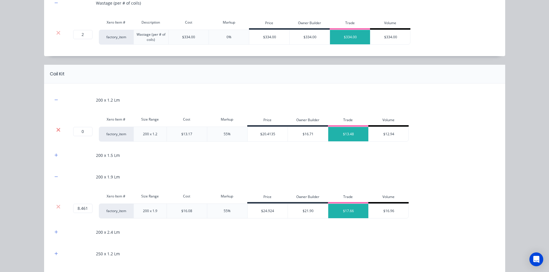
click at [57, 129] on icon at bounding box center [59, 130] width 4 height 4
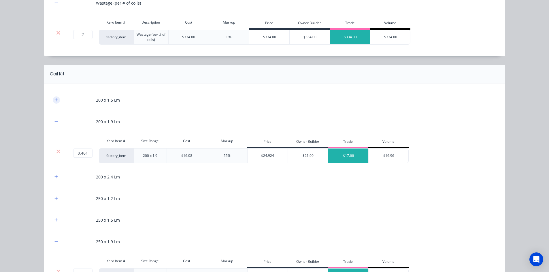
click at [54, 102] on button "button" at bounding box center [56, 100] width 7 height 7
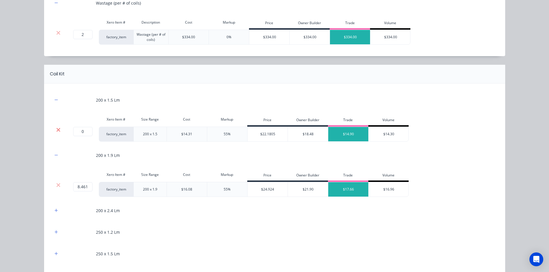
click at [56, 128] on icon at bounding box center [58, 130] width 4 height 6
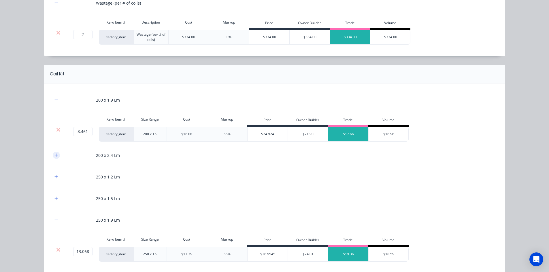
click at [54, 159] on button "button" at bounding box center [56, 155] width 7 height 7
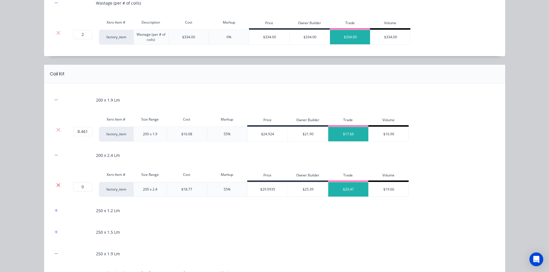
click at [56, 185] on icon at bounding box center [58, 186] width 4 height 6
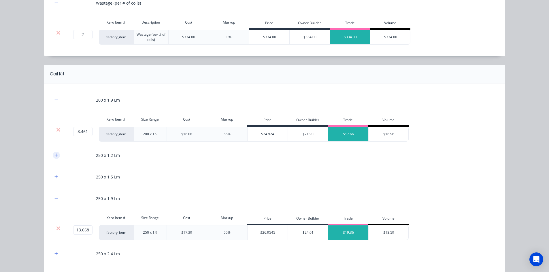
click at [56, 158] on button "button" at bounding box center [56, 155] width 7 height 7
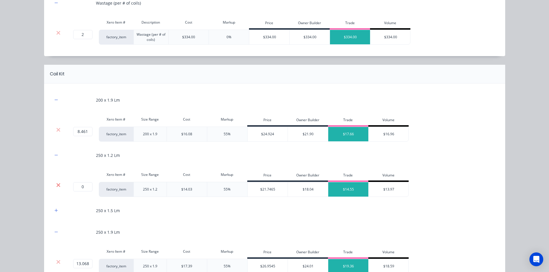
click at [58, 188] on icon at bounding box center [58, 186] width 4 height 6
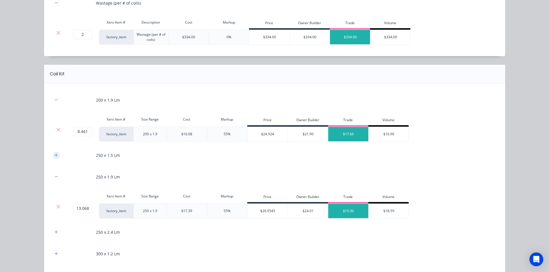
click at [54, 155] on icon "button" at bounding box center [55, 155] width 3 height 4
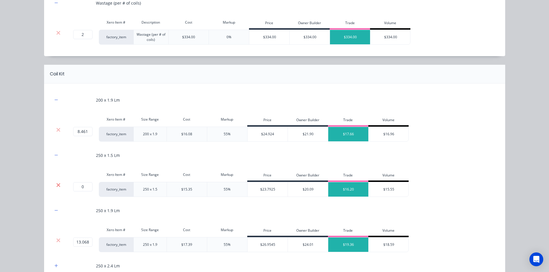
click at [57, 184] on icon at bounding box center [59, 185] width 4 height 4
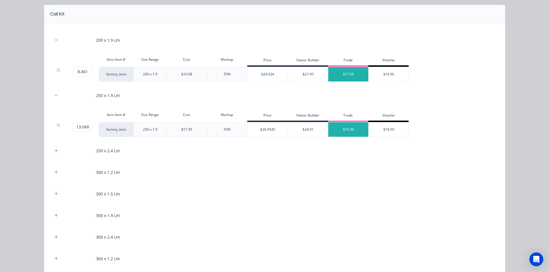
scroll to position [173, 0]
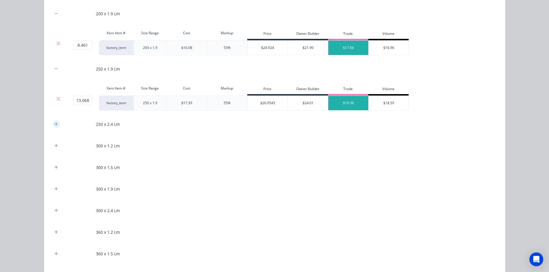
click at [54, 124] on icon "button" at bounding box center [55, 124] width 3 height 4
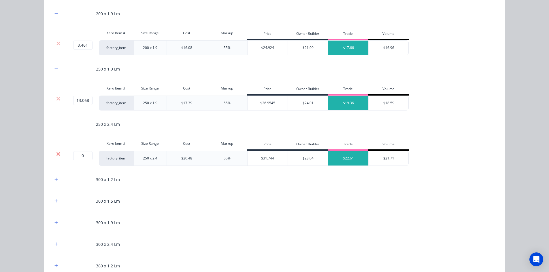
click at [57, 155] on icon at bounding box center [59, 154] width 4 height 4
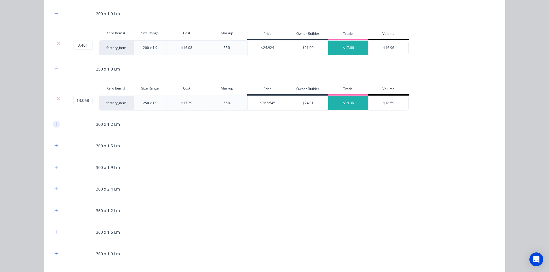
click at [54, 124] on icon "button" at bounding box center [55, 124] width 3 height 3
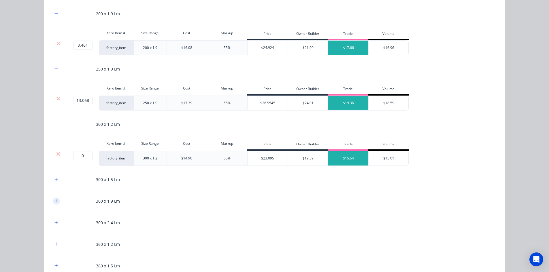
drag, startPoint x: 57, startPoint y: 155, endPoint x: 54, endPoint y: 146, distance: 8.7
click at [57, 154] on icon at bounding box center [59, 154] width 4 height 4
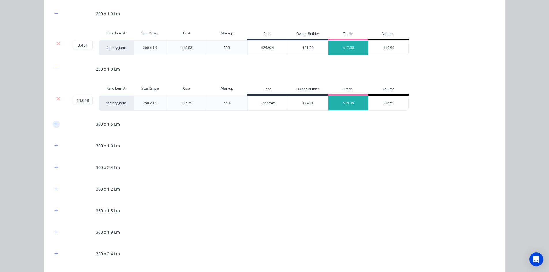
click at [54, 126] on icon "button" at bounding box center [55, 124] width 3 height 4
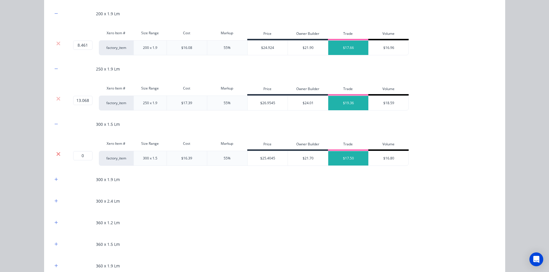
click at [57, 155] on icon at bounding box center [59, 154] width 4 height 4
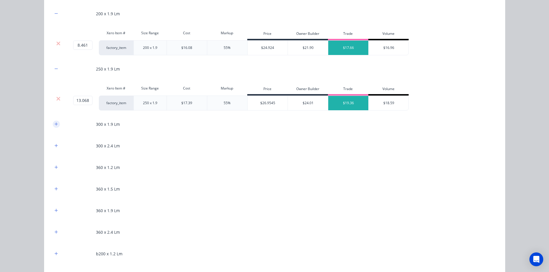
click at [55, 126] on icon "button" at bounding box center [55, 124] width 3 height 4
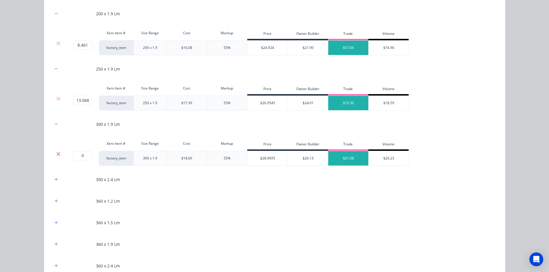
click at [57, 155] on icon at bounding box center [59, 154] width 4 height 4
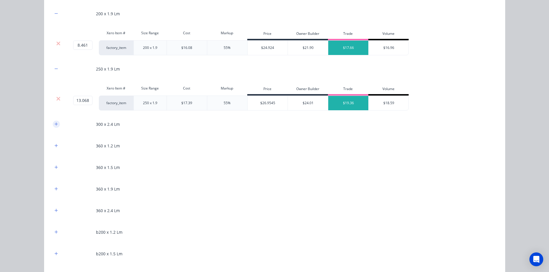
click at [54, 125] on icon "button" at bounding box center [55, 124] width 3 height 4
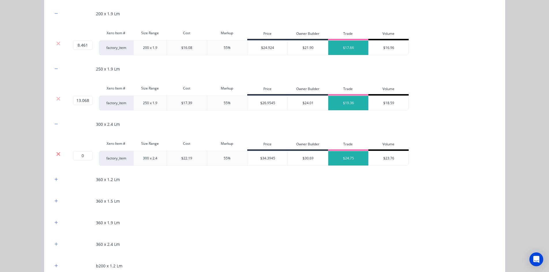
click at [57, 153] on icon at bounding box center [59, 154] width 4 height 4
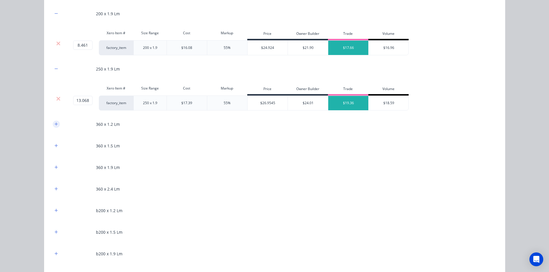
click at [53, 127] on button "button" at bounding box center [56, 124] width 7 height 7
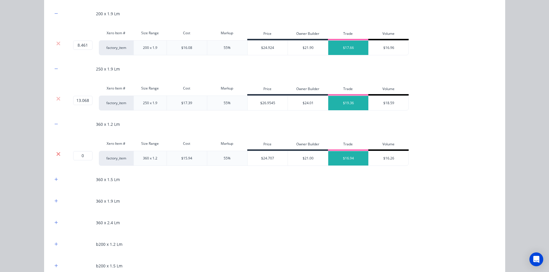
click at [56, 153] on icon at bounding box center [58, 154] width 4 height 6
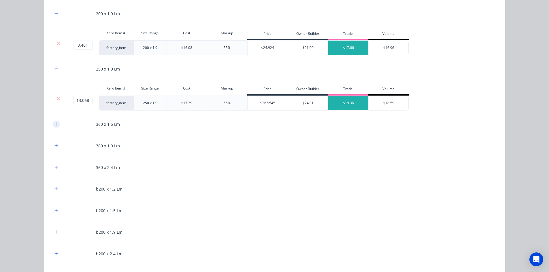
click at [54, 123] on icon "button" at bounding box center [55, 124] width 3 height 4
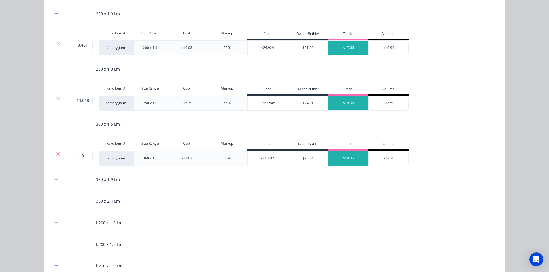
click at [57, 154] on icon at bounding box center [59, 154] width 4 height 4
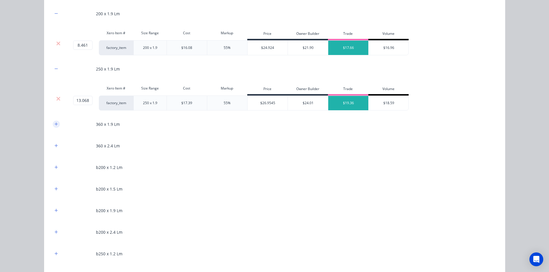
click at [55, 124] on icon "button" at bounding box center [55, 124] width 3 height 4
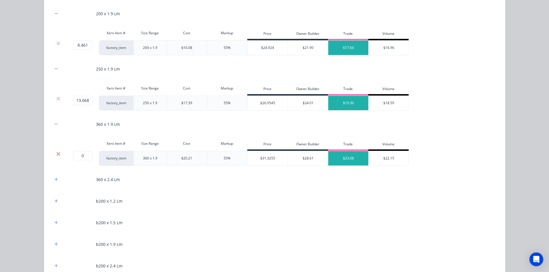
click at [58, 151] on icon at bounding box center [58, 154] width 4 height 6
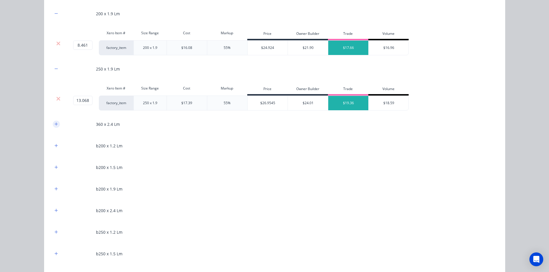
click at [54, 123] on icon "button" at bounding box center [55, 124] width 3 height 3
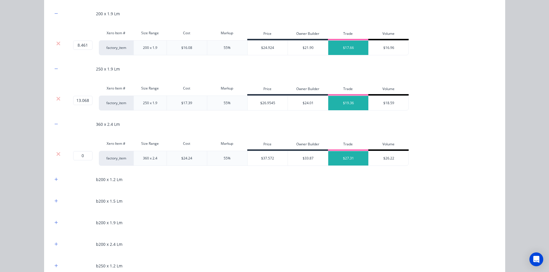
click at [59, 152] on div at bounding box center [58, 154] width 11 height 6
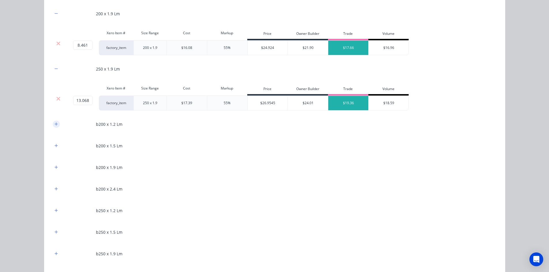
click at [54, 124] on icon "button" at bounding box center [55, 124] width 3 height 3
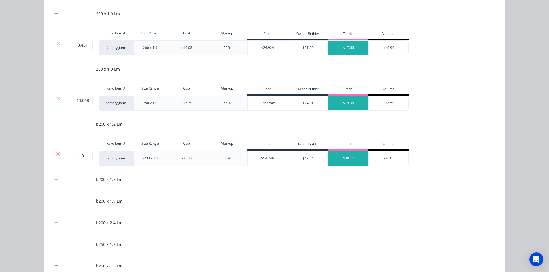
click at [57, 153] on icon at bounding box center [59, 154] width 4 height 4
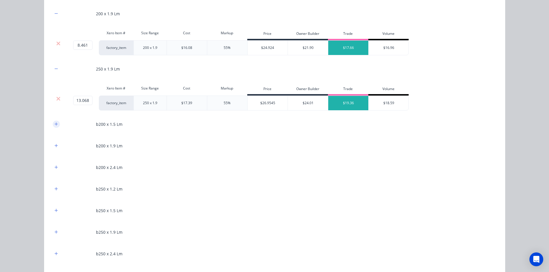
click at [54, 122] on button "button" at bounding box center [56, 124] width 7 height 7
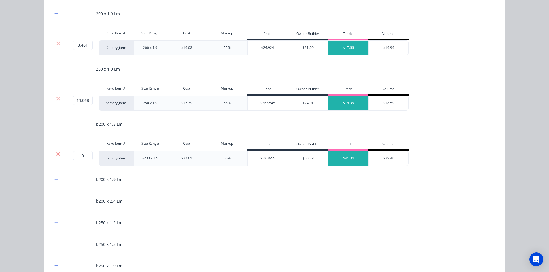
click at [57, 151] on icon at bounding box center [58, 154] width 4 height 6
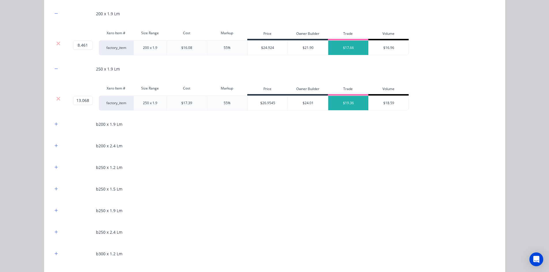
click at [54, 130] on div "b200 x 1.9 Lm" at bounding box center [275, 124] width 444 height 16
click at [54, 125] on icon "button" at bounding box center [55, 124] width 3 height 4
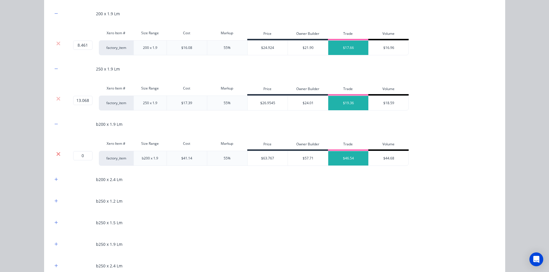
click at [58, 155] on icon at bounding box center [58, 154] width 4 height 6
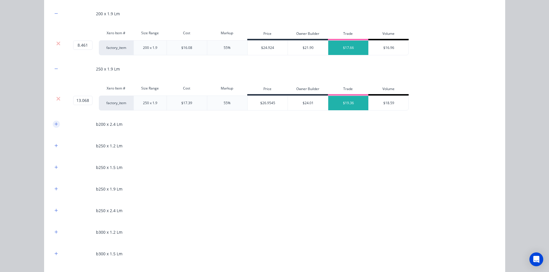
click at [54, 123] on icon "button" at bounding box center [55, 124] width 3 height 4
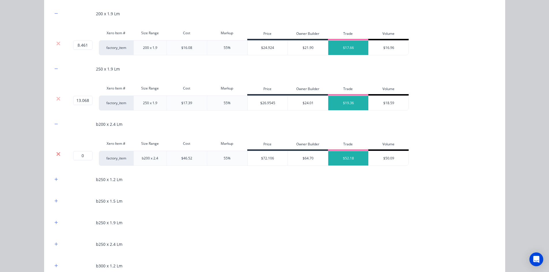
click at [58, 152] on icon at bounding box center [58, 154] width 4 height 6
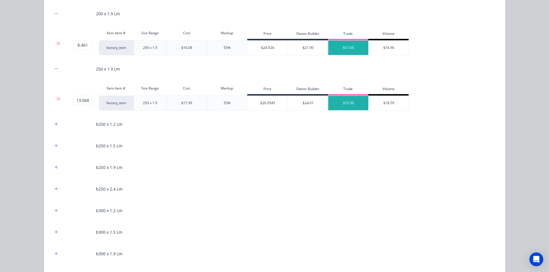
drag, startPoint x: 54, startPoint y: 124, endPoint x: 54, endPoint y: 137, distance: 13.3
click at [54, 124] on icon "button" at bounding box center [55, 124] width 3 height 3
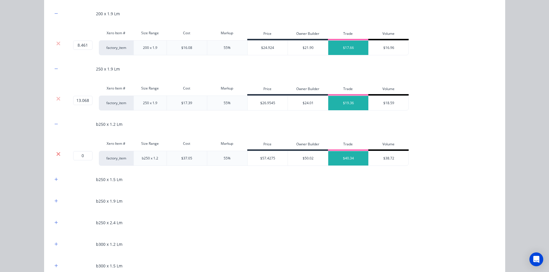
click at [57, 155] on icon at bounding box center [59, 154] width 4 height 4
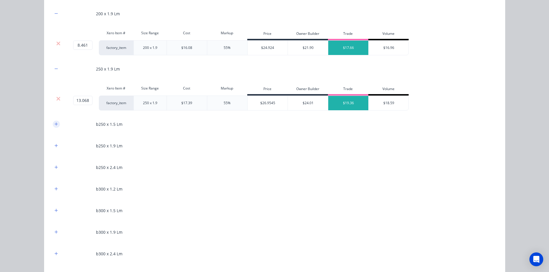
click at [54, 123] on icon "button" at bounding box center [55, 124] width 3 height 3
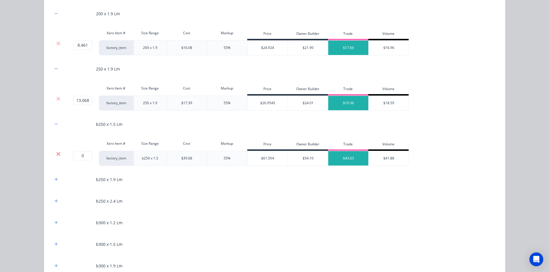
click at [58, 155] on icon at bounding box center [58, 154] width 4 height 6
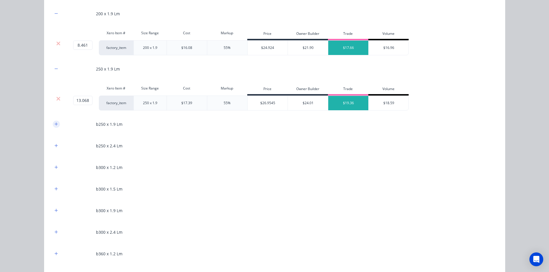
click at [54, 127] on button "button" at bounding box center [56, 124] width 7 height 7
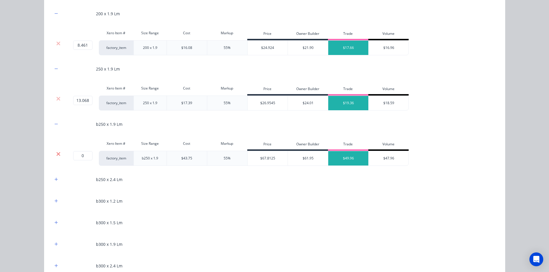
click at [57, 155] on icon at bounding box center [59, 154] width 4 height 4
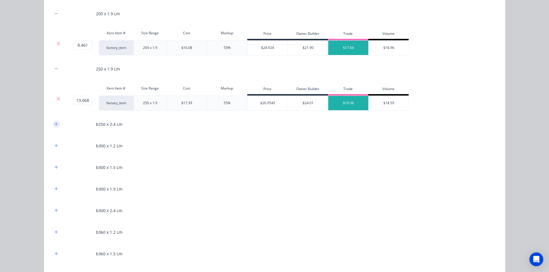
click at [54, 124] on icon "button" at bounding box center [55, 124] width 3 height 3
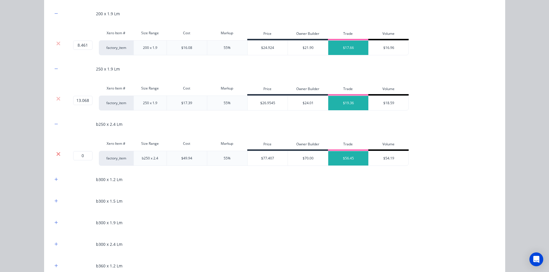
click at [57, 155] on icon at bounding box center [59, 154] width 4 height 4
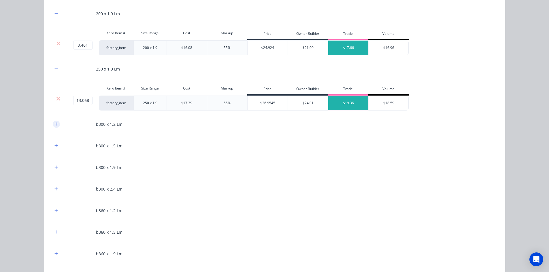
click at [54, 125] on icon "button" at bounding box center [55, 124] width 3 height 4
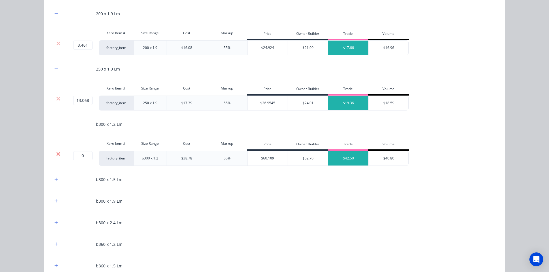
click at [58, 154] on icon at bounding box center [58, 154] width 4 height 6
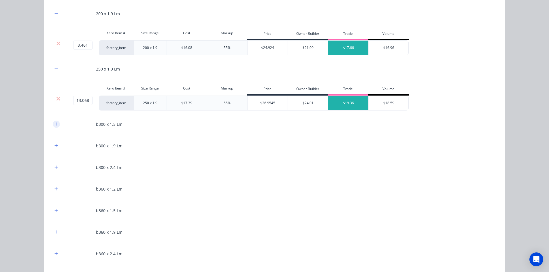
click at [54, 125] on icon "button" at bounding box center [55, 124] width 3 height 3
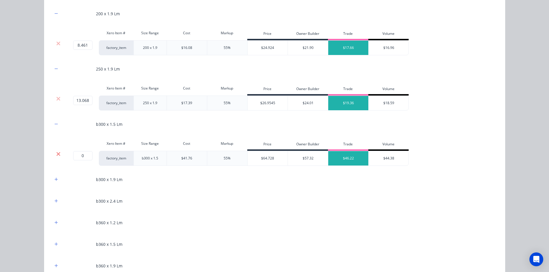
click at [56, 153] on icon at bounding box center [58, 154] width 4 height 6
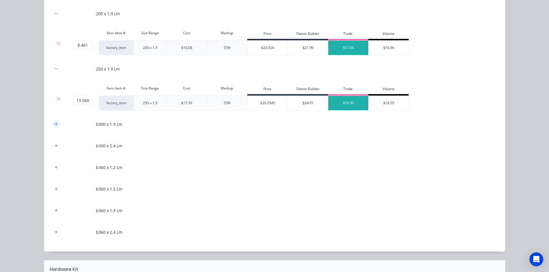
click at [54, 125] on icon "button" at bounding box center [55, 124] width 3 height 4
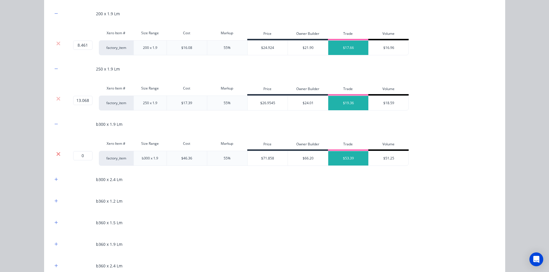
click at [57, 153] on icon at bounding box center [59, 154] width 4 height 4
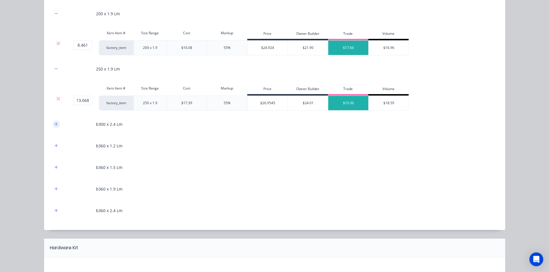
click at [54, 125] on icon "button" at bounding box center [55, 124] width 3 height 4
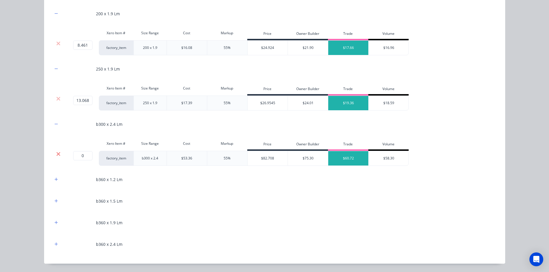
click at [57, 153] on icon at bounding box center [59, 154] width 4 height 4
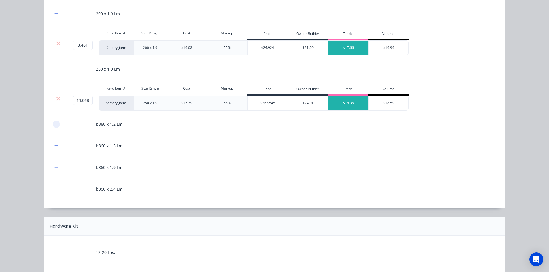
click at [53, 127] on button "button" at bounding box center [56, 124] width 7 height 7
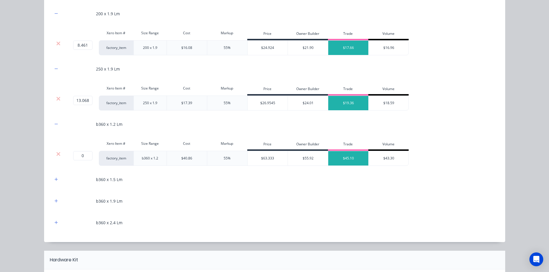
click at [56, 151] on div at bounding box center [59, 158] width 12 height 15
click at [56, 153] on icon at bounding box center [58, 154] width 4 height 6
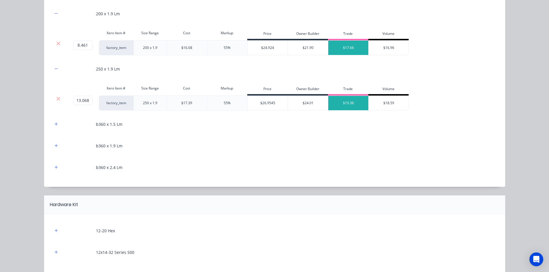
drag, startPoint x: 54, startPoint y: 124, endPoint x: 55, endPoint y: 136, distance: 11.6
click at [55, 127] on button "button" at bounding box center [56, 124] width 7 height 7
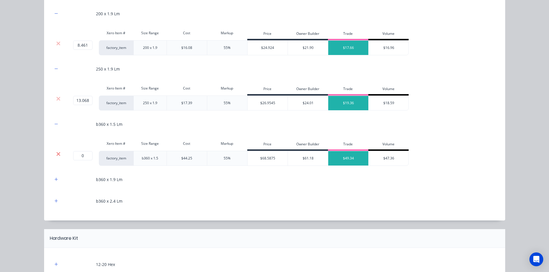
click at [58, 152] on icon at bounding box center [58, 154] width 4 height 6
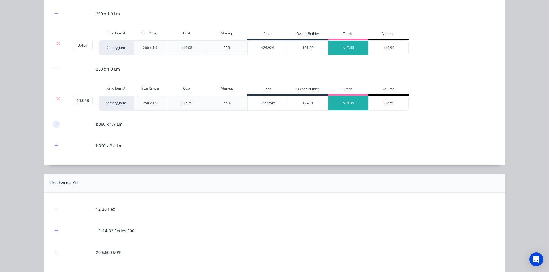
click at [55, 128] on button "button" at bounding box center [56, 124] width 7 height 7
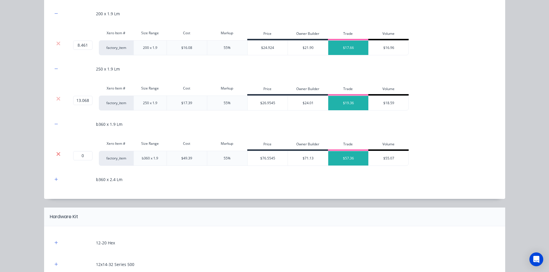
click at [56, 154] on icon at bounding box center [58, 154] width 4 height 6
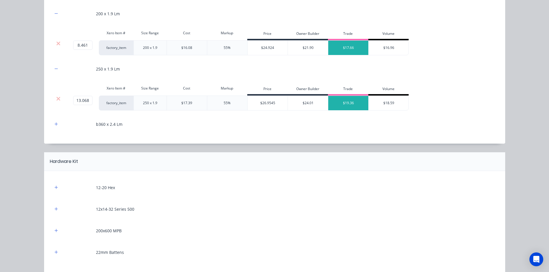
drag, startPoint x: 54, startPoint y: 124, endPoint x: 56, endPoint y: 136, distance: 11.9
click at [54, 124] on icon "button" at bounding box center [55, 124] width 3 height 4
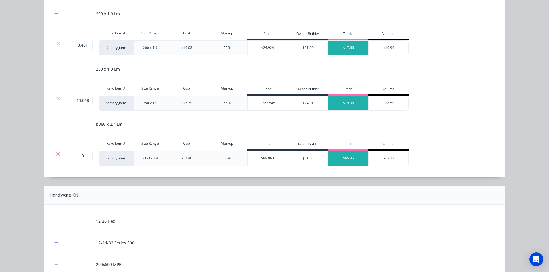
click at [58, 155] on icon at bounding box center [58, 154] width 4 height 6
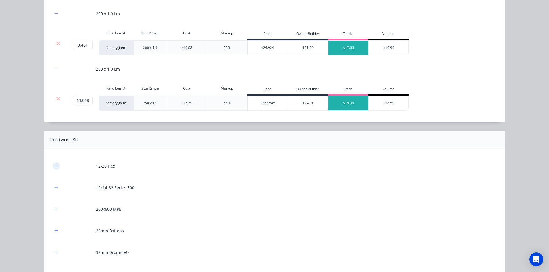
click at [55, 166] on icon "button" at bounding box center [55, 165] width 3 height 3
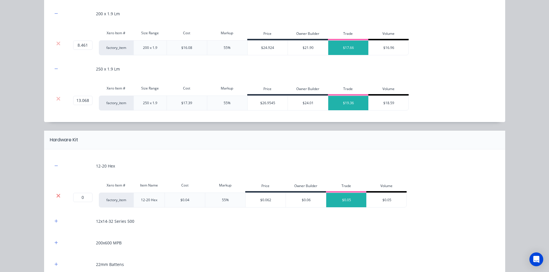
click at [57, 195] on icon at bounding box center [59, 196] width 4 height 4
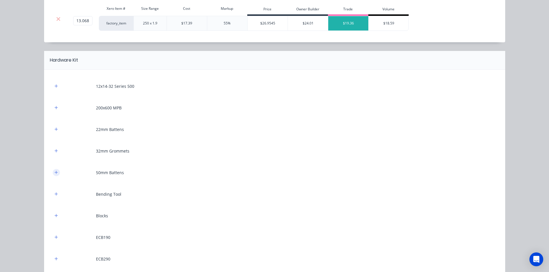
scroll to position [260, 0]
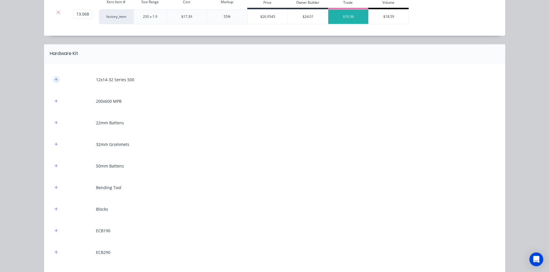
click at [54, 81] on icon "button" at bounding box center [55, 80] width 3 height 4
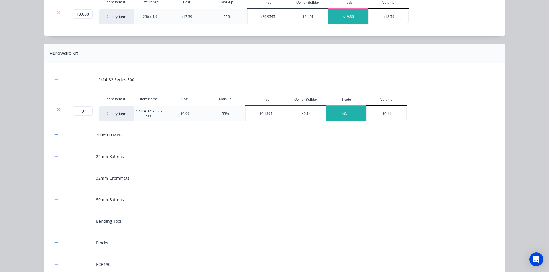
click at [56, 111] on icon at bounding box center [58, 110] width 4 height 6
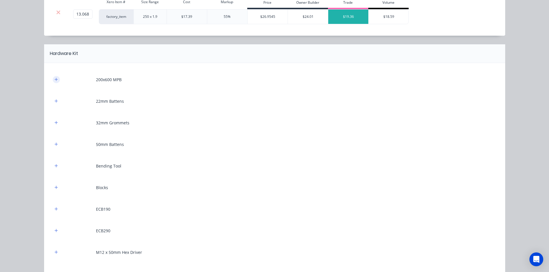
click at [54, 81] on icon "button" at bounding box center [55, 80] width 3 height 4
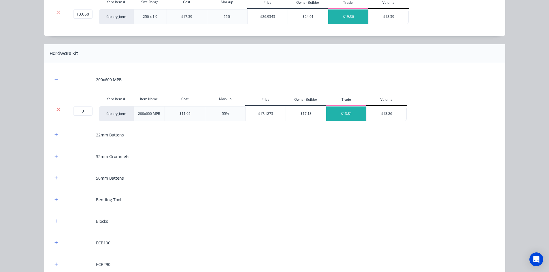
click at [57, 109] on icon at bounding box center [59, 110] width 4 height 4
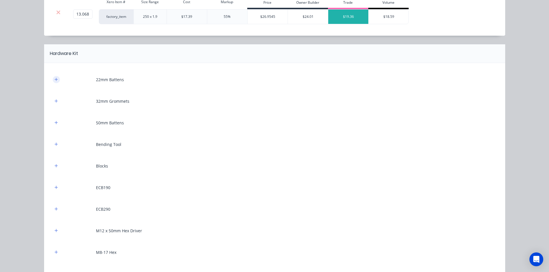
click at [54, 78] on icon "button" at bounding box center [55, 80] width 3 height 4
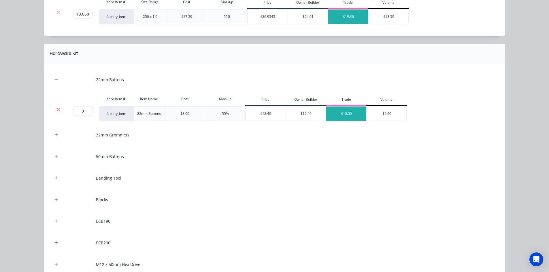
click at [57, 110] on icon at bounding box center [58, 110] width 4 height 6
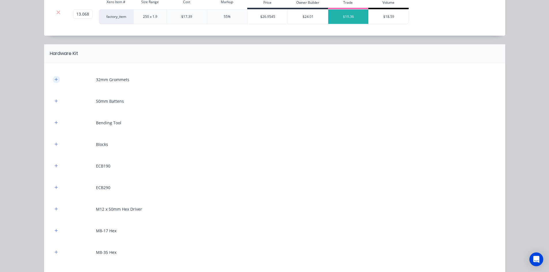
click at [54, 78] on icon "button" at bounding box center [55, 80] width 3 height 4
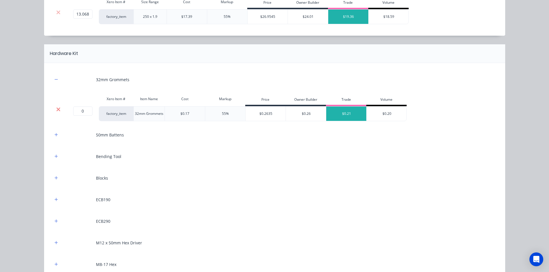
click at [57, 107] on icon at bounding box center [58, 110] width 4 height 6
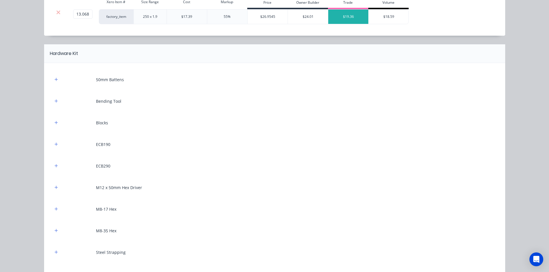
click at [53, 75] on div "50mm Battens" at bounding box center [275, 80] width 444 height 16
click at [54, 80] on icon "button" at bounding box center [55, 80] width 3 height 4
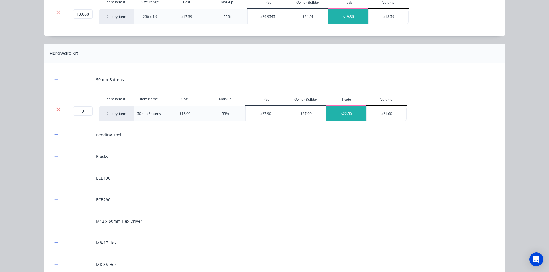
click at [56, 107] on icon at bounding box center [58, 110] width 4 height 6
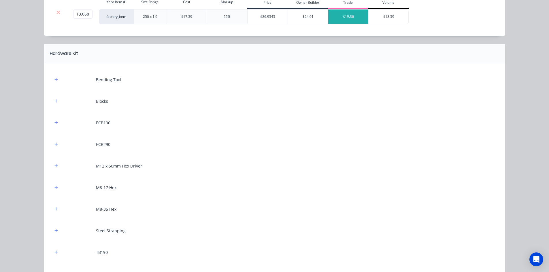
click at [54, 83] on div "Bending Tool" at bounding box center [275, 80] width 444 height 16
drag, startPoint x: 54, startPoint y: 76, endPoint x: 55, endPoint y: 91, distance: 14.7
click at [54, 76] on button "button" at bounding box center [56, 79] width 7 height 7
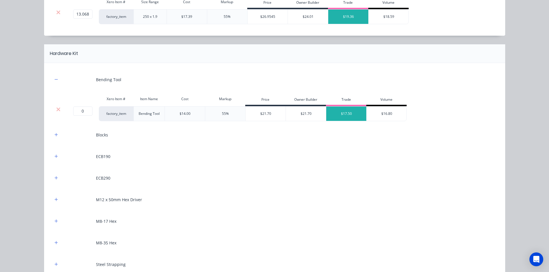
drag, startPoint x: 58, startPoint y: 110, endPoint x: 57, endPoint y: 106, distance: 4.2
click at [57, 108] on icon at bounding box center [58, 110] width 4 height 6
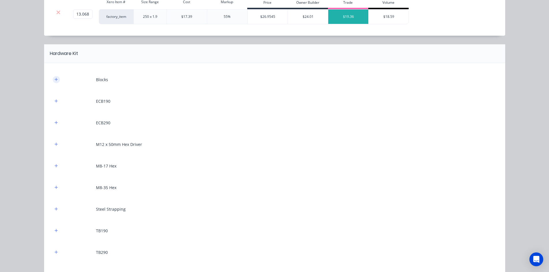
click at [54, 80] on icon "button" at bounding box center [55, 80] width 3 height 4
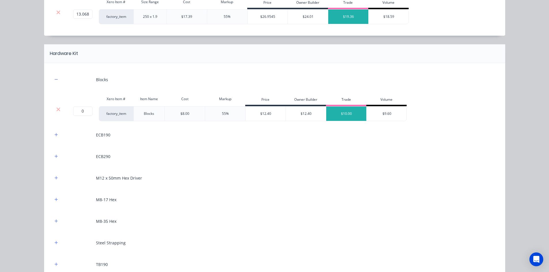
drag, startPoint x: 55, startPoint y: 110, endPoint x: 55, endPoint y: 106, distance: 4.0
click at [57, 109] on icon at bounding box center [59, 110] width 4 height 4
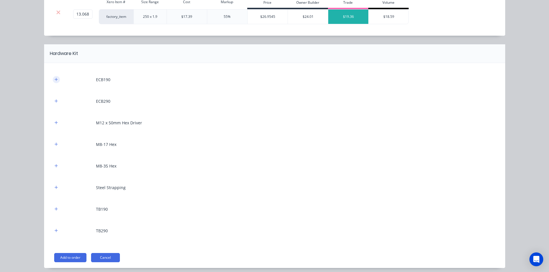
click at [54, 80] on icon "button" at bounding box center [55, 79] width 3 height 3
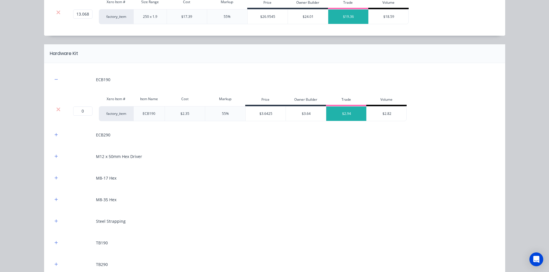
drag, startPoint x: 56, startPoint y: 107, endPoint x: 53, endPoint y: 84, distance: 22.4
click at [56, 107] on icon at bounding box center [58, 110] width 4 height 6
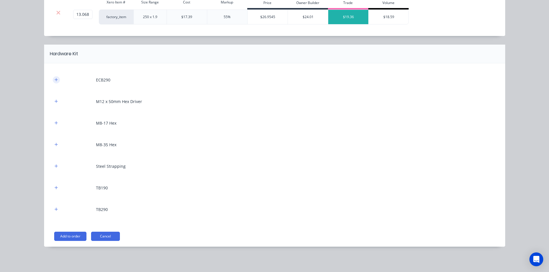
click at [54, 82] on icon "button" at bounding box center [55, 80] width 3 height 4
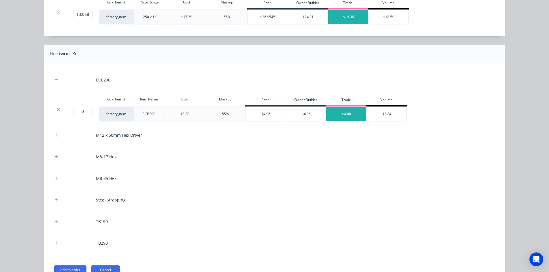
click at [57, 108] on icon at bounding box center [59, 110] width 4 height 4
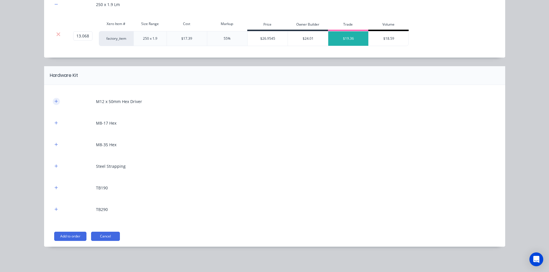
click at [55, 101] on icon "button" at bounding box center [55, 101] width 3 height 4
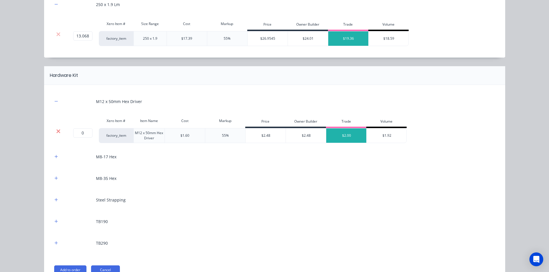
click at [57, 130] on icon at bounding box center [59, 131] width 4 height 4
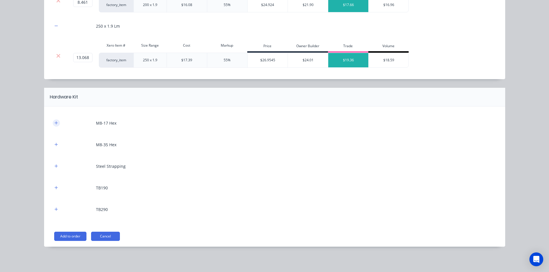
drag, startPoint x: 54, startPoint y: 121, endPoint x: 54, endPoint y: 136, distance: 15.3
click at [54, 121] on button "button" at bounding box center [56, 123] width 7 height 7
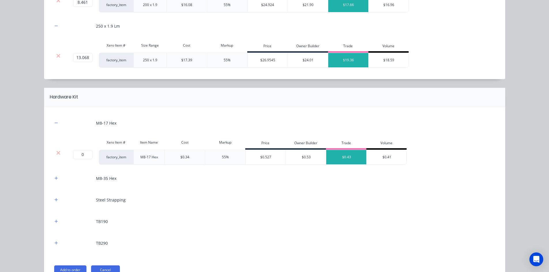
click at [57, 150] on div at bounding box center [59, 157] width 12 height 15
click at [57, 152] on icon at bounding box center [59, 153] width 4 height 4
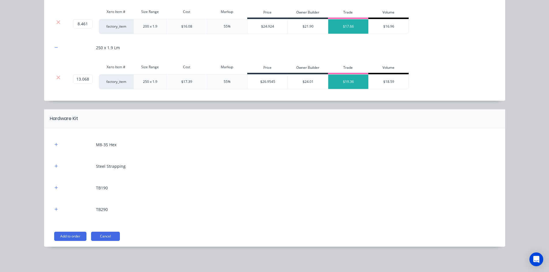
scroll to position [194, 0]
click at [54, 144] on icon "button" at bounding box center [55, 144] width 3 height 3
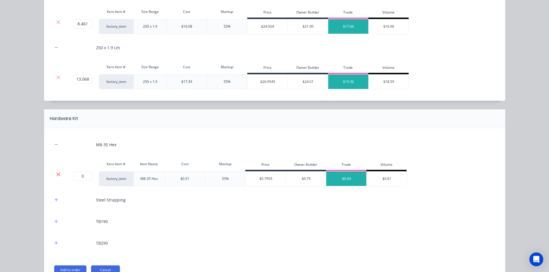
click at [56, 172] on icon at bounding box center [58, 175] width 4 height 6
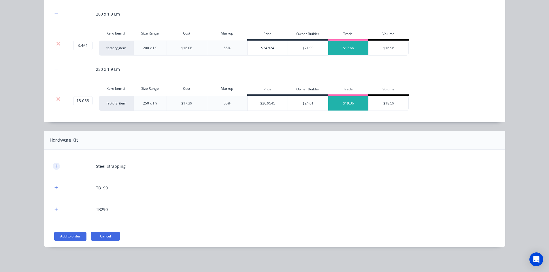
click at [56, 169] on button "button" at bounding box center [56, 166] width 7 height 7
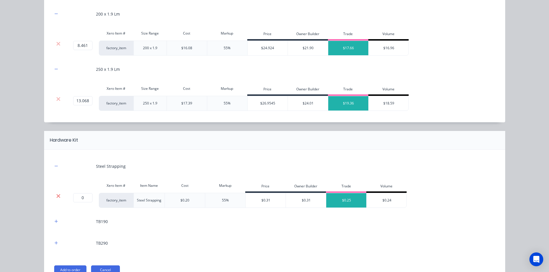
click at [57, 196] on icon at bounding box center [59, 196] width 4 height 4
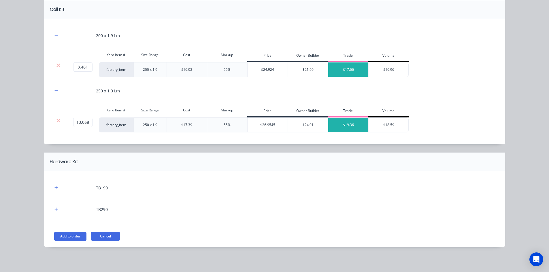
scroll to position [151, 0]
click at [56, 186] on button "button" at bounding box center [56, 188] width 7 height 7
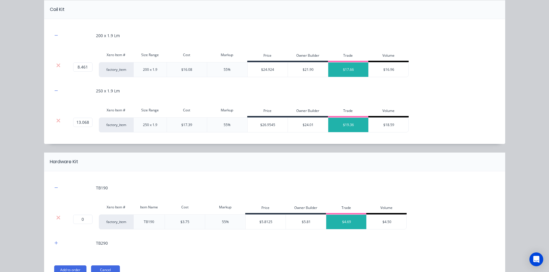
drag, startPoint x: 58, startPoint y: 219, endPoint x: 54, endPoint y: 198, distance: 21.0
click at [57, 219] on icon at bounding box center [59, 218] width 4 height 4
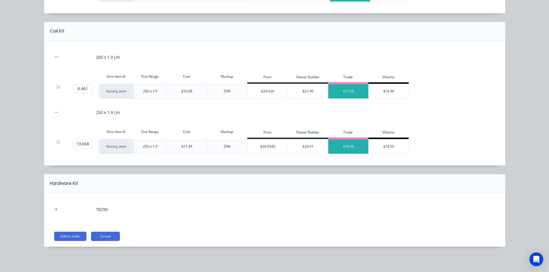
click at [54, 213] on div "TB290" at bounding box center [275, 210] width 444 height 16
click at [54, 211] on icon "button" at bounding box center [55, 210] width 3 height 4
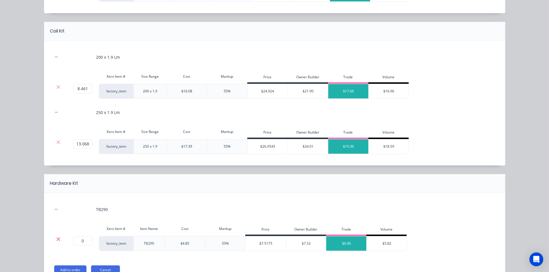
click at [57, 239] on icon at bounding box center [59, 240] width 4 height 4
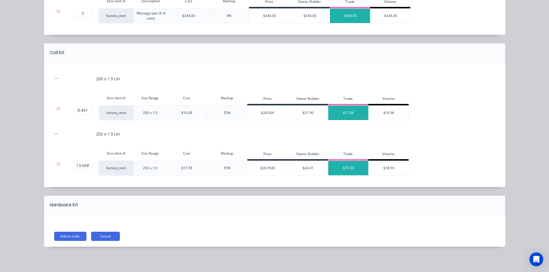
click at [41, 219] on div "Flooring System Products in this kit Wastage (per # of coils) Xero Item # Descr…" at bounding box center [274, 136] width 549 height 272
click at [61, 234] on button "Add to order" at bounding box center [70, 236] width 32 height 9
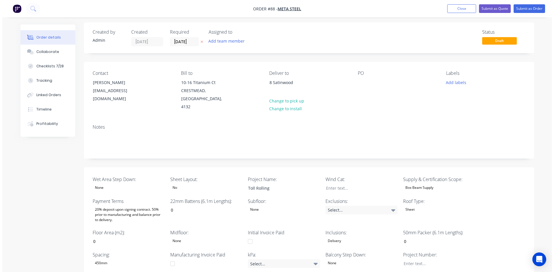
scroll to position [0, 0]
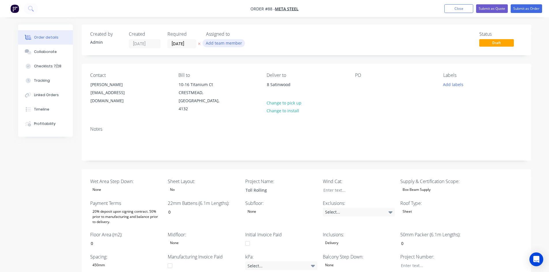
click at [233, 42] on button "Add team member" at bounding box center [224, 43] width 42 height 8
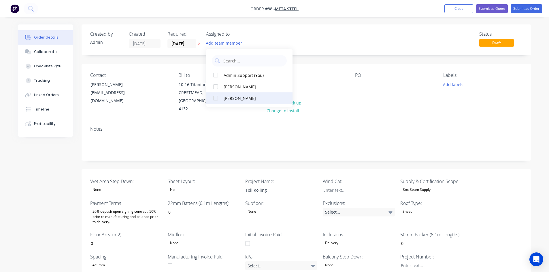
click at [231, 101] on div "[PERSON_NAME]" at bounding box center [253, 98] width 58 height 6
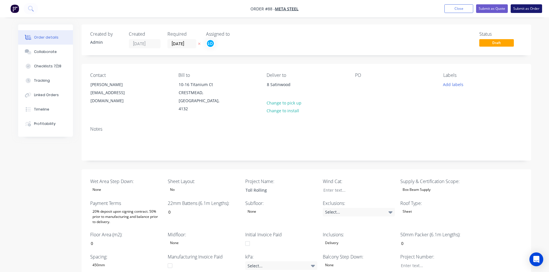
click at [526, 8] on button "Submit as Order" at bounding box center [526, 8] width 31 height 9
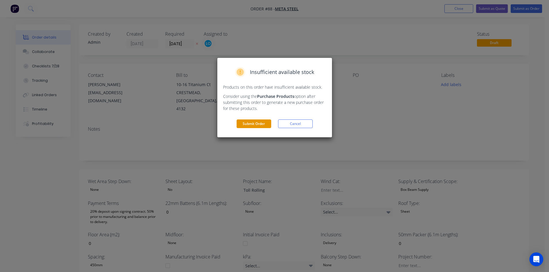
click at [251, 125] on button "Submit Order" at bounding box center [254, 124] width 35 height 9
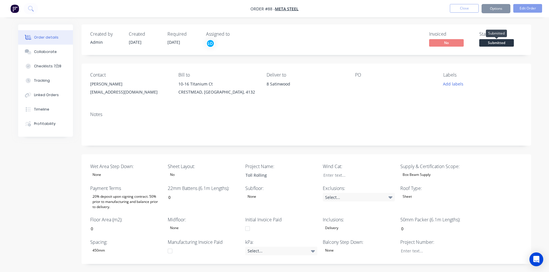
click at [497, 45] on span "Submitted" at bounding box center [496, 42] width 35 height 7
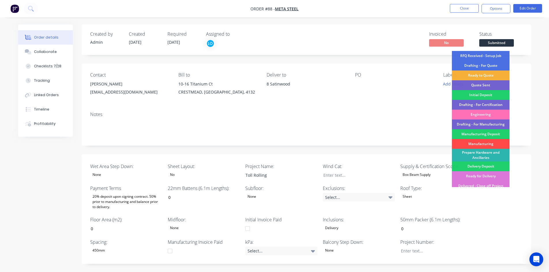
click at [491, 141] on div "Manufacturing" at bounding box center [481, 144] width 58 height 10
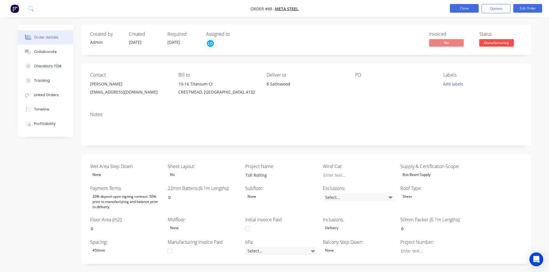
click at [474, 7] on button "Close" at bounding box center [464, 8] width 29 height 9
